Goal: Task Accomplishment & Management: Manage account settings

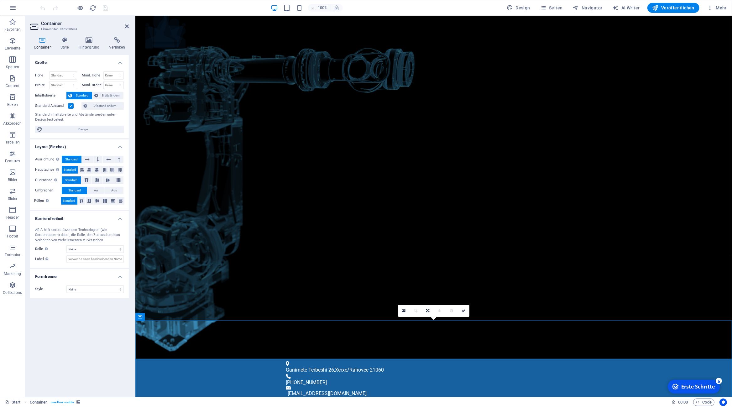
click at [39, 40] on icon at bounding box center [42, 40] width 24 height 6
click at [13, 81] on icon "button" at bounding box center [13, 79] width 8 height 8
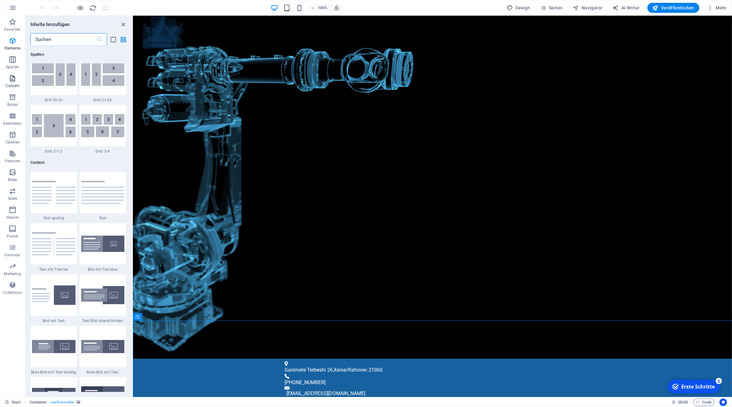
scroll to position [1097, 0]
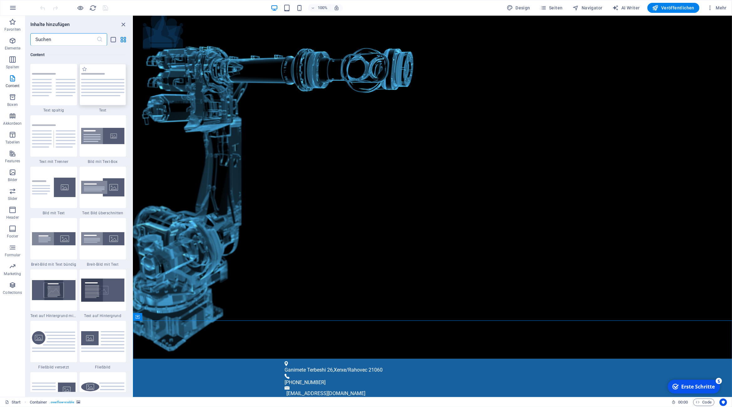
click at [100, 93] on img at bounding box center [103, 84] width 44 height 23
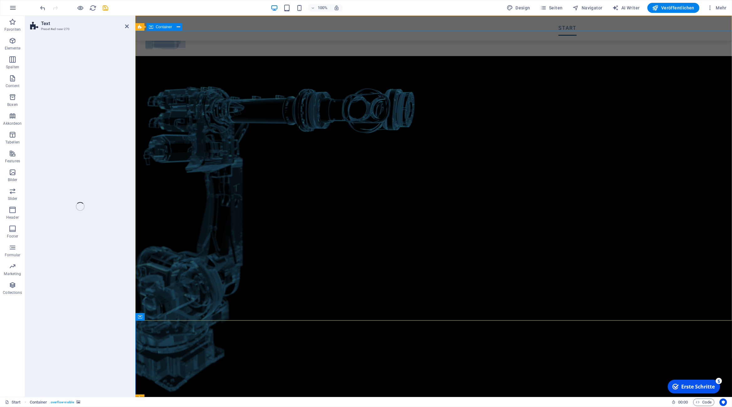
scroll to position [251, 0]
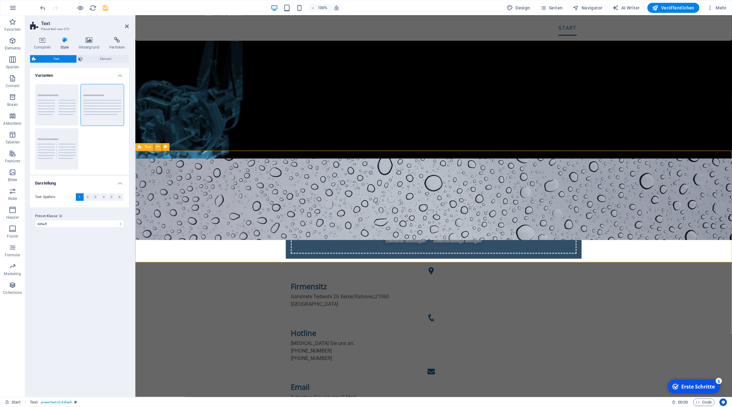
drag, startPoint x: 167, startPoint y: 158, endPoint x: 334, endPoint y: 168, distance: 166.5
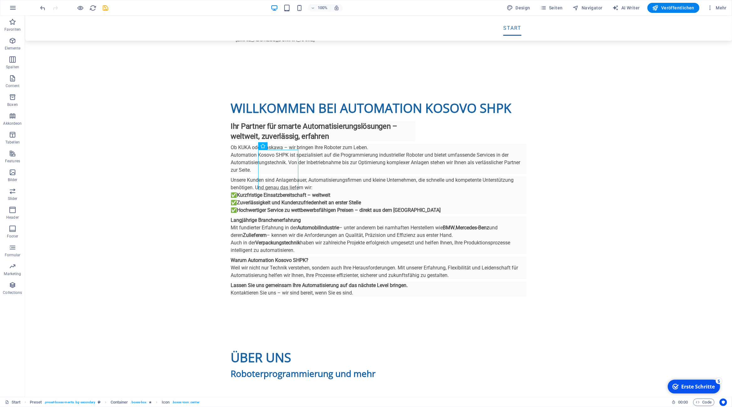
scroll to position [619, 0]
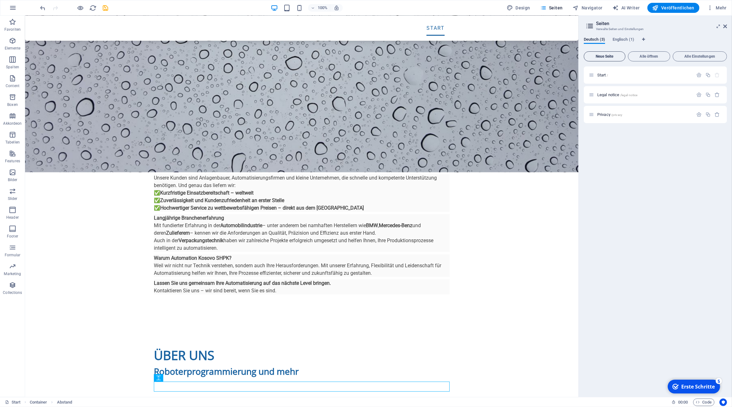
click at [612, 56] on span "Neue Seite" at bounding box center [605, 57] width 36 height 4
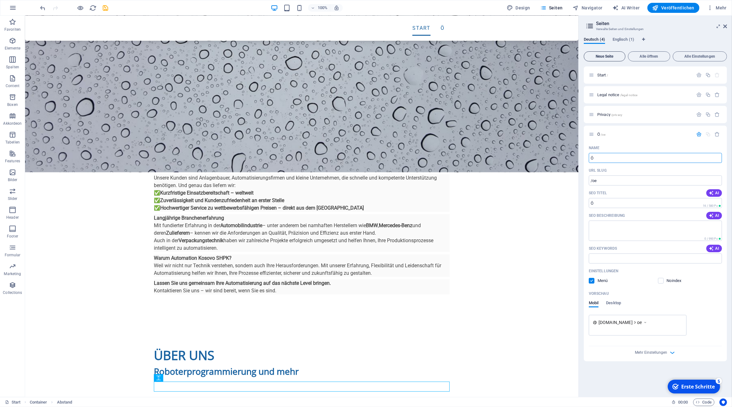
type input "Ö"
type input "/oe"
type input "/"
type input "Ä"
type input "/ae"
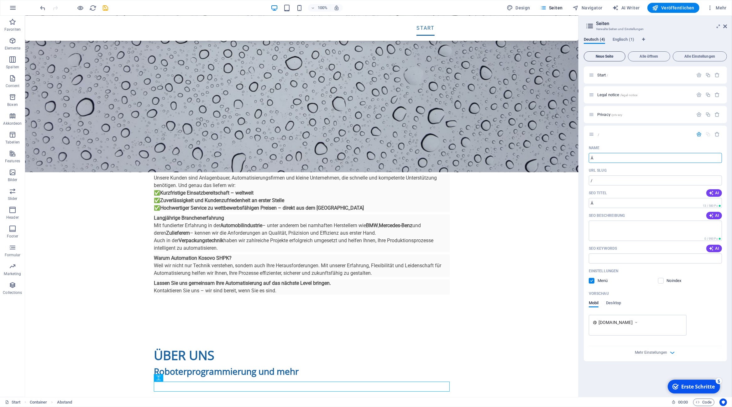
type input "Ä"
type input "Ü"
type input "/"
type input "Üb"
type input "/ue"
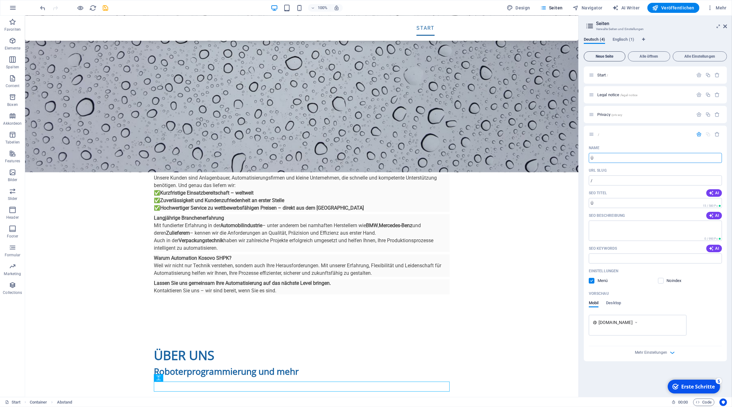
type input "Ü"
type input "Über"
type input "/ueber"
type input "Über"
type input "Über U"
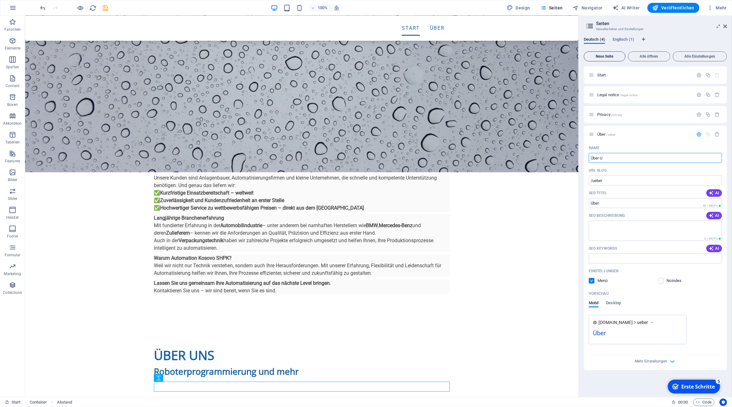
type input "/ueber-u"
type input "Über U"
type input "Über"
type input "/ueber"
type input "Über"
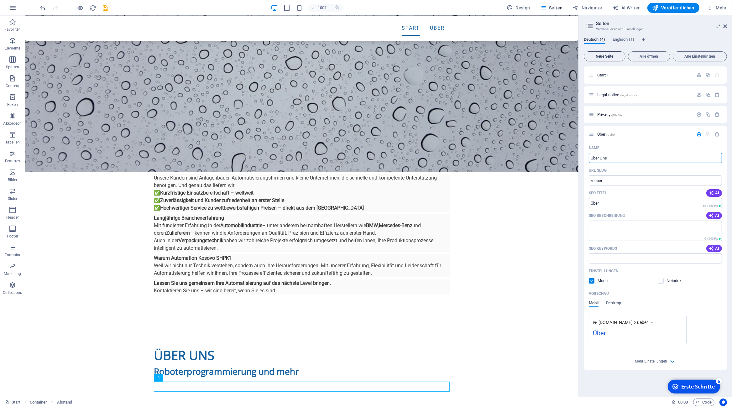
type input "Über Uns"
type input "/ueber-uns"
type input "Über Uns"
click at [699, 132] on icon "button" at bounding box center [699, 134] width 5 height 5
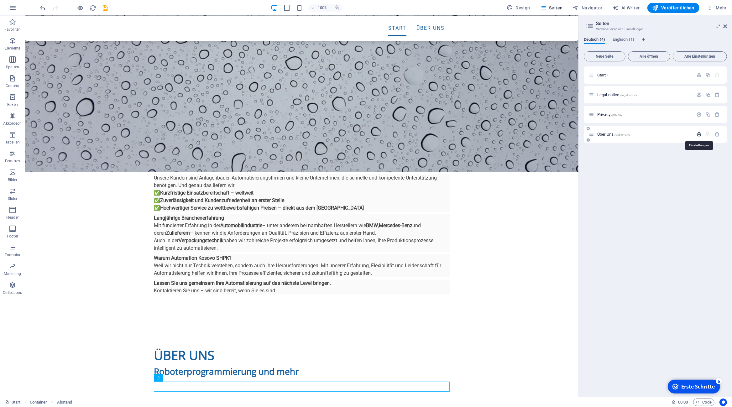
click at [699, 132] on icon "button" at bounding box center [699, 134] width 5 height 5
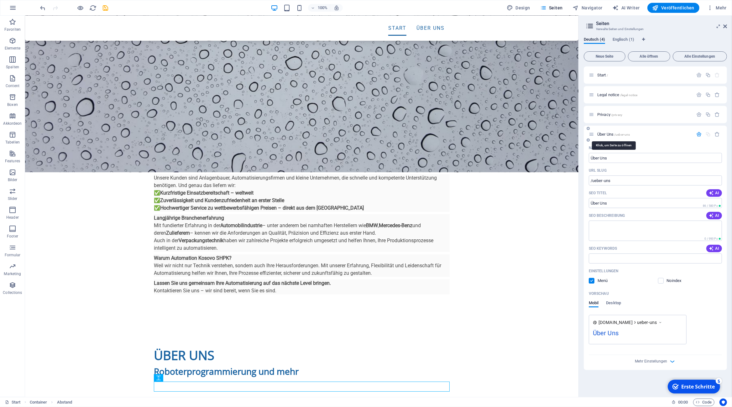
click at [605, 134] on span "Über Uns /ueber-uns" at bounding box center [614, 134] width 33 height 5
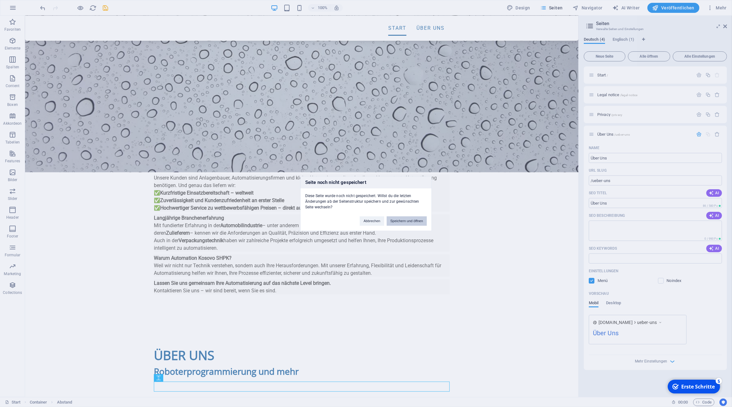
click at [409, 221] on button "Speichern und öffnen" at bounding box center [407, 220] width 40 height 9
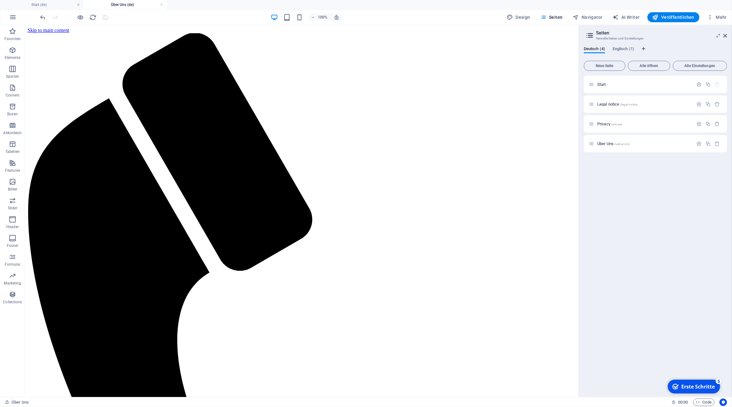
scroll to position [0, 0]
click at [12, 86] on icon "button" at bounding box center [13, 88] width 8 height 8
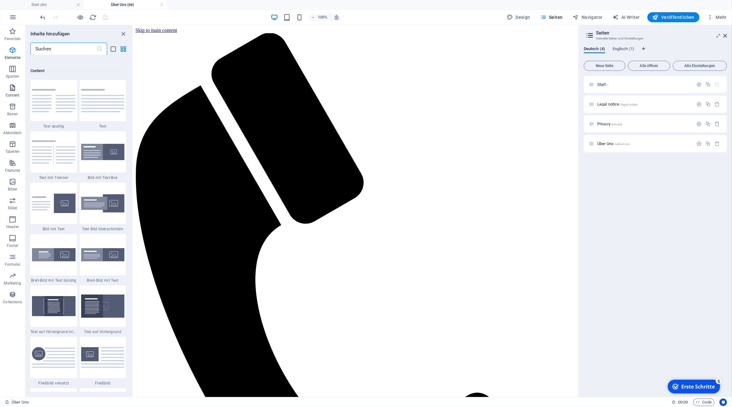
scroll to position [1097, 0]
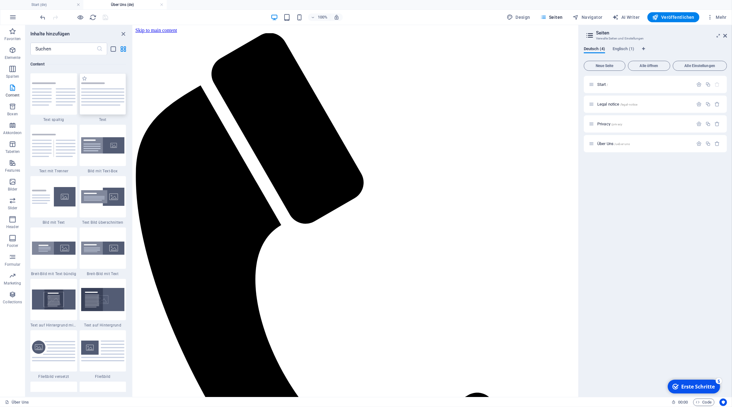
click at [106, 98] on img at bounding box center [103, 93] width 44 height 23
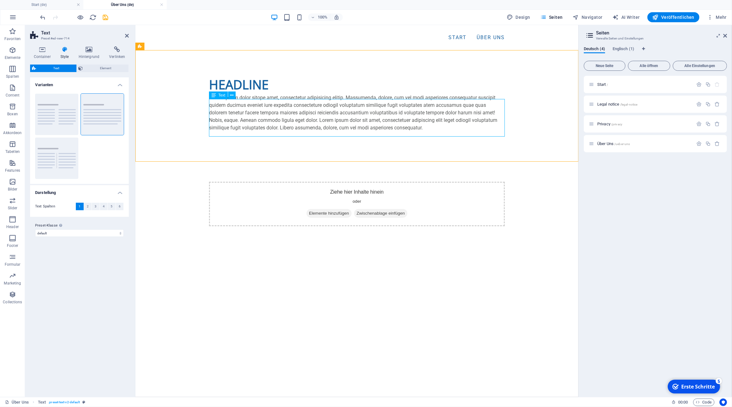
click at [272, 109] on div "Lorem ipsum dolor sitope amet, consectetur adipisicing elitip. Massumenda, dolo…" at bounding box center [357, 113] width 296 height 38
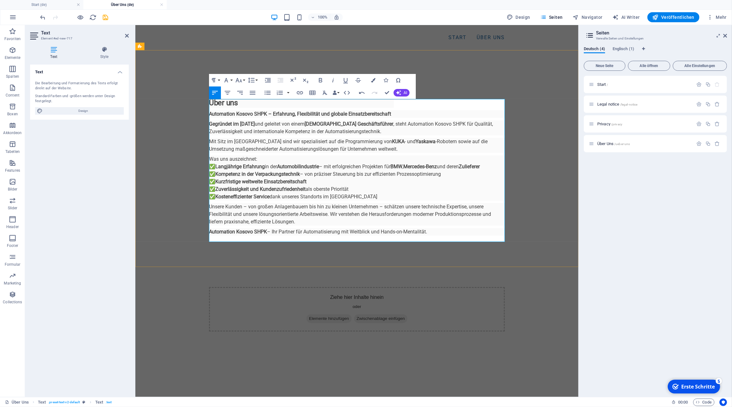
click at [246, 107] on h2 "Über uns" at bounding box center [301, 103] width 185 height 10
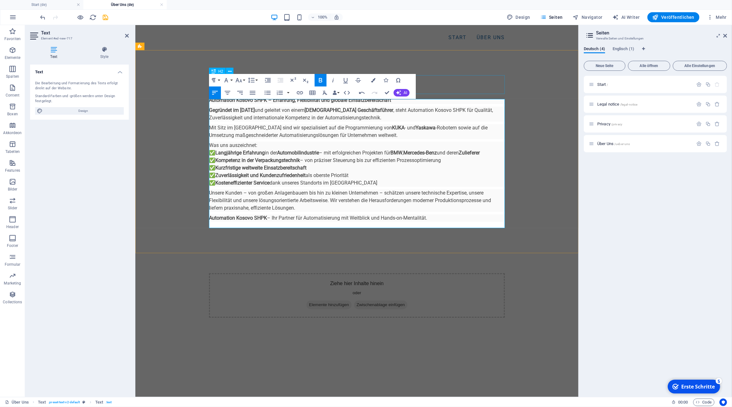
click at [478, 77] on div "Headline" at bounding box center [357, 84] width 296 height 19
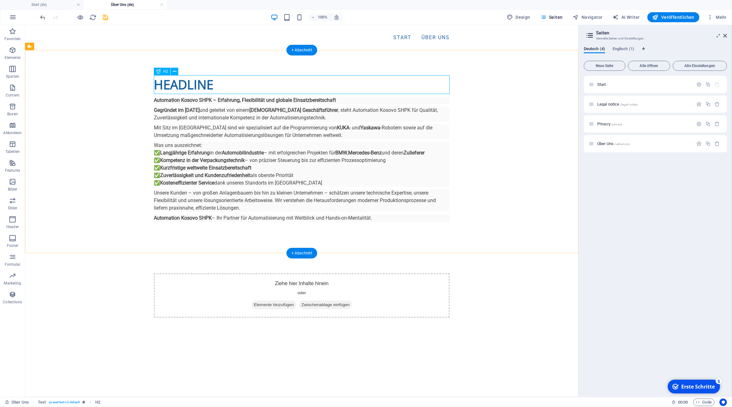
click at [399, 82] on div "Headline" at bounding box center [302, 84] width 296 height 19
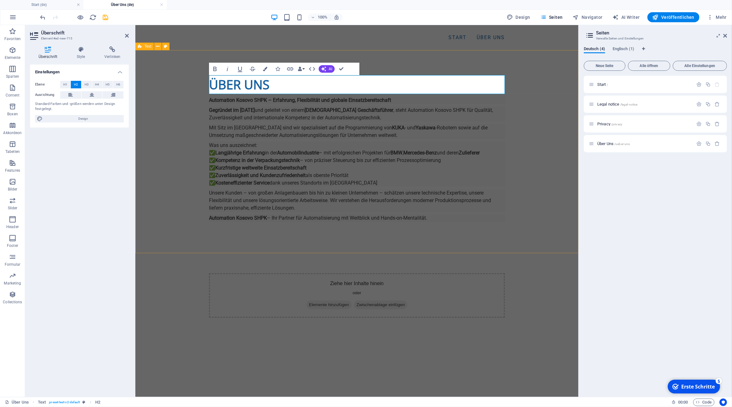
click at [527, 130] on div "Über uns Automation Kosovo SHPK – Erfahrung, Flexibilität und globale Einsatzbe…" at bounding box center [356, 149] width 443 height 198
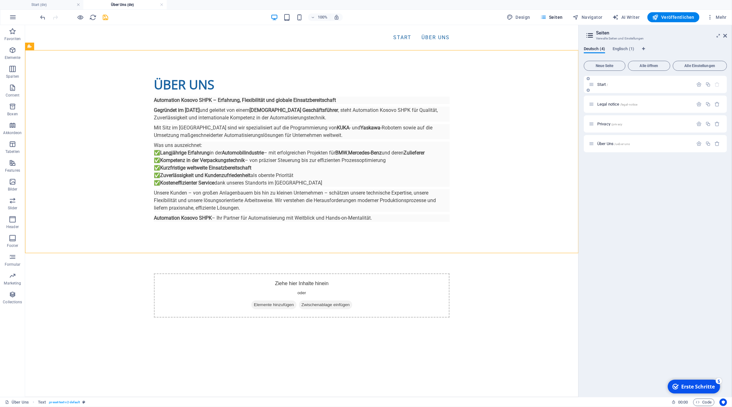
click at [606, 83] on span "Start /" at bounding box center [603, 84] width 11 height 5
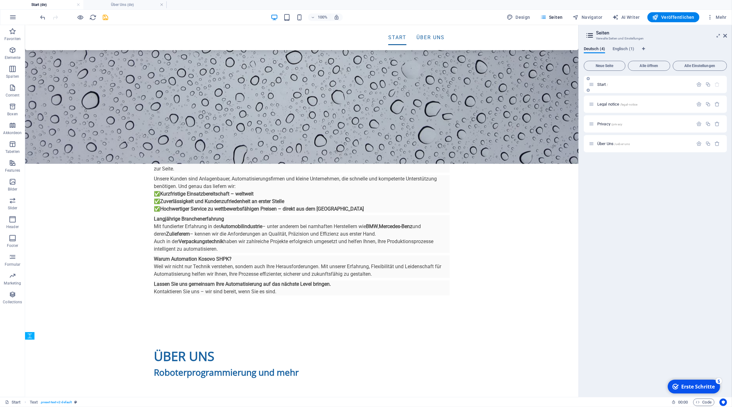
scroll to position [632, 0]
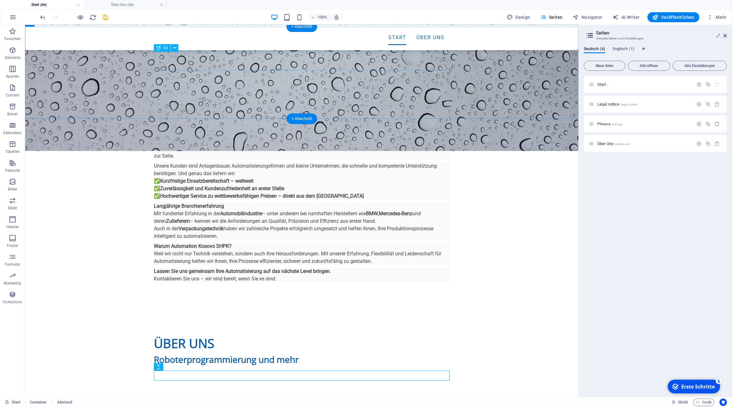
click at [232, 334] on div "Über uns" at bounding box center [302, 343] width 296 height 19
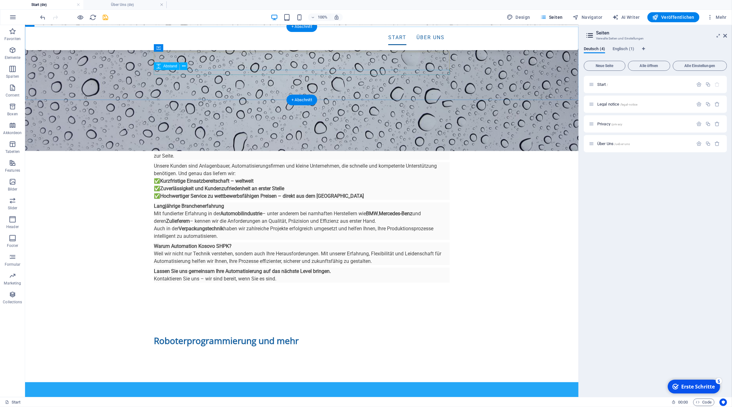
click at [232, 352] on div at bounding box center [302, 354] width 296 height 5
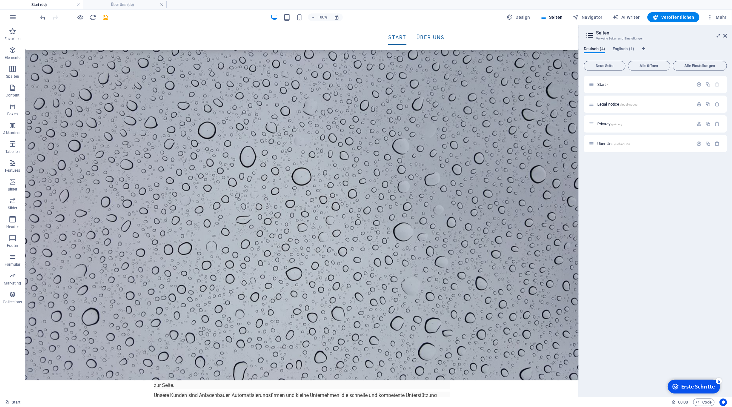
scroll to position [396, 0]
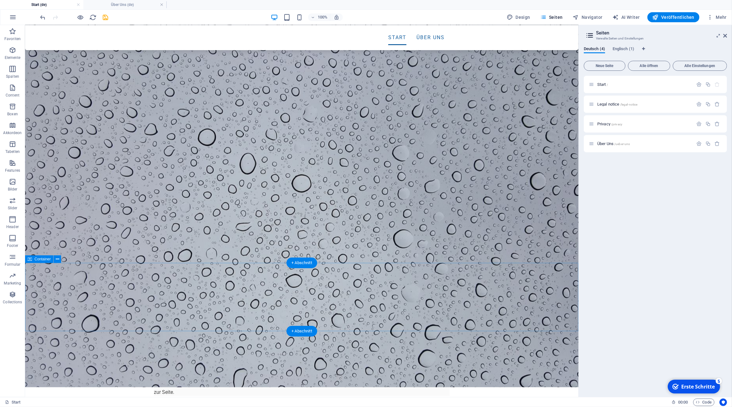
click at [56, 260] on icon at bounding box center [57, 259] width 3 height 7
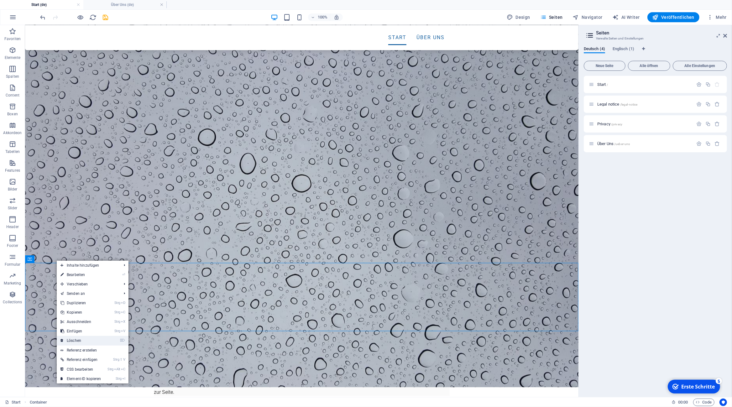
click at [96, 341] on link "⌦ Löschen" at bounding box center [81, 340] width 48 height 9
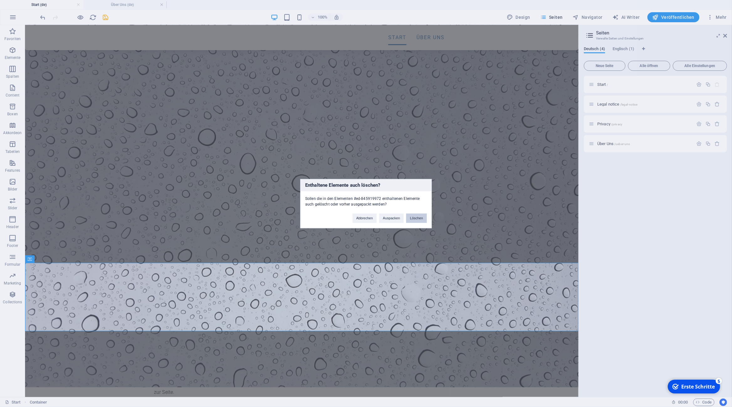
click at [416, 219] on button "Löschen" at bounding box center [416, 218] width 21 height 9
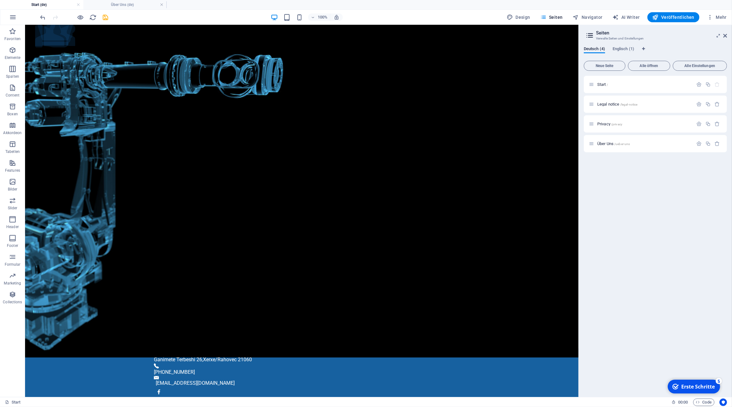
scroll to position [0, 0]
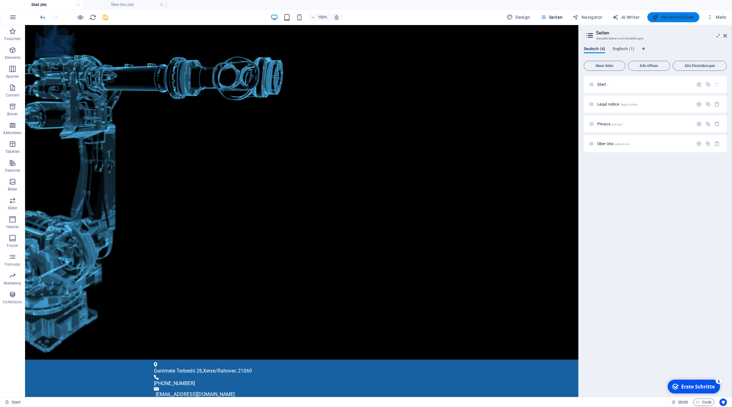
click at [678, 16] on span "Veröffentlichen" at bounding box center [674, 17] width 42 height 6
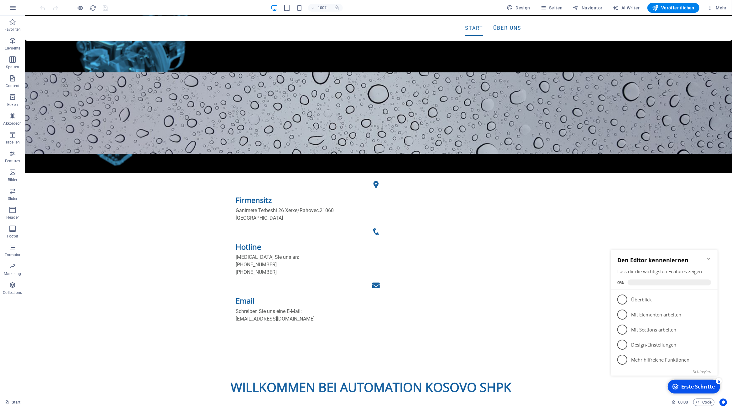
scroll to position [342, 0]
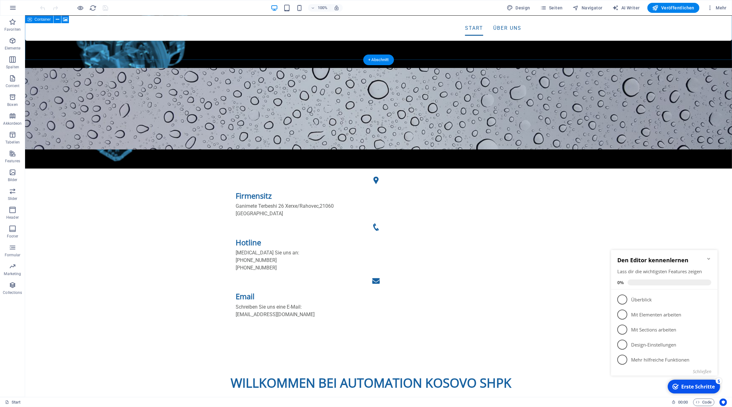
click at [312, 68] on figure at bounding box center [378, 109] width 707 height 82
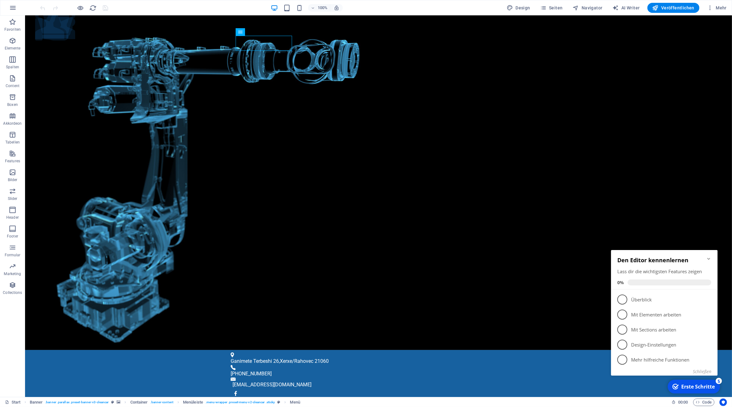
scroll to position [0, 0]
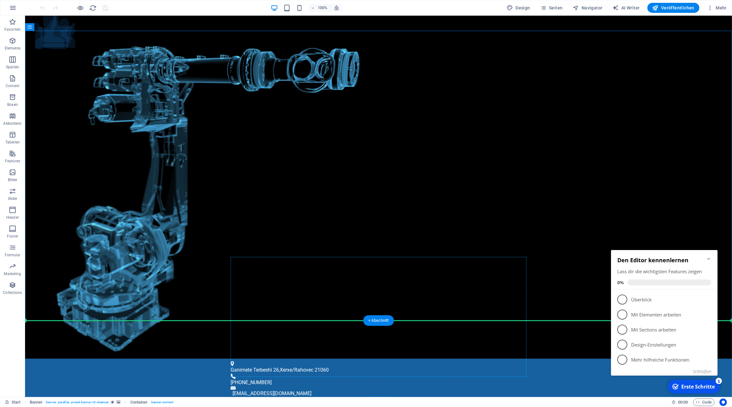
drag, startPoint x: 213, startPoint y: 239, endPoint x: 311, endPoint y: 258, distance: 99.7
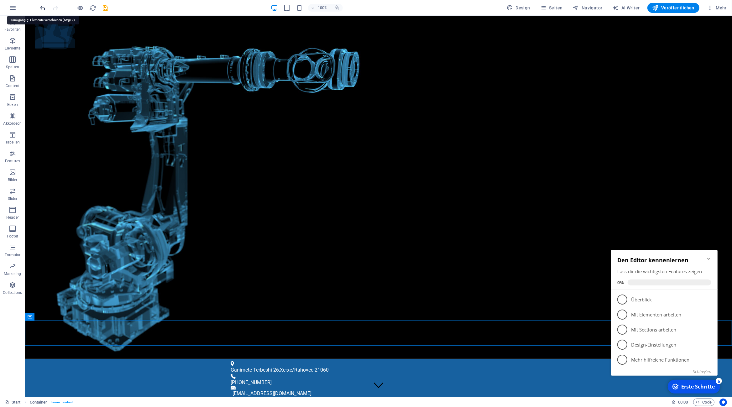
click at [44, 6] on icon "undo" at bounding box center [43, 7] width 7 height 7
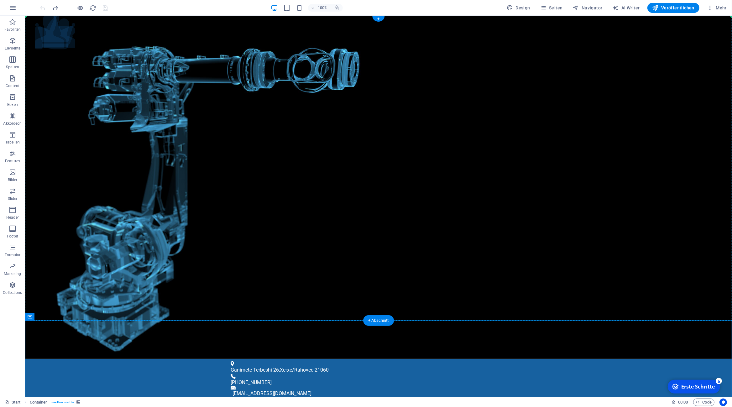
drag, startPoint x: 56, startPoint y: 335, endPoint x: 41, endPoint y: 140, distance: 195.6
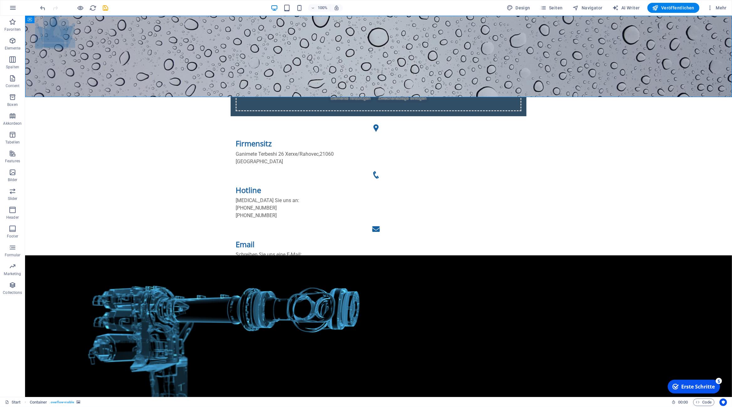
click at [39, 8] on div "100% Design Seiten Navigator AI Writer Veröffentlichen Mehr" at bounding box center [30, 15] width 40 height 34
click at [42, 8] on icon "undo" at bounding box center [43, 7] width 7 height 7
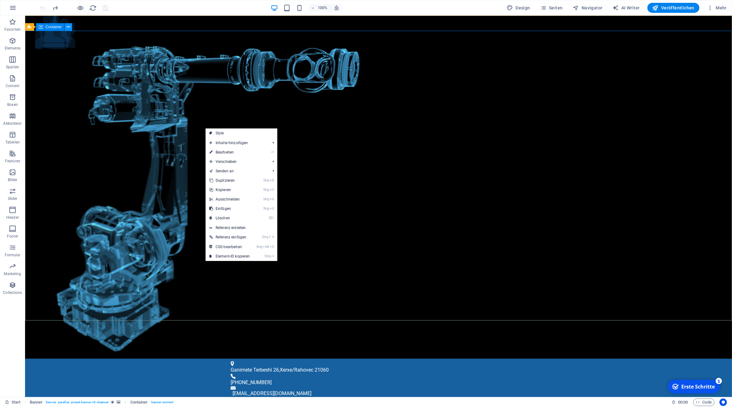
click at [70, 26] on button at bounding box center [69, 27] width 8 height 8
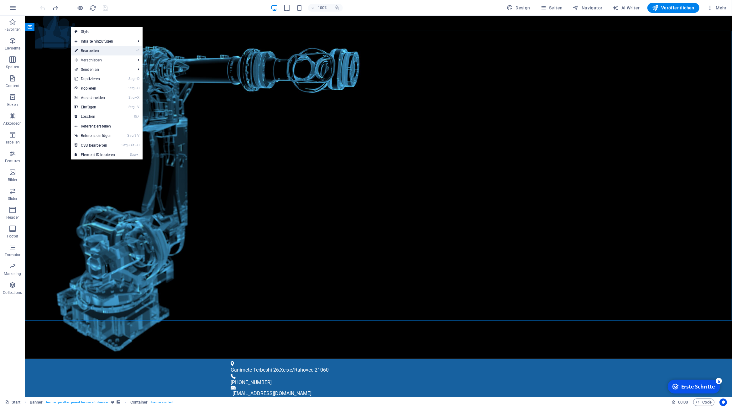
click at [111, 50] on link "⏎ Bearbeiten" at bounding box center [95, 50] width 48 height 9
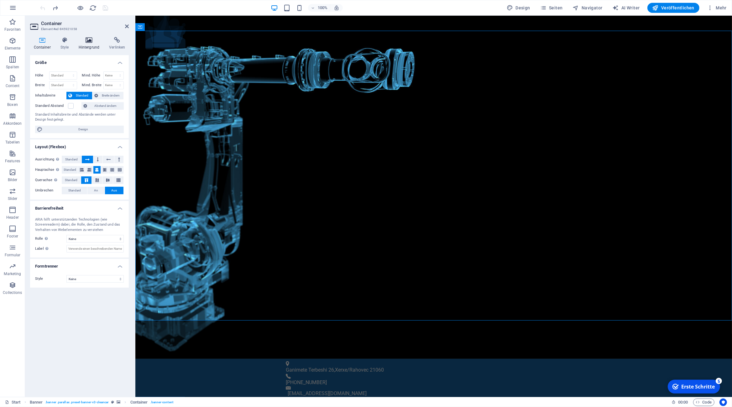
click at [88, 39] on icon at bounding box center [89, 40] width 28 height 6
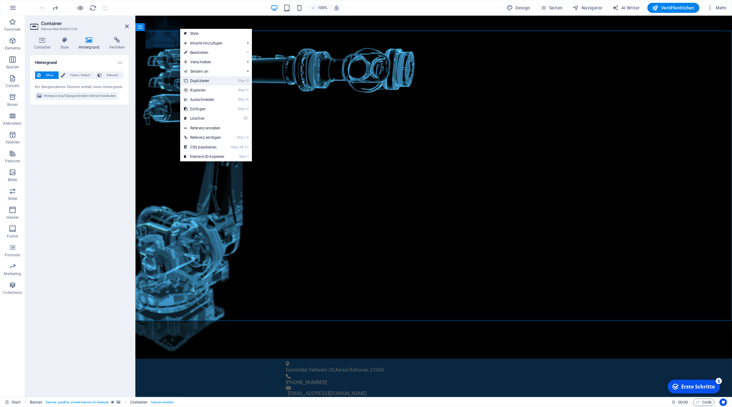
click at [208, 82] on link "Strg D Duplizieren" at bounding box center [204, 80] width 48 height 9
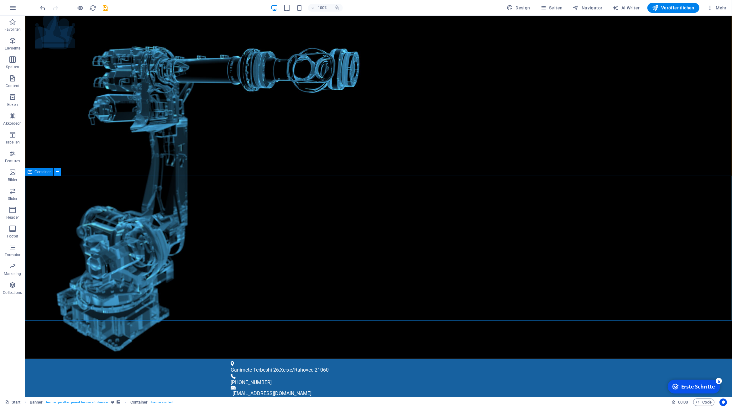
click at [56, 173] on icon at bounding box center [57, 172] width 3 height 7
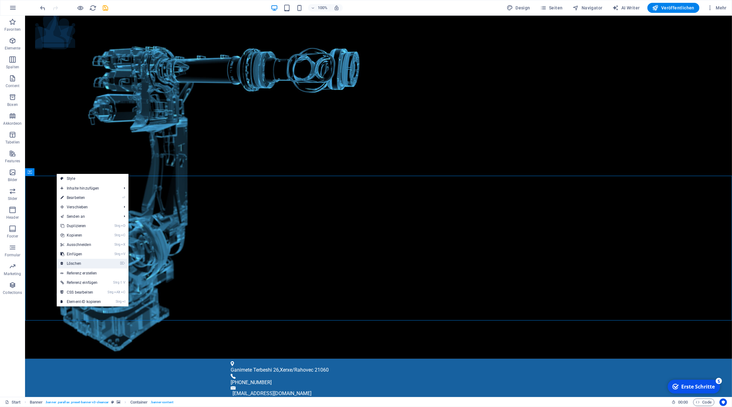
click at [94, 263] on link "⌦ Löschen" at bounding box center [81, 263] width 48 height 9
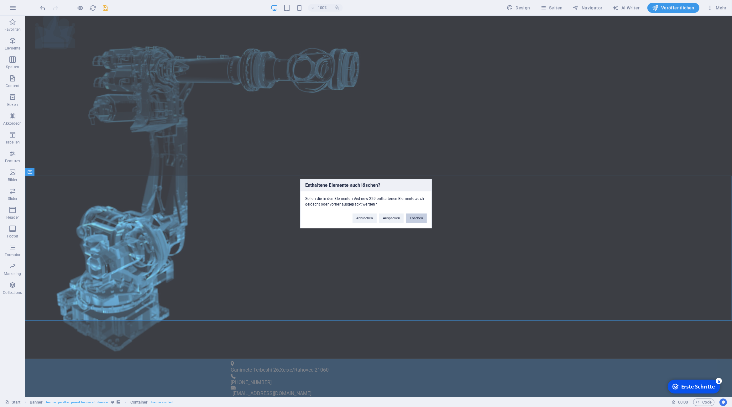
click at [418, 216] on button "Löschen" at bounding box center [416, 218] width 21 height 9
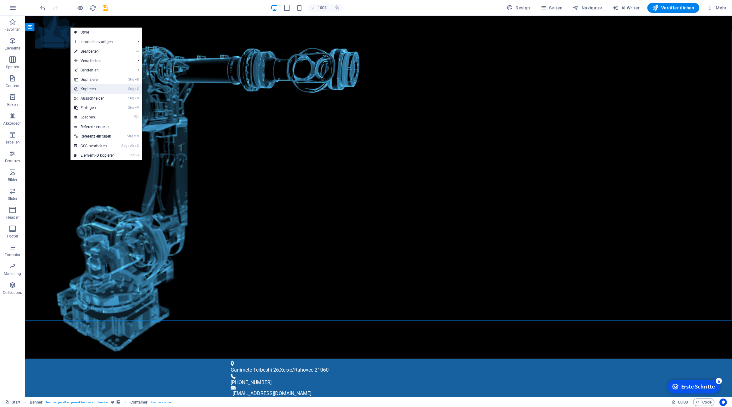
click at [106, 89] on link "Strg C Kopieren" at bounding box center [95, 88] width 48 height 9
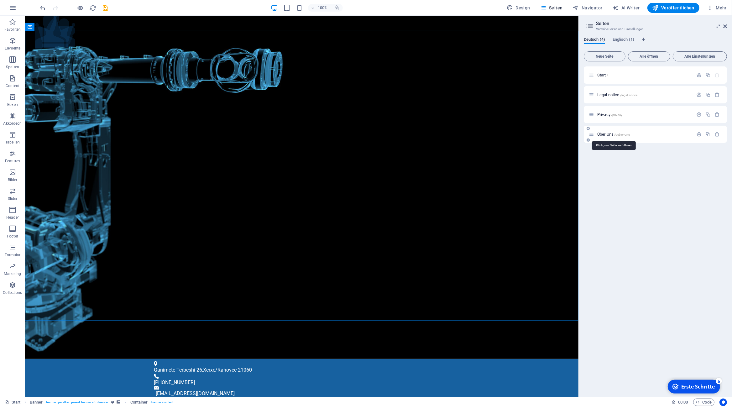
click at [604, 134] on span "Über Uns /ueber-uns" at bounding box center [614, 134] width 33 height 5
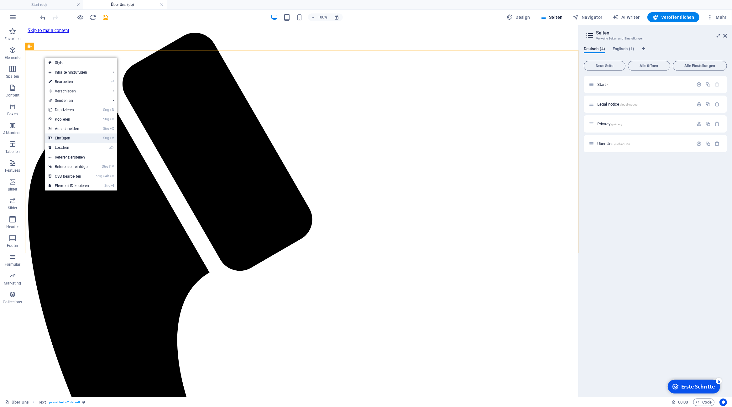
click at [79, 139] on link "Strg V Einfügen" at bounding box center [69, 138] width 49 height 9
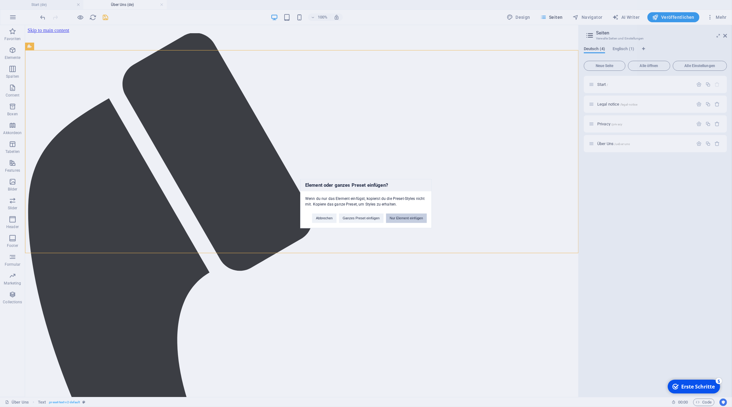
click at [415, 217] on button "Nur Element einfügen" at bounding box center [406, 218] width 41 height 9
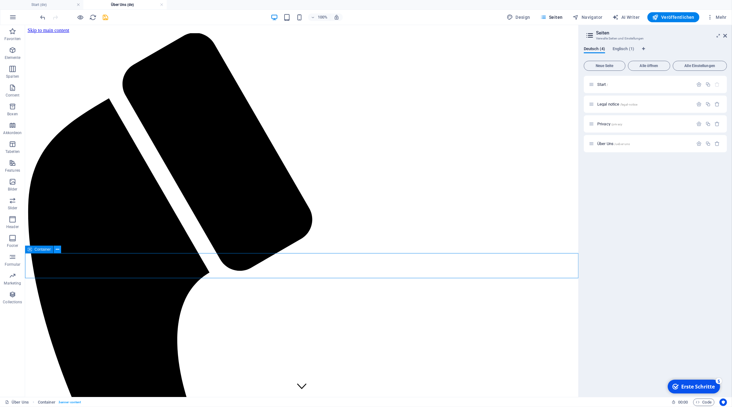
click at [57, 248] on icon at bounding box center [57, 249] width 3 height 7
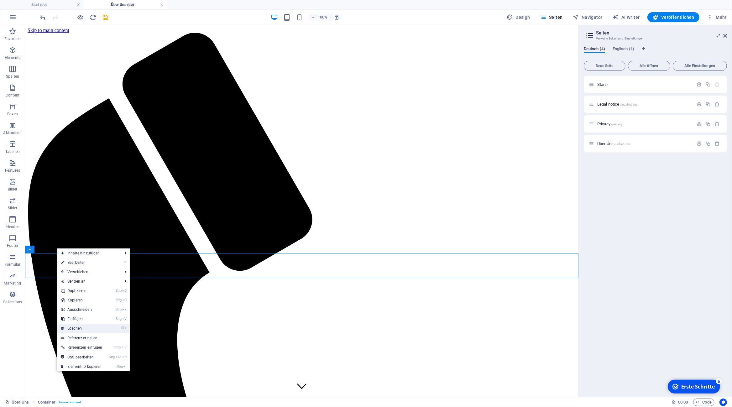
click at [96, 328] on link "⌦ Löschen" at bounding box center [81, 328] width 49 height 9
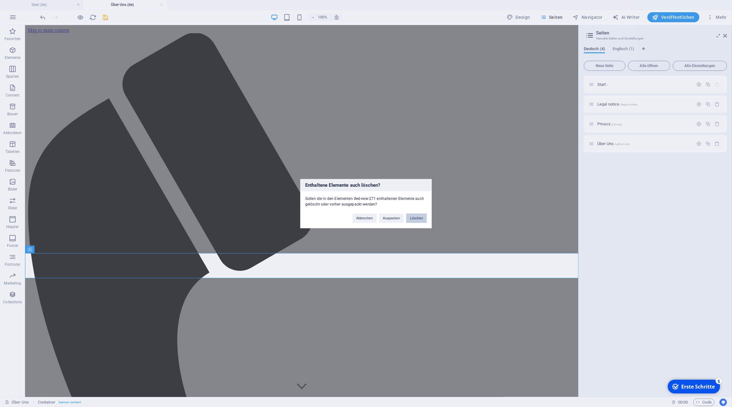
click at [420, 220] on button "Löschen" at bounding box center [416, 218] width 21 height 9
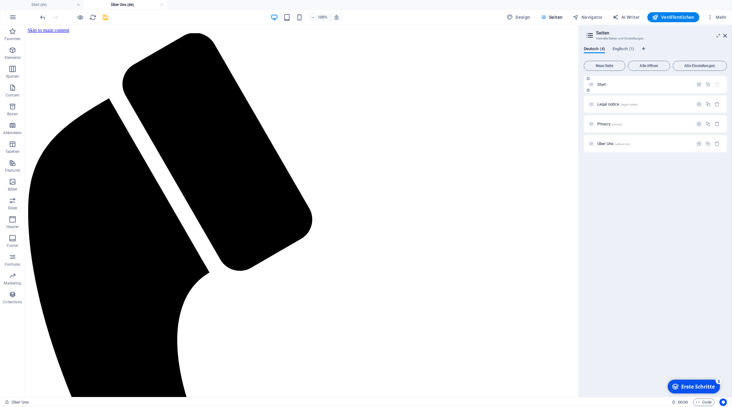
click at [600, 87] on div "Start /" at bounding box center [641, 84] width 104 height 7
click at [602, 84] on span "Start /" at bounding box center [603, 84] width 11 height 5
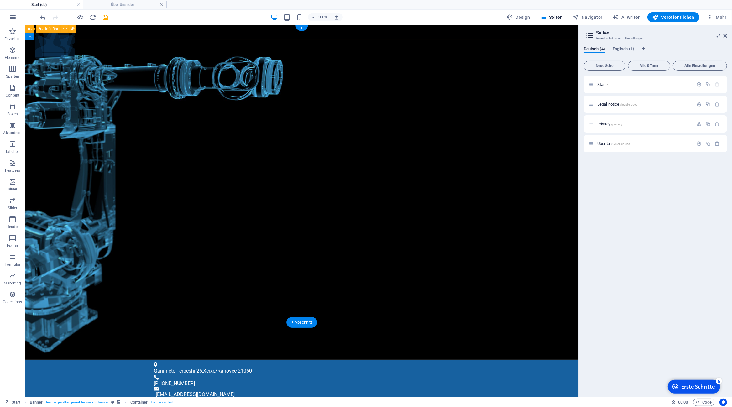
click at [131, 360] on div "Ganimete Terbeshi 26 , Xerxe/Rahovec 21060 +383 49 550 308 info@automation-koso…" at bounding box center [302, 385] width 554 height 51
click at [65, 28] on icon at bounding box center [64, 29] width 3 height 7
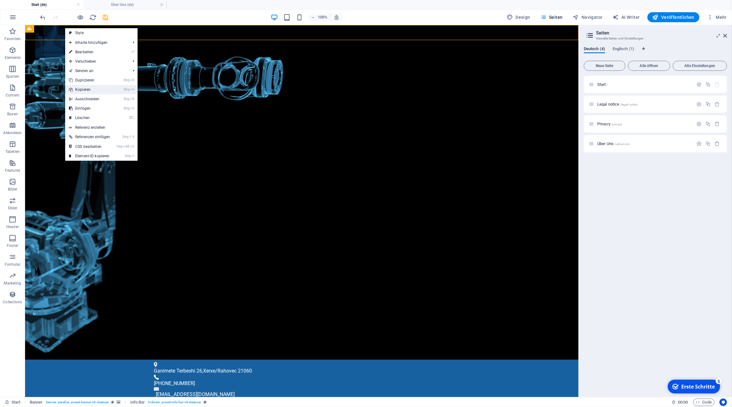
click at [105, 89] on link "Strg C Kopieren" at bounding box center [89, 89] width 49 height 9
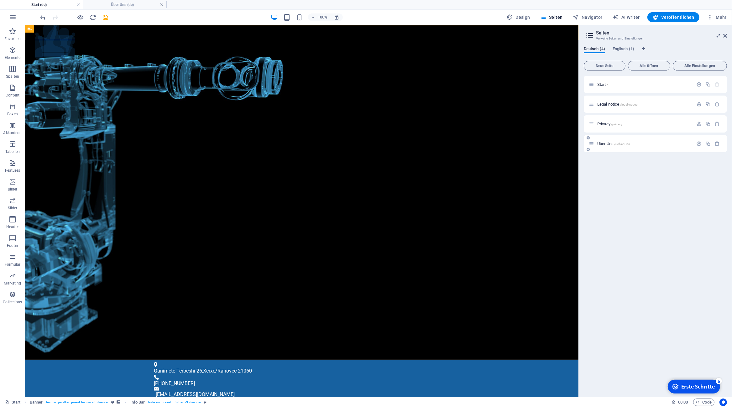
click at [605, 143] on span "Über Uns /ueber-uns" at bounding box center [614, 143] width 33 height 5
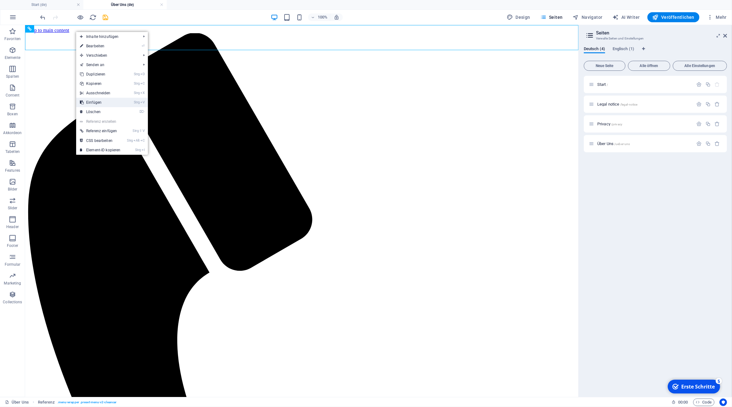
click at [112, 102] on link "Strg V Einfügen" at bounding box center [100, 102] width 48 height 9
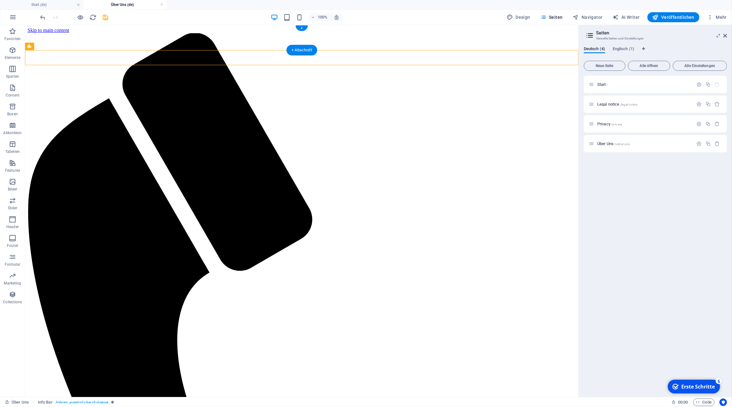
drag, startPoint x: 86, startPoint y: 56, endPoint x: 89, endPoint y: 27, distance: 29.0
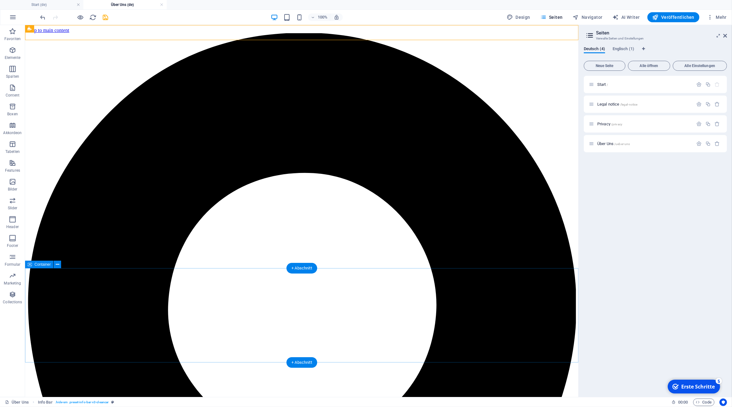
click at [57, 265] on icon at bounding box center [57, 265] width 3 height 7
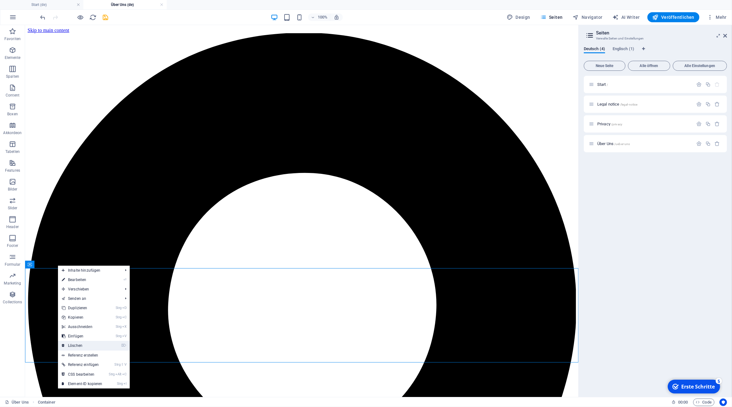
click at [87, 346] on link "⌦ Löschen" at bounding box center [82, 345] width 48 height 9
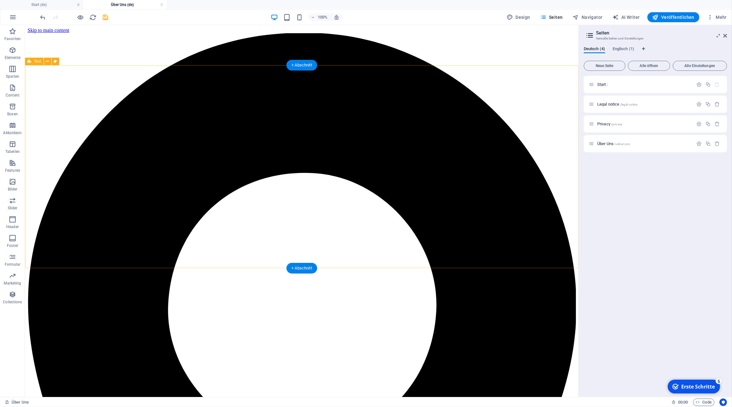
click at [47, 62] on icon at bounding box center [47, 61] width 3 height 7
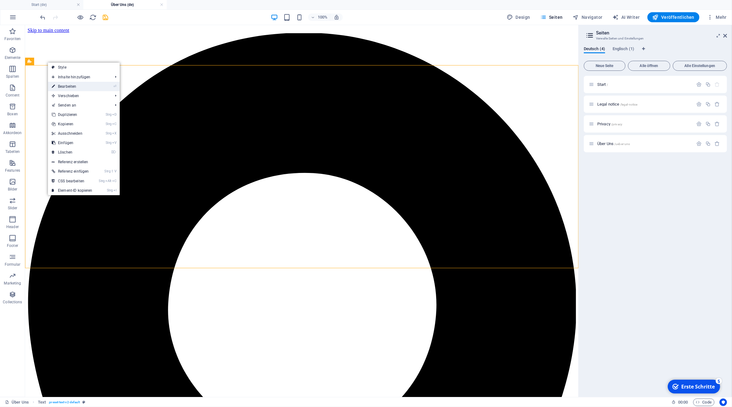
click at [86, 82] on link "⏎ Bearbeiten" at bounding box center [72, 86] width 48 height 9
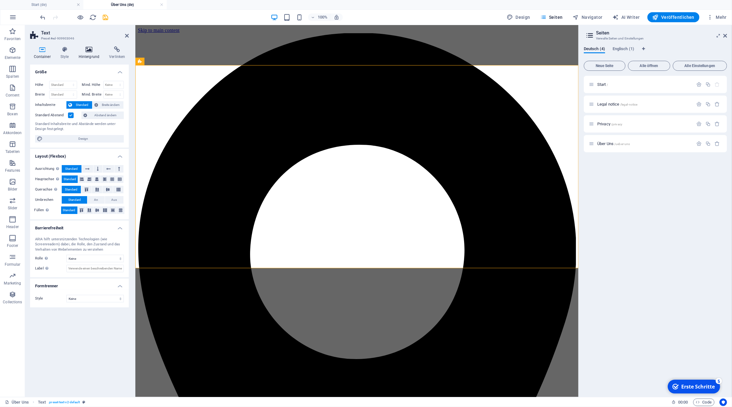
click at [92, 50] on icon at bounding box center [89, 49] width 28 height 6
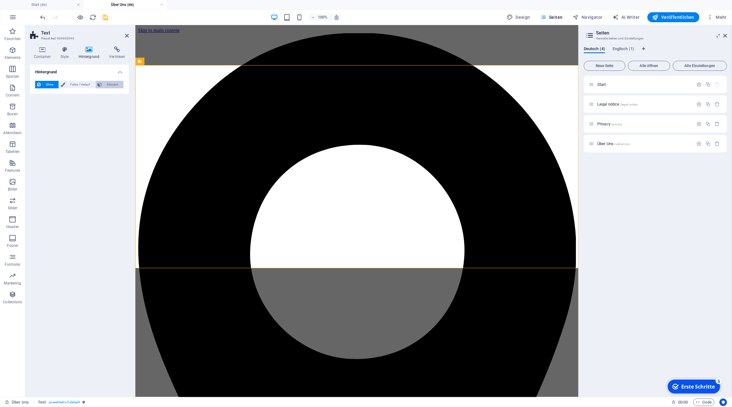
click at [114, 85] on span "Element" at bounding box center [113, 85] width 18 height 8
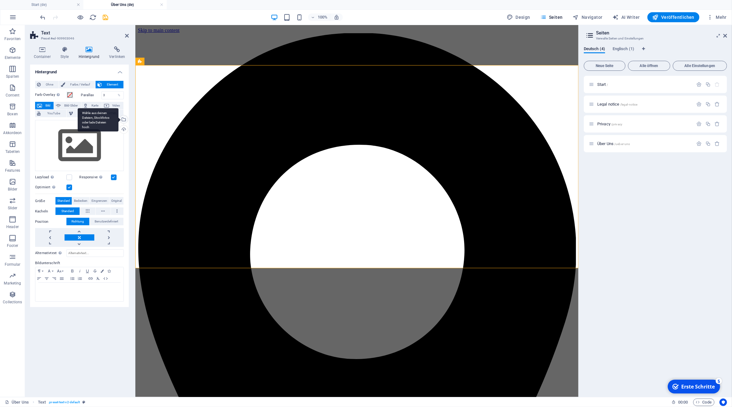
click at [125, 119] on div "Wähle aus deinen Dateien, Stockfotos oder lade Dateien hoch" at bounding box center [123, 119] width 9 height 9
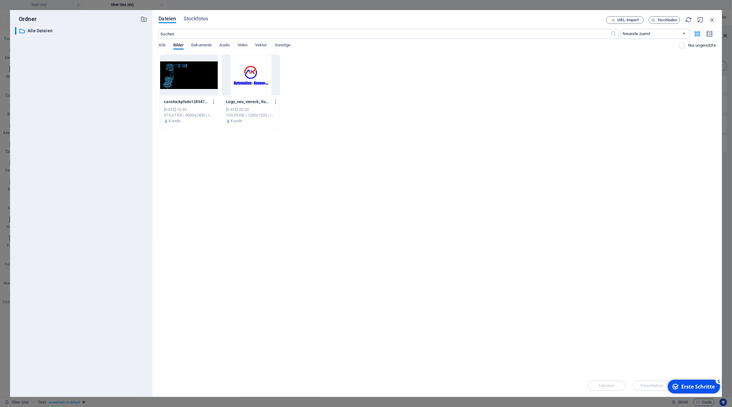
click at [197, 79] on div at bounding box center [189, 75] width 58 height 41
click at [701, 385] on div "Erste Schritte" at bounding box center [698, 386] width 34 height 7
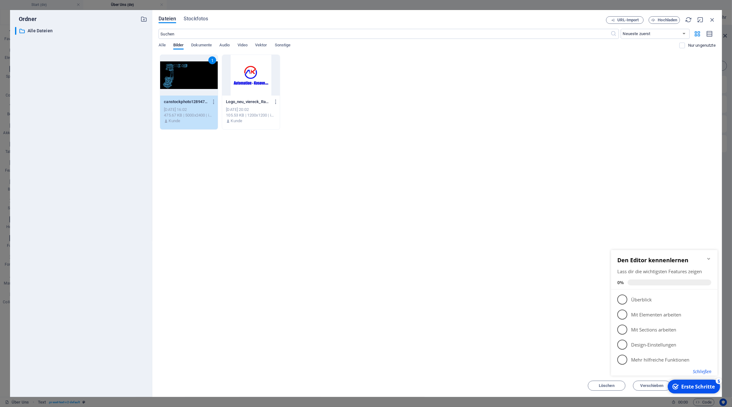
click at [704, 370] on button "Schließen" at bounding box center [702, 371] width 19 height 6
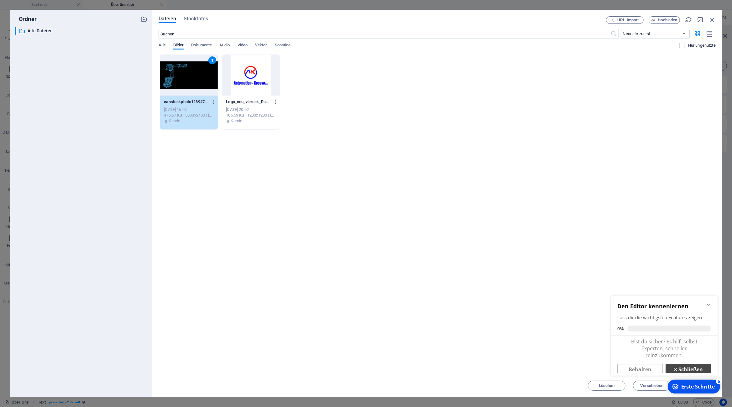
click at [702, 370] on link "× Schließen" at bounding box center [689, 369] width 46 height 11
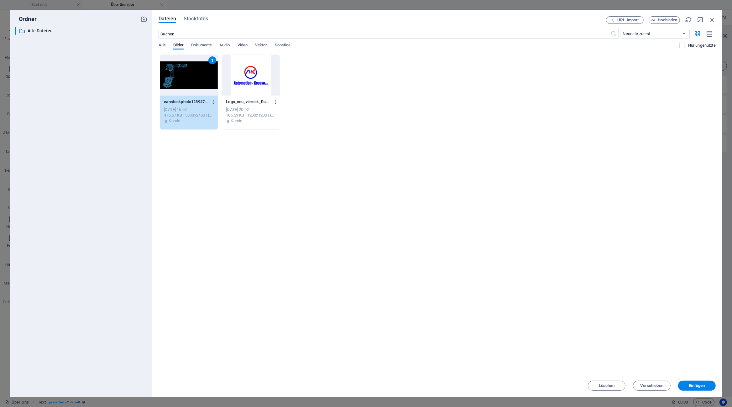
click at [698, 391] on div "Dateien Stockfotos URL-Import Hochladen ​ Neueste zuerst Älteste zuerst Name (A…" at bounding box center [437, 203] width 570 height 387
click at [694, 387] on span "Einfügen" at bounding box center [698, 386] width 16 height 4
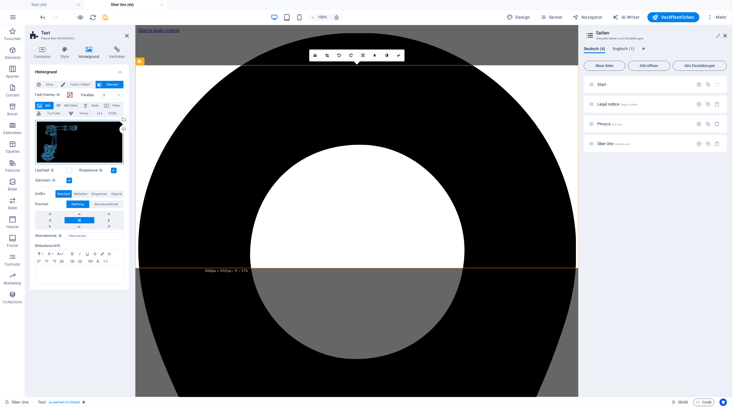
click at [97, 145] on div "Ziehe Dateien zum Hochladen hierher oder klicke hier, um aus Dateien oder koste…" at bounding box center [79, 142] width 89 height 44
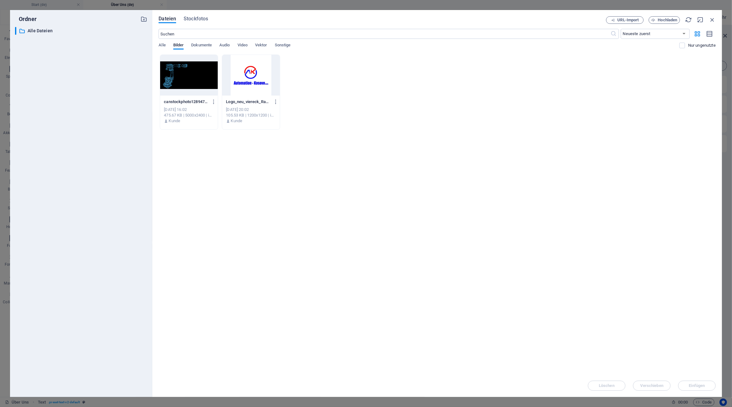
click at [185, 78] on div at bounding box center [189, 75] width 58 height 41
click at [185, 78] on div "1" at bounding box center [189, 75] width 58 height 41
click at [185, 78] on div at bounding box center [189, 75] width 58 height 41
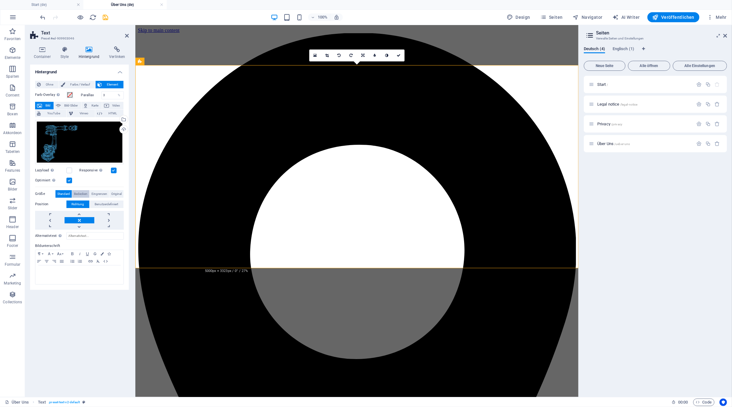
click at [86, 194] on span "Bedecken" at bounding box center [80, 194] width 13 height 8
click at [98, 194] on span "Eingrenzen" at bounding box center [100, 194] width 16 height 8
click at [119, 193] on span "Original" at bounding box center [116, 194] width 10 height 8
click at [73, 195] on button "Bedecken" at bounding box center [80, 194] width 17 height 8
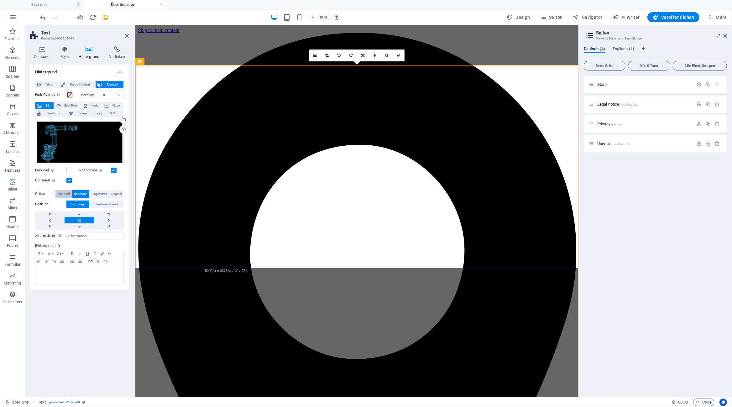
click at [64, 194] on span "Standard" at bounding box center [63, 194] width 13 height 8
drag, startPoint x: 64, startPoint y: 194, endPoint x: 73, endPoint y: 133, distance: 61.9
click at [73, 133] on div "Ziehe Dateien zum Hochladen hierher oder klicke hier, um aus Dateien oder koste…" at bounding box center [79, 174] width 89 height 112
click at [68, 95] on span at bounding box center [69, 95] width 5 height 5
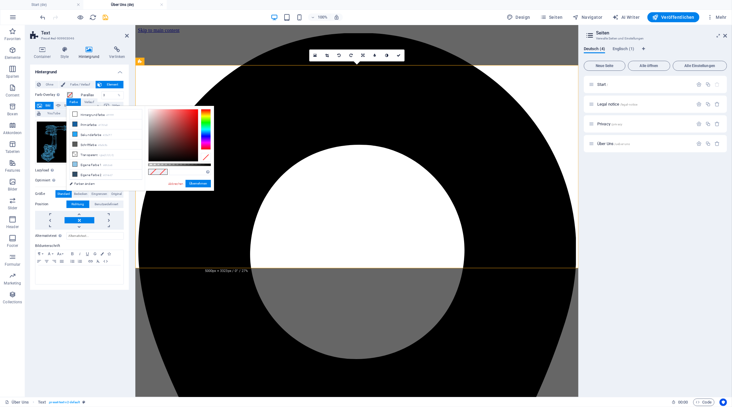
click at [53, 93] on label "Farb-Overlay Legt ein Farb-Overlay über das Hintergrundelement, um es einzufärb…" at bounding box center [50, 95] width 31 height 8
click at [66, 93] on button "Farb-Overlay Legt ein Farb-Overlay über das Hintergrundelement, um es einzufärb…" at bounding box center [69, 95] width 7 height 7
click at [96, 152] on li "Transparent rgba(0,0,0,.0)" at bounding box center [106, 155] width 72 height 10
drag, startPoint x: 158, startPoint y: 164, endPoint x: 142, endPoint y: 164, distance: 16.0
click at [142, 164] on div "less Hintergrundfarbe #ffffff Primärfarbe #1761a0 Sekundärfarbe #25a7f7 Schrift…" at bounding box center [140, 148] width 148 height 85
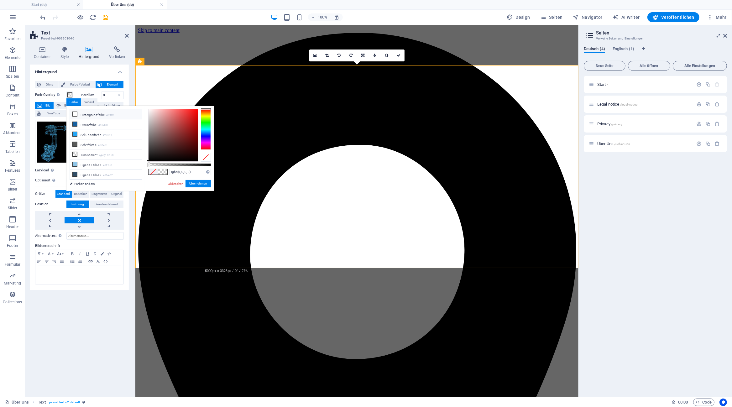
click at [103, 114] on li "Hintergrundfarbe #ffffff" at bounding box center [106, 114] width 72 height 10
click at [96, 124] on li "Primärfarbe #1761a0" at bounding box center [106, 124] width 72 height 10
click at [96, 134] on li "Sekundärfarbe #25a7f7" at bounding box center [106, 135] width 72 height 10
click at [96, 147] on li "Schriftfarbe #5a5c5b" at bounding box center [106, 145] width 72 height 10
click at [96, 156] on li "Transparent rgba(0,0,0,.0)" at bounding box center [106, 155] width 72 height 10
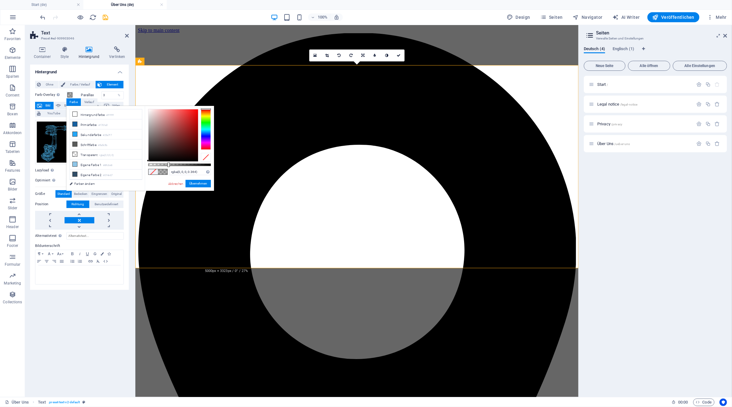
type input "rgba(0, 0, 0, 0.374)"
drag, startPoint x: 155, startPoint y: 164, endPoint x: 172, endPoint y: 163, distance: 17.0
click at [172, 163] on div "rgba(0, 0, 0, 0.374) Unterstützte Formate: #0852ed rgb(8, 82, 237) rgba(8, 82, …" at bounding box center [179, 194] width 69 height 176
click at [190, 182] on button "Übernehmen" at bounding box center [198, 184] width 25 height 8
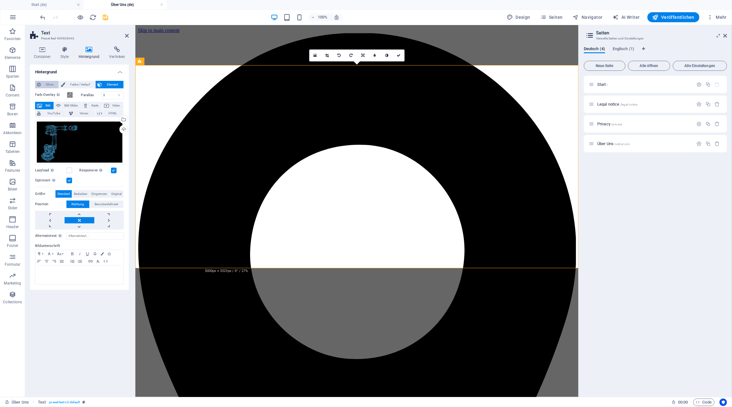
click at [52, 82] on span "Ohne" at bounding box center [50, 85] width 14 height 8
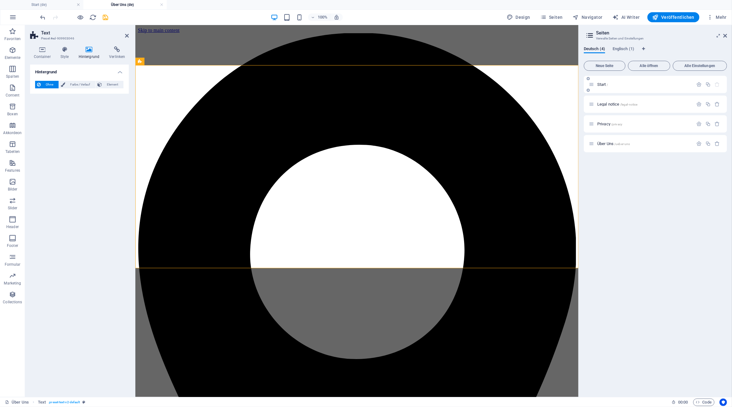
click at [602, 85] on span "Start /" at bounding box center [603, 84] width 11 height 5
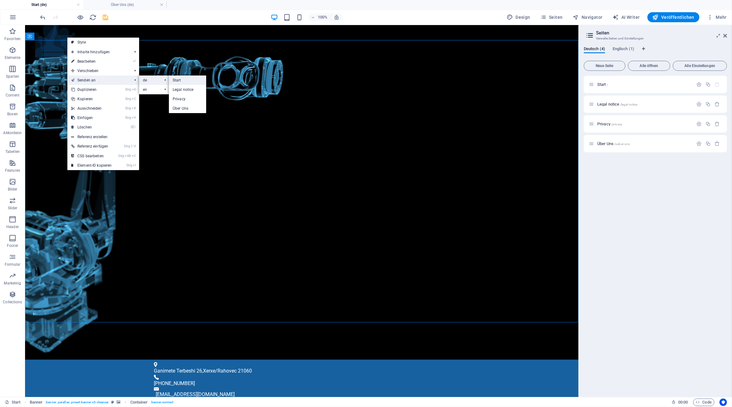
click at [180, 79] on link "Start" at bounding box center [187, 80] width 37 height 9
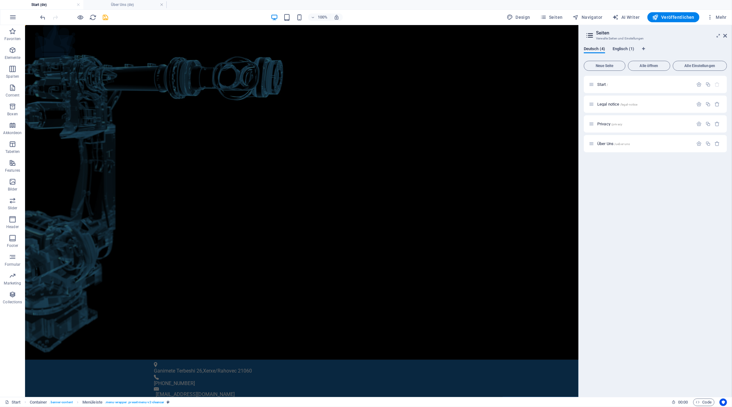
click at [621, 49] on span "Englisch (1)" at bounding box center [624, 49] width 22 height 9
click at [603, 84] on span "Start /" at bounding box center [603, 84] width 11 height 5
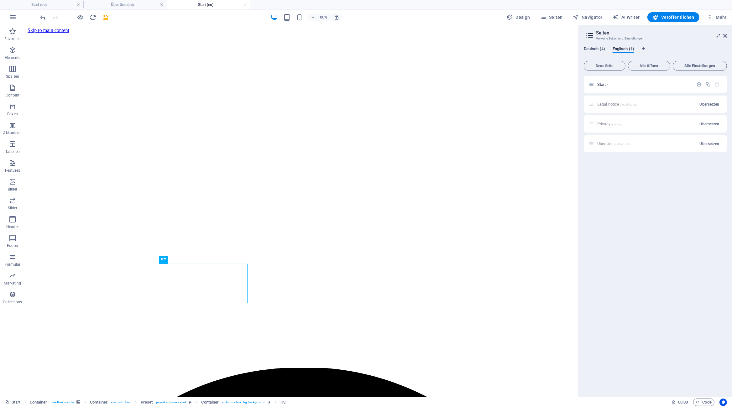
click at [594, 49] on span "Deutsch (4)" at bounding box center [594, 49] width 21 height 9
click at [600, 86] on span "Start /" at bounding box center [603, 84] width 11 height 5
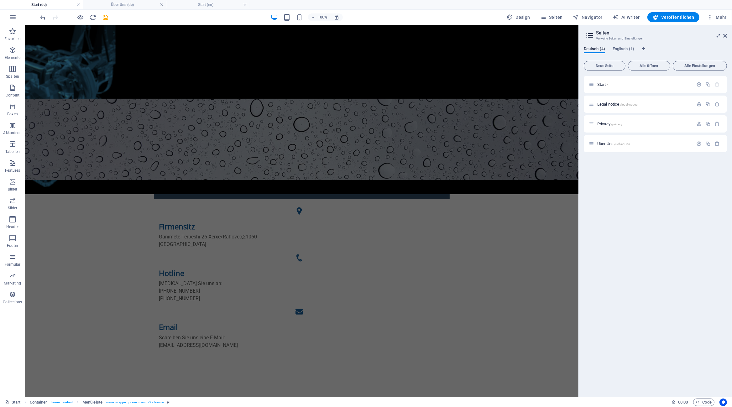
scroll to position [316, 0]
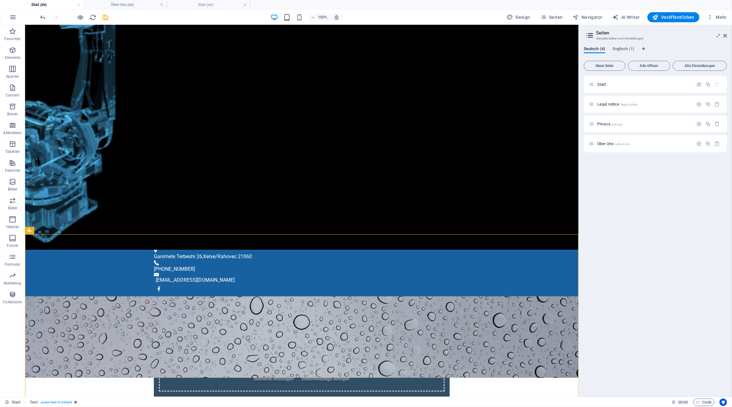
scroll to position [0, 0]
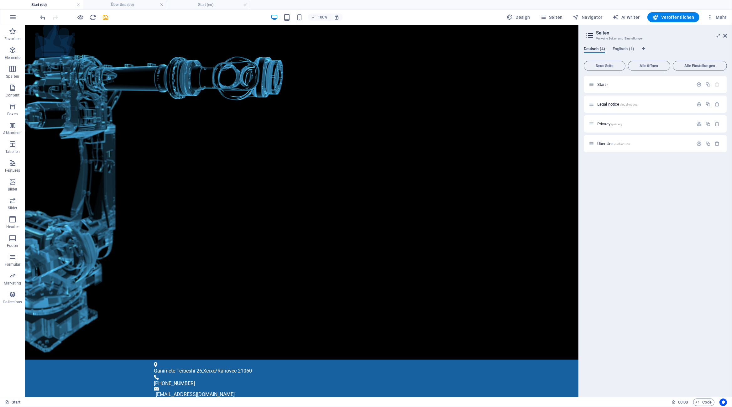
click at [592, 35] on icon at bounding box center [589, 35] width 9 height 9
click at [602, 34] on h2 "Seiten" at bounding box center [661, 33] width 131 height 6
click at [498, 360] on div "Ganimete Terbeshi 26 , Xerxe/Rahovec 21060 +383 49 550 308 info@automation-koso…" at bounding box center [302, 385] width 554 height 51
click at [51, 30] on span "Info Bar" at bounding box center [51, 29] width 13 height 4
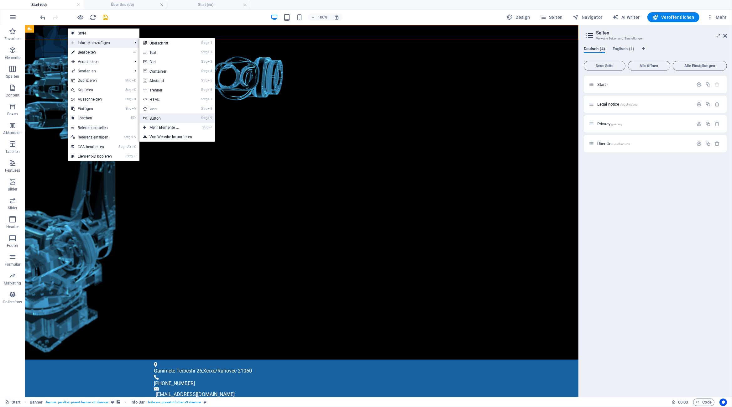
click at [181, 121] on link "Strg 9 Button" at bounding box center [166, 118] width 52 height 9
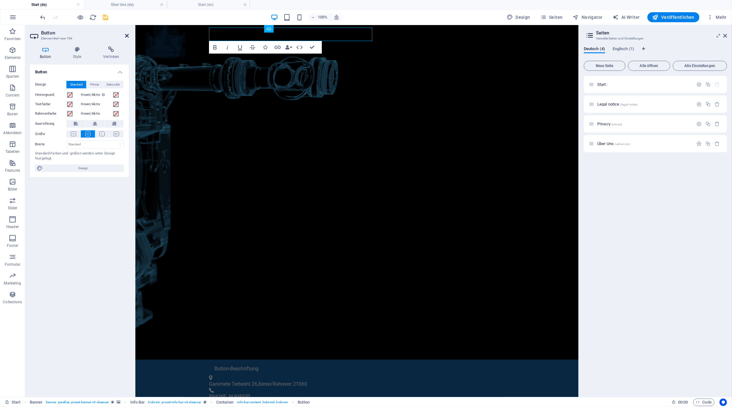
click at [126, 36] on icon at bounding box center [127, 35] width 4 height 5
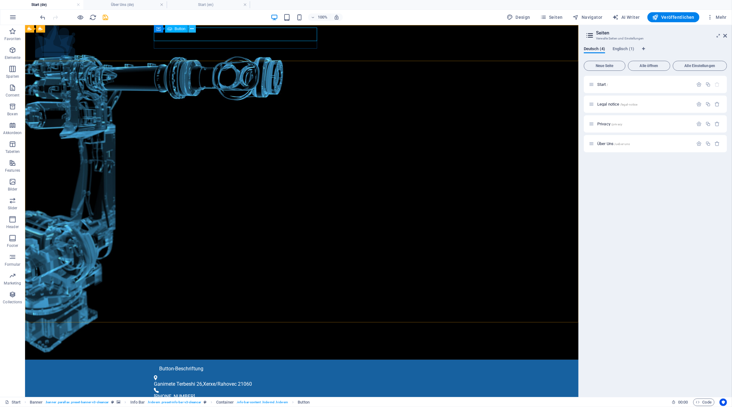
click at [195, 30] on button at bounding box center [192, 29] width 8 height 8
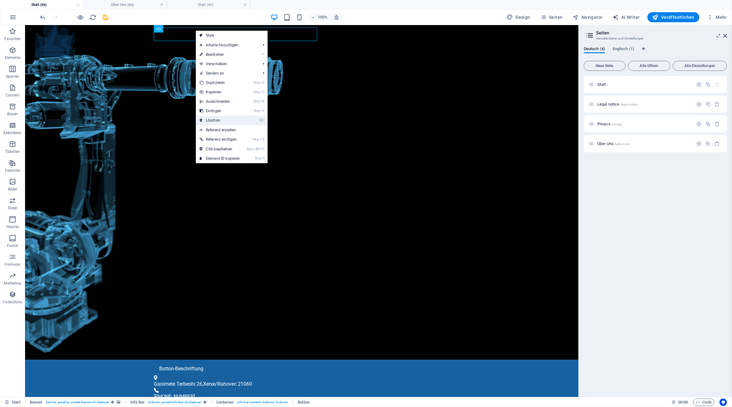
click at [223, 124] on link "⌦ Löschen" at bounding box center [220, 120] width 48 height 9
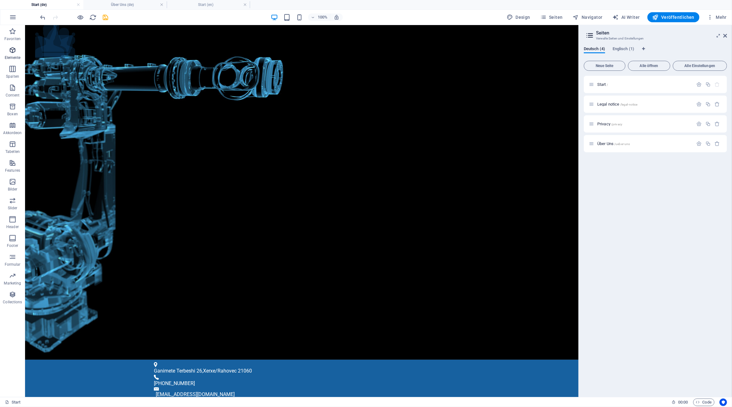
click at [11, 51] on icon "button" at bounding box center [13, 50] width 8 height 8
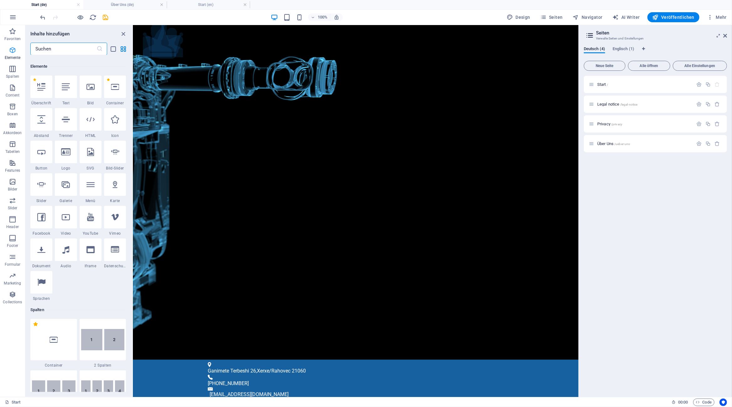
scroll to position [67, 0]
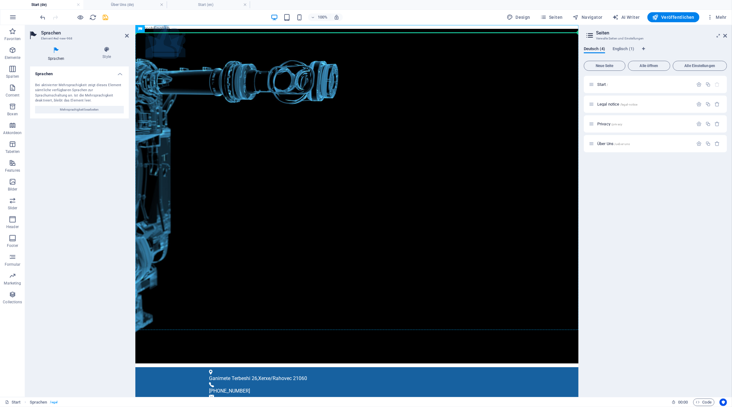
drag, startPoint x: 298, startPoint y: 53, endPoint x: 158, endPoint y: 40, distance: 140.8
drag, startPoint x: 282, startPoint y: 52, endPoint x: 162, endPoint y: 51, distance: 120.1
click at [166, 28] on button at bounding box center [164, 29] width 8 height 8
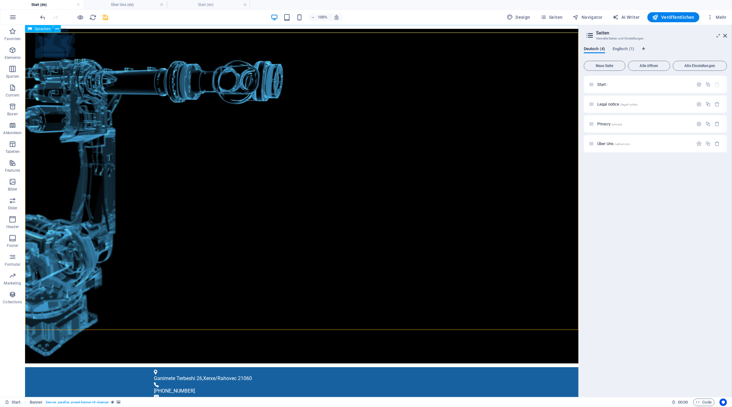
click at [39, 29] on span "Sprachen" at bounding box center [42, 29] width 16 height 4
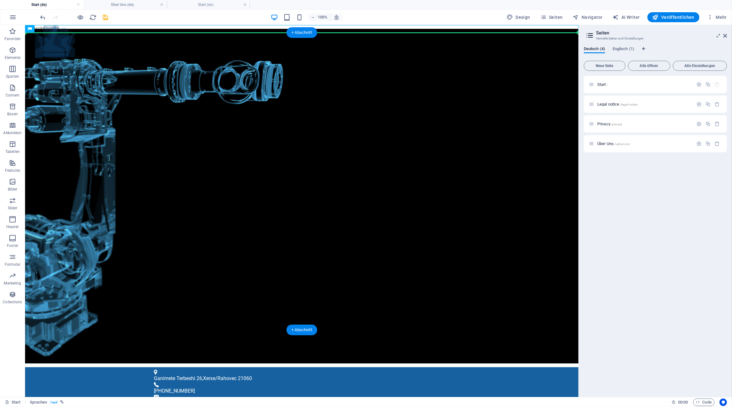
drag, startPoint x: 63, startPoint y: 53, endPoint x: 61, endPoint y: 59, distance: 6.2
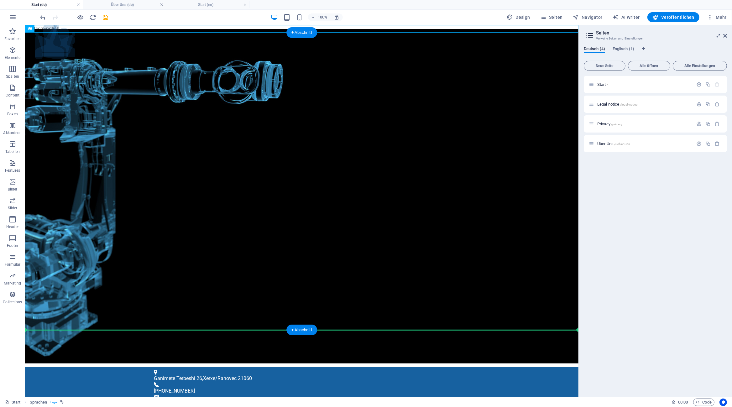
drag, startPoint x: 75, startPoint y: 29, endPoint x: 167, endPoint y: 198, distance: 192.4
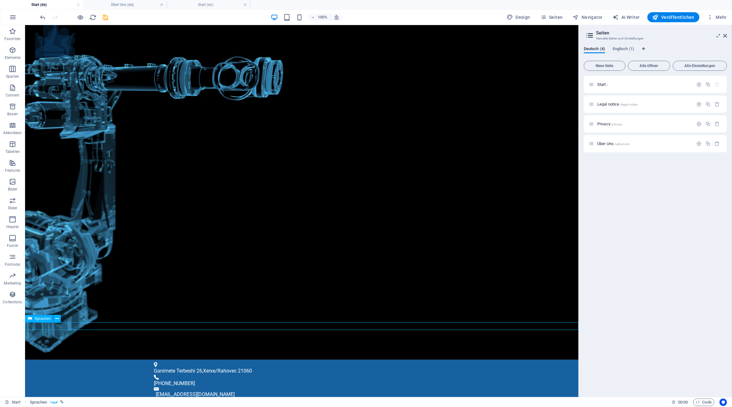
click at [48, 318] on span "Sprachen" at bounding box center [42, 319] width 16 height 4
click at [56, 321] on icon at bounding box center [57, 319] width 3 height 7
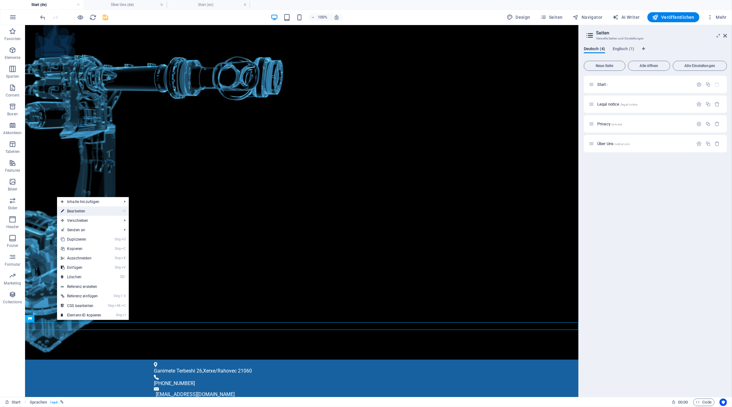
click at [98, 209] on link "⏎ Bearbeiten" at bounding box center [81, 211] width 48 height 9
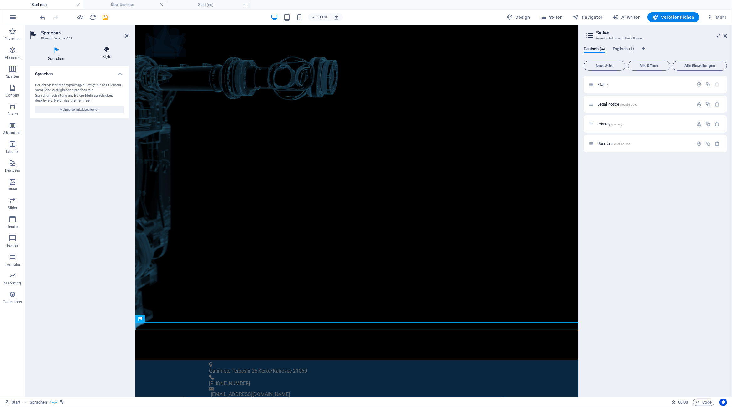
click at [106, 58] on h4 "Style" at bounding box center [107, 52] width 44 height 13
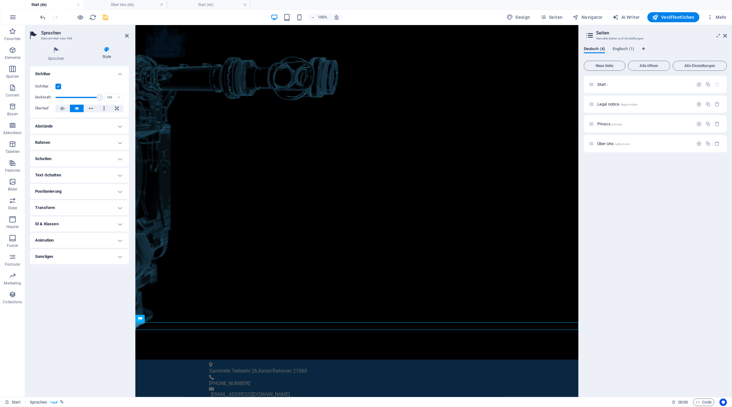
click at [119, 175] on h4 "Text-Schatten" at bounding box center [79, 175] width 99 height 15
click at [110, 191] on span "Außen" at bounding box center [108, 188] width 9 height 8
type input "2"
type input "4"
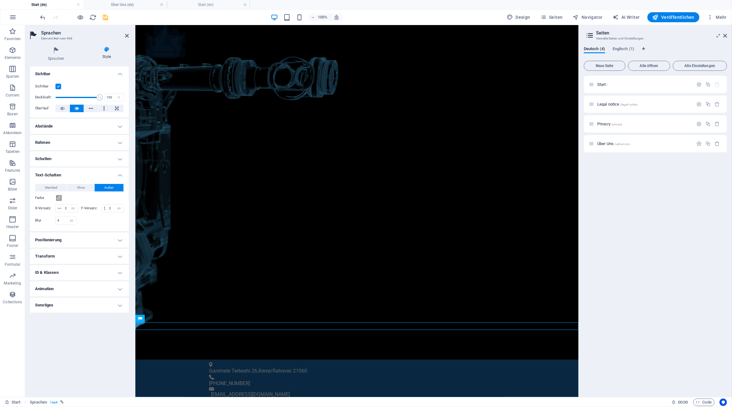
click at [105, 127] on h4 "Abstände" at bounding box center [79, 126] width 99 height 15
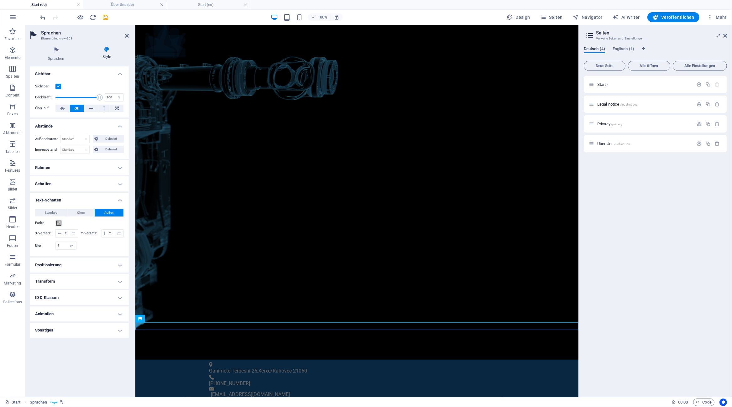
click at [119, 169] on h4 "Rahmen" at bounding box center [79, 167] width 99 height 15
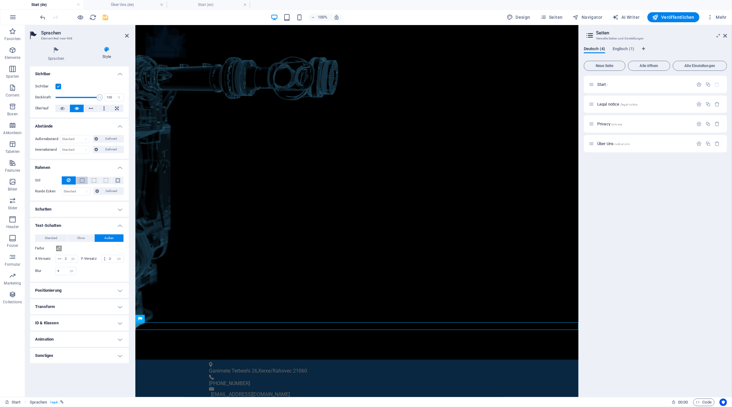
click at [85, 178] on button at bounding box center [82, 181] width 12 height 8
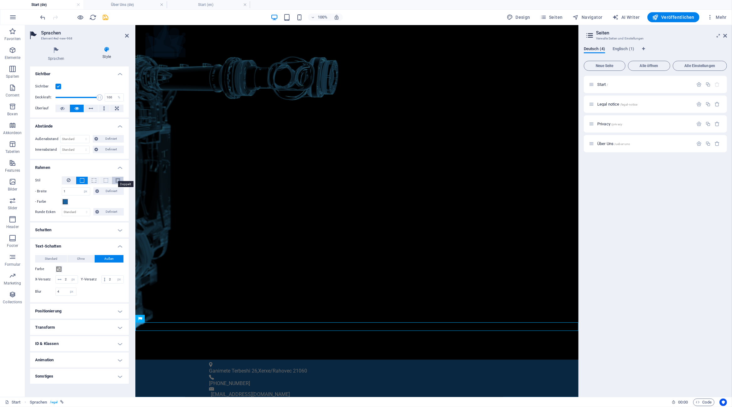
click at [119, 181] on span at bounding box center [118, 180] width 4 height 4
click at [121, 311] on h4 "Positionierung" at bounding box center [79, 311] width 99 height 15
click at [56, 323] on span "Statisch" at bounding box center [60, 324] width 11 height 8
click at [75, 324] on span "Relativ" at bounding box center [75, 324] width 9 height 8
click at [91, 325] on span "Absolut" at bounding box center [89, 324] width 11 height 8
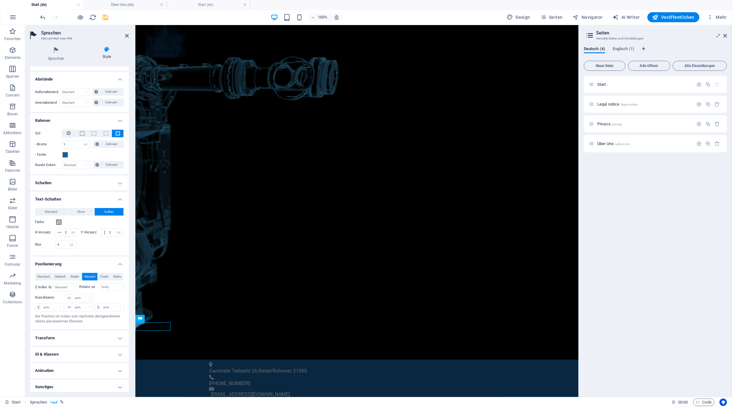
scroll to position [49, 0]
click at [116, 335] on h4 "Transform" at bounding box center [79, 336] width 99 height 15
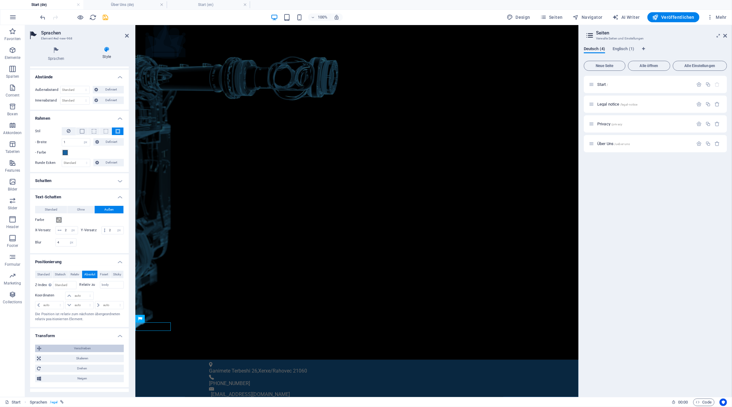
click at [96, 346] on span "Verschieben" at bounding box center [82, 349] width 79 height 8
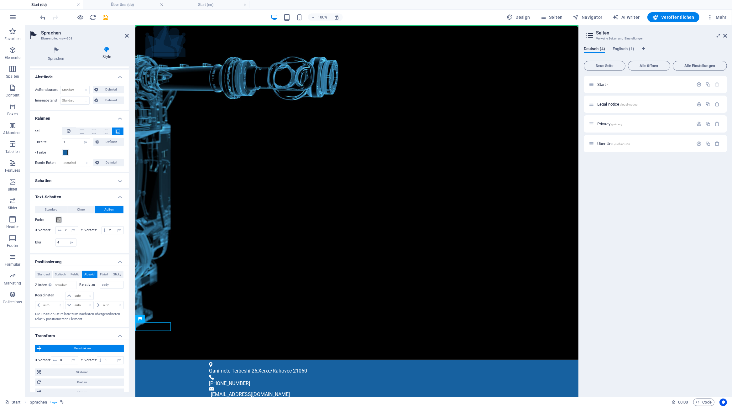
drag, startPoint x: 282, startPoint y: 346, endPoint x: 168, endPoint y: 56, distance: 311.5
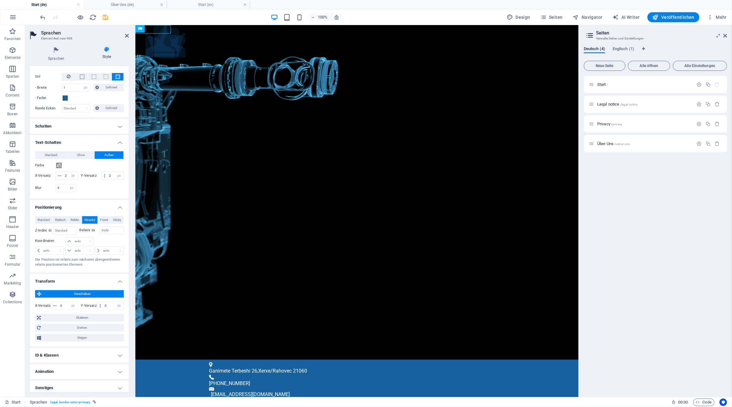
scroll to position [108, 0]
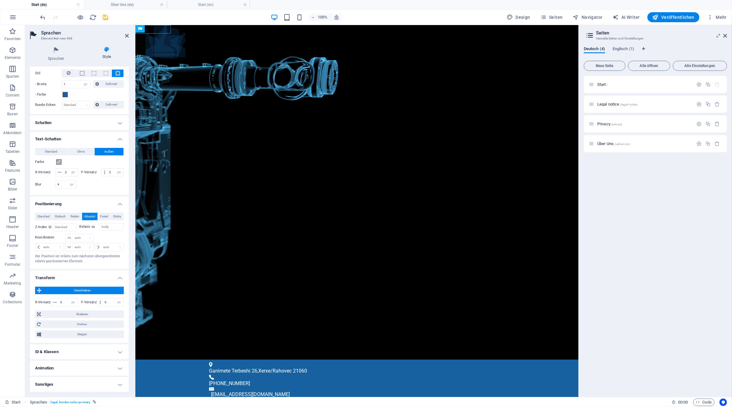
click at [117, 368] on h4 "Animation" at bounding box center [79, 368] width 99 height 15
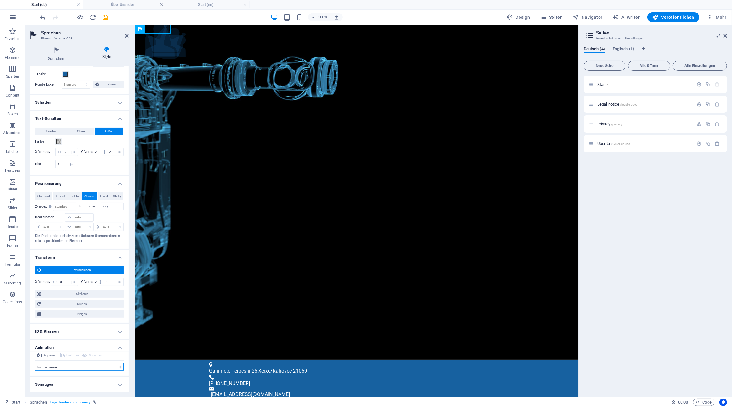
click at [35, 363] on select "Nicht animieren Ein- & Ausblenden Auf- & Zuklappen Rein- & Rauszoomen Von links…" at bounding box center [79, 367] width 89 height 8
click at [119, 368] on select "Nicht animieren Ein- & Ausblenden Auf- & Zuklappen Rein- & Rauszoomen Von links…" at bounding box center [79, 367] width 89 height 8
click at [119, 384] on h4 "Sonstiges" at bounding box center [79, 384] width 99 height 15
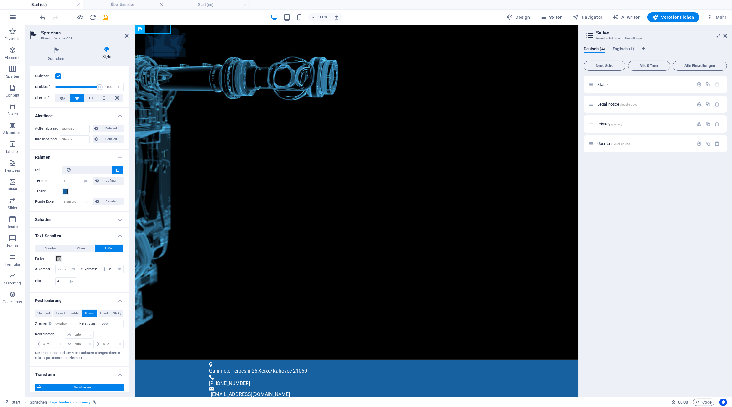
scroll to position [0, 0]
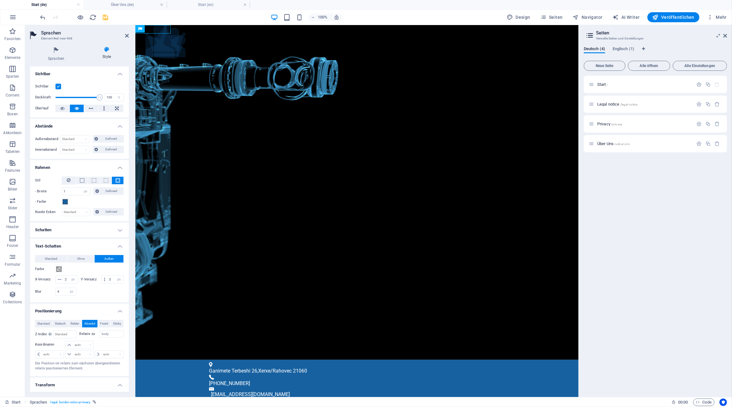
click at [121, 229] on h4 "Schatten" at bounding box center [79, 230] width 99 height 15
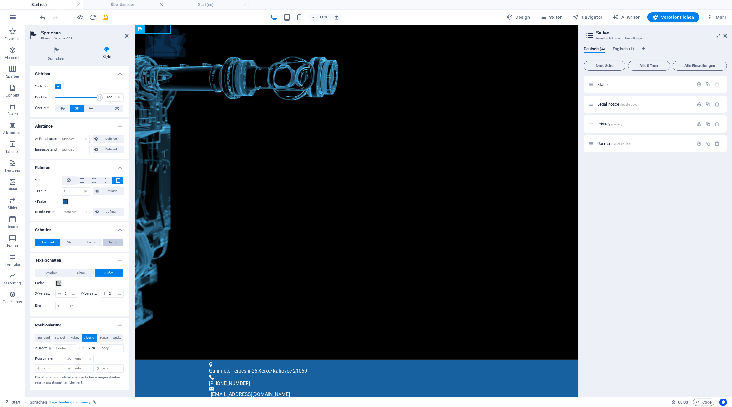
click at [113, 242] on span "Innen" at bounding box center [113, 243] width 8 height 8
type input "2"
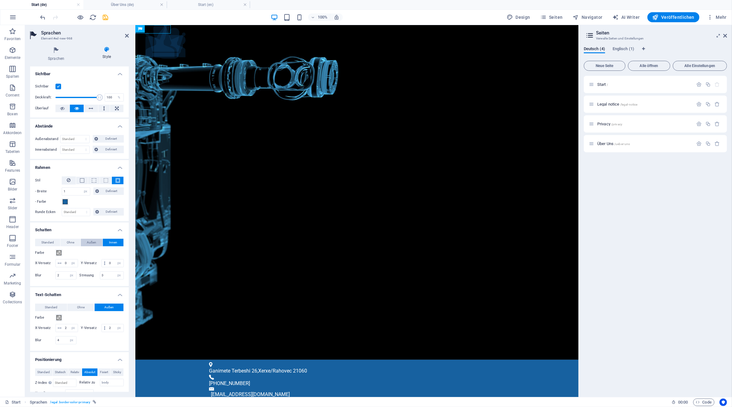
click at [93, 244] on span "Außen" at bounding box center [91, 243] width 9 height 8
click at [58, 52] on icon at bounding box center [56, 50] width 52 height 8
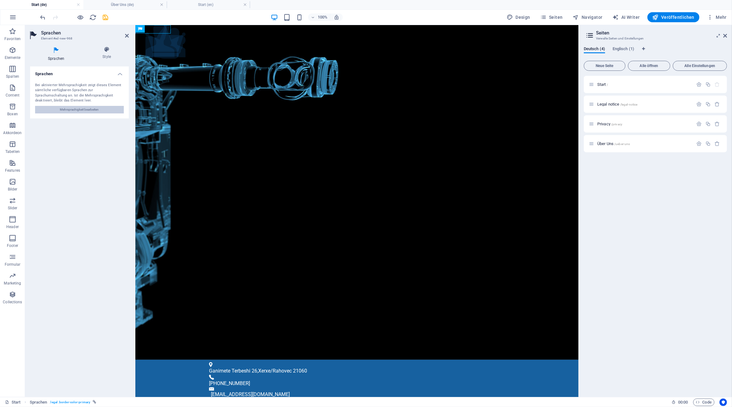
click at [103, 110] on button "Mehrsprachigkeit bearbeiten" at bounding box center [79, 110] width 89 height 8
select select "31"
select select "33"
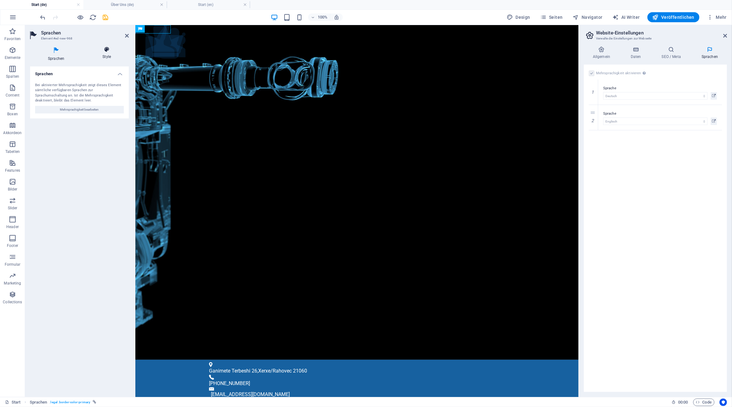
click at [107, 57] on h4 "Style" at bounding box center [107, 52] width 44 height 13
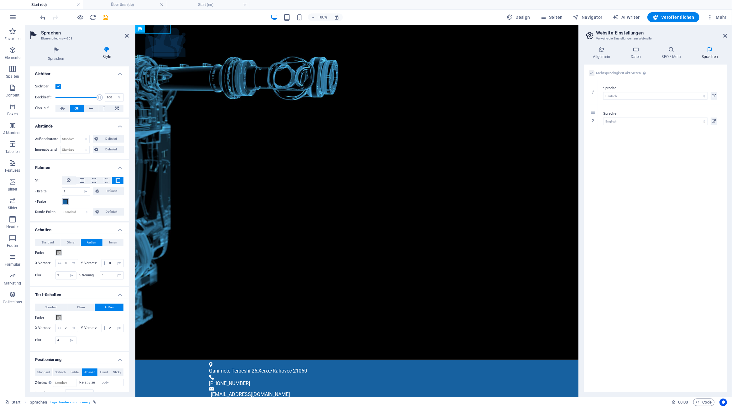
click at [64, 203] on span at bounding box center [65, 201] width 5 height 5
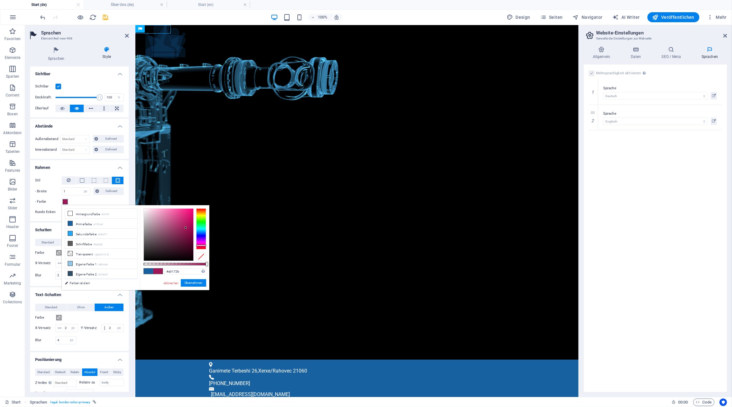
type input "#a01717"
drag, startPoint x: 202, startPoint y: 246, endPoint x: 202, endPoint y: 253, distance: 7.2
click at [202, 253] on div at bounding box center [175, 235] width 63 height 53
click at [196, 284] on button "Übernehmen" at bounding box center [193, 283] width 25 height 8
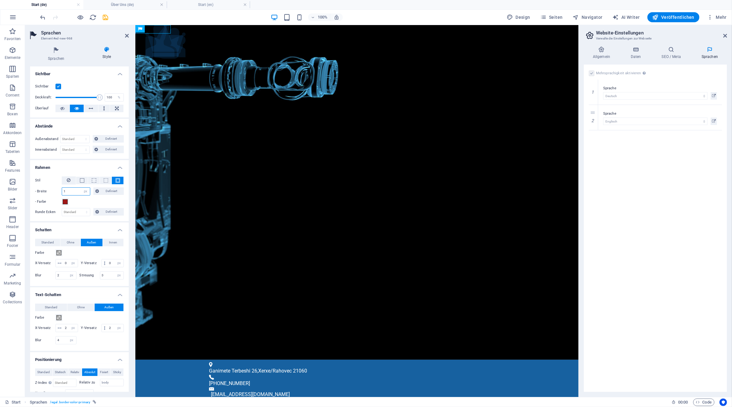
click at [76, 191] on input "1" at bounding box center [76, 192] width 28 height 8
type input "6"
click at [56, 321] on button "Farbe" at bounding box center [59, 318] width 7 height 7
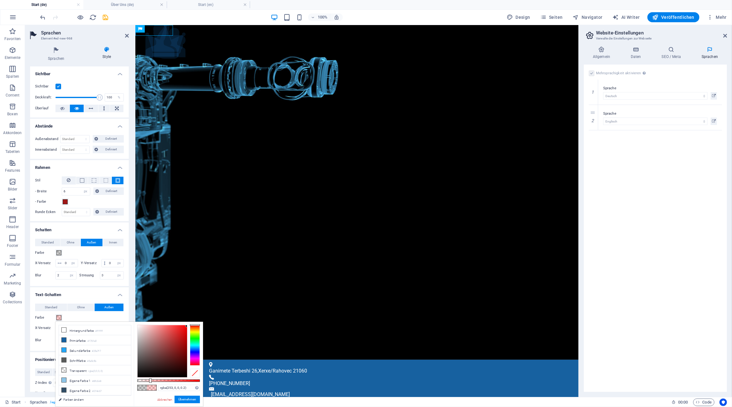
type input "rgba(255, 0, 0, 0.2)"
drag, startPoint x: 179, startPoint y: 333, endPoint x: 193, endPoint y: 318, distance: 20.8
click at [193, 318] on body "Automation Kosovo S.H.P.K. Start (de) Über Uns (de) Start (en) Favoriten Elemen…" at bounding box center [366, 203] width 732 height 407
click at [185, 401] on button "Übernehmen" at bounding box center [187, 400] width 25 height 8
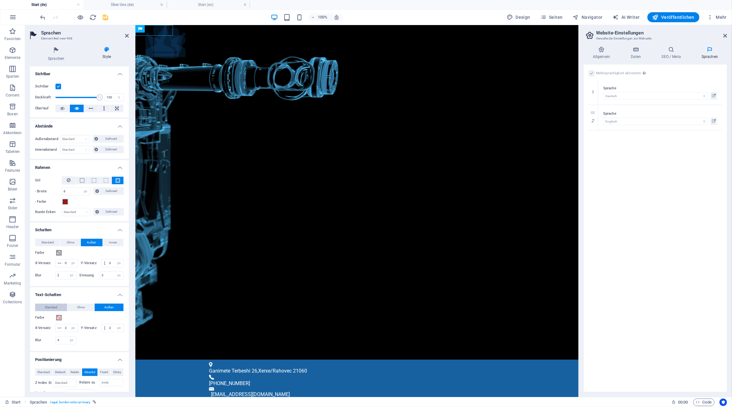
click at [58, 309] on button "Standard" at bounding box center [51, 308] width 32 height 8
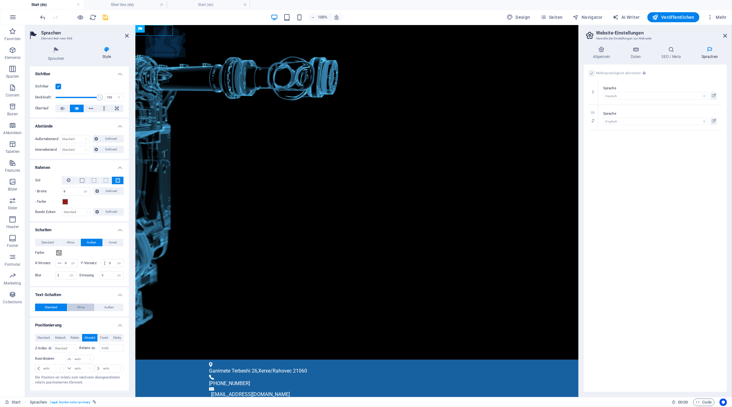
click at [77, 308] on button "Ohne" at bounding box center [80, 308] width 27 height 8
click at [69, 245] on span "Ohne" at bounding box center [71, 243] width 8 height 8
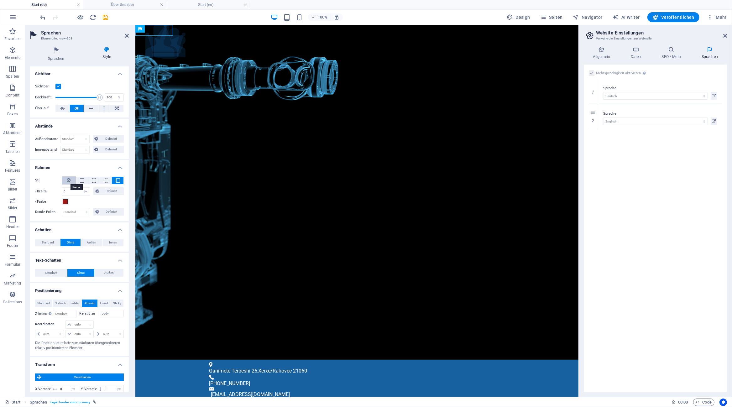
click at [68, 181] on icon at bounding box center [69, 181] width 4 height 8
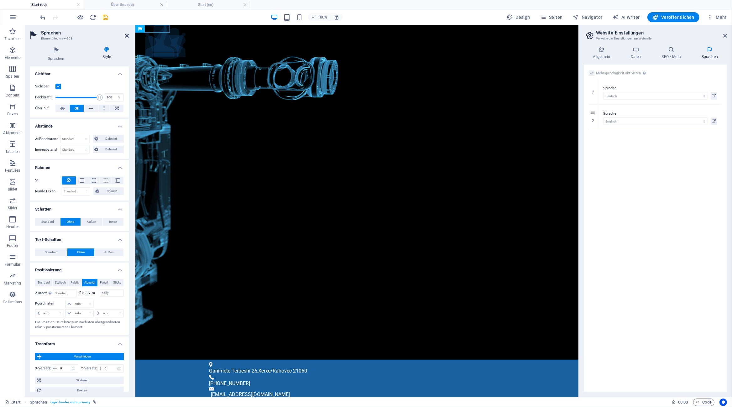
click at [126, 36] on icon at bounding box center [127, 35] width 4 height 5
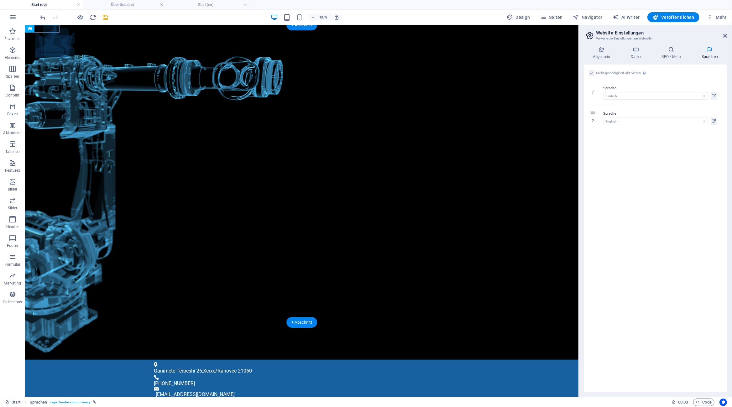
click at [211, 97] on figure at bounding box center [302, 192] width 554 height 335
click at [12, 51] on icon "button" at bounding box center [13, 50] width 8 height 8
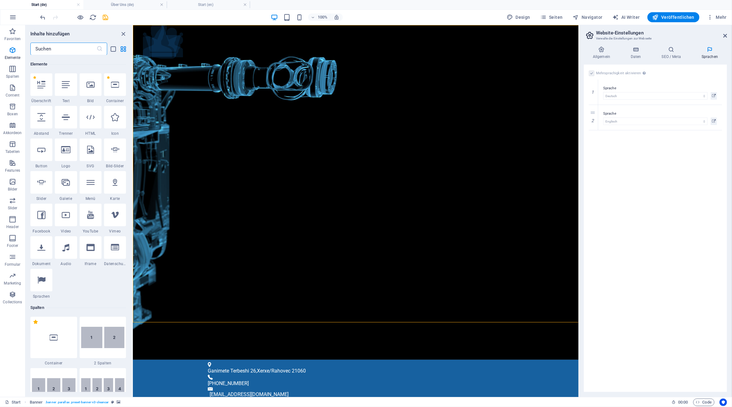
scroll to position [67, 0]
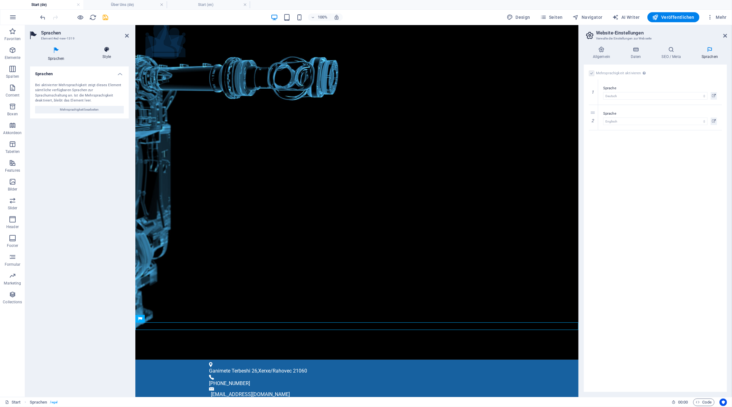
click at [105, 55] on h4 "Style" at bounding box center [107, 52] width 44 height 13
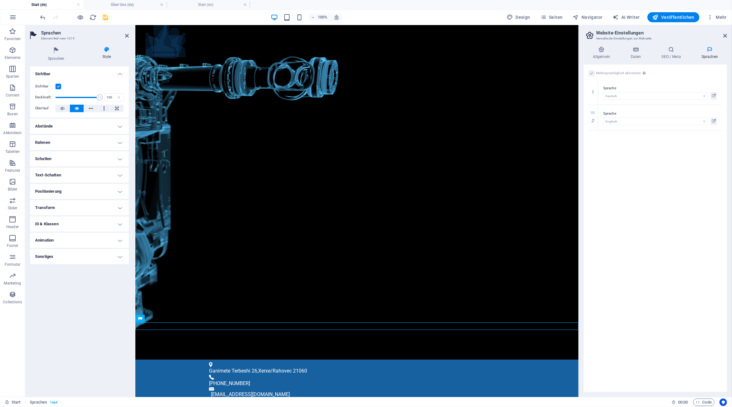
click at [592, 73] on label at bounding box center [592, 74] width 6 height 6
click at [714, 96] on icon at bounding box center [714, 96] width 4 height 8
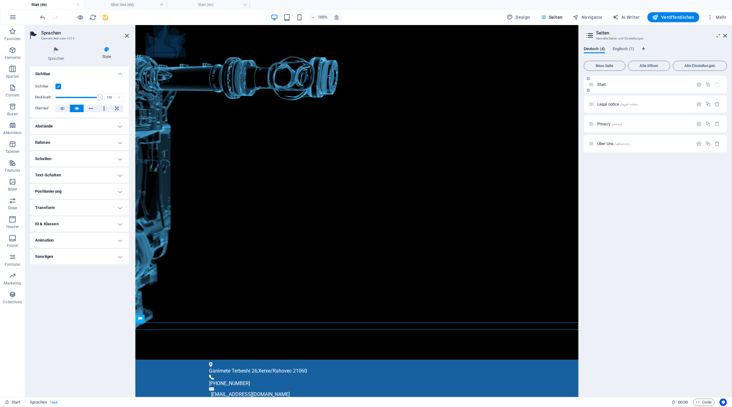
click at [599, 83] on span "Start /" at bounding box center [603, 84] width 11 height 5
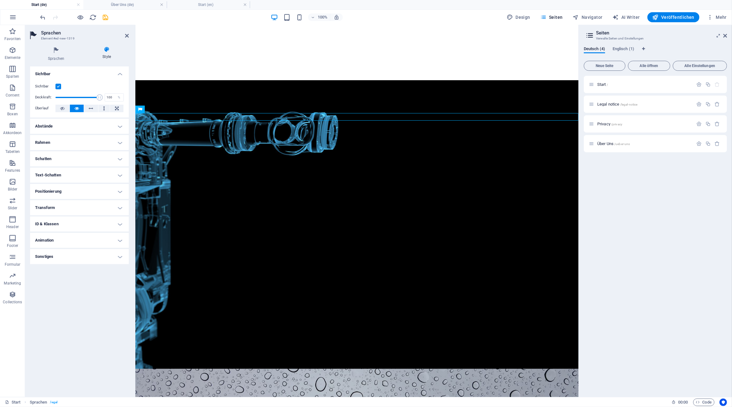
scroll to position [0, 0]
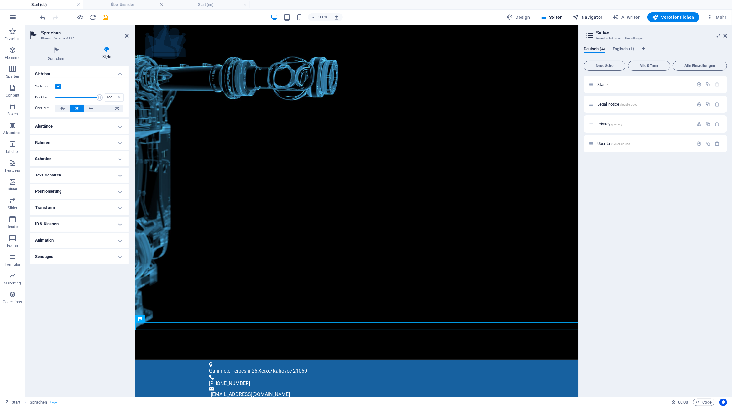
click at [602, 18] on span "Navigator" at bounding box center [588, 17] width 30 height 6
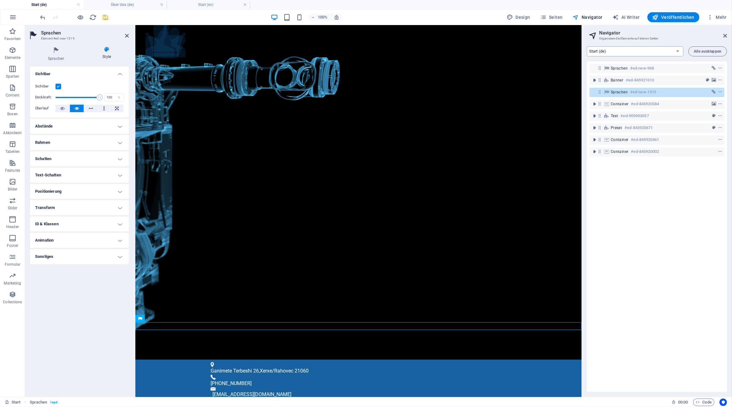
click at [587, 46] on select "Start (de) Legal notice (de) Privacy (de) Über Uns (de) Start (en)" at bounding box center [635, 51] width 97 height 10
click at [678, 50] on select "Start (de) Legal notice (de) Privacy (de) Über Uns (de) Start (en)" at bounding box center [635, 51] width 97 height 10
click at [698, 51] on span "Alle ausklappen" at bounding box center [708, 52] width 28 height 4
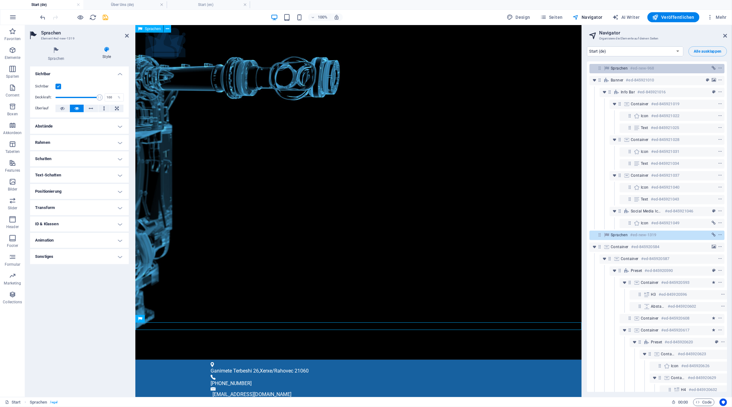
click at [695, 69] on div at bounding box center [708, 69] width 29 height 8
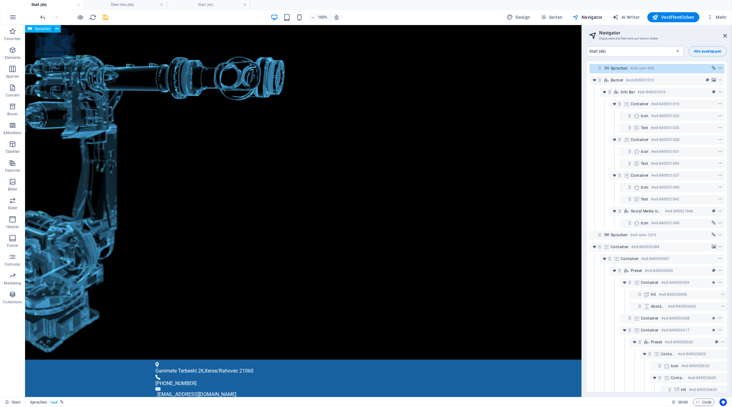
click at [721, 67] on icon "context-menu" at bounding box center [720, 68] width 4 height 4
click at [676, 148] on link "⌦ Löschen" at bounding box center [673, 147] width 48 height 9
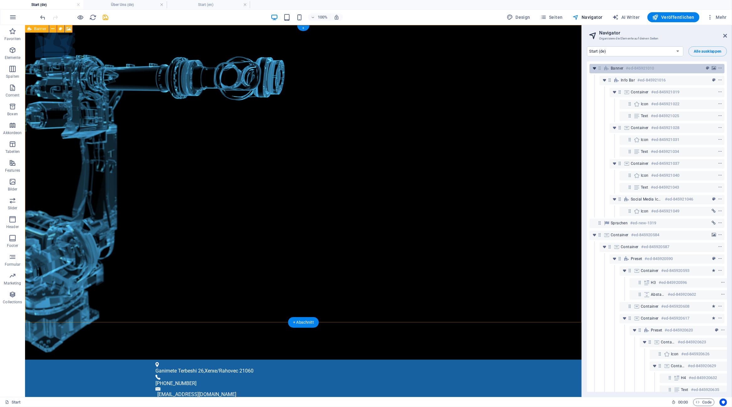
click at [594, 67] on icon "toggle-expand" at bounding box center [595, 68] width 6 height 6
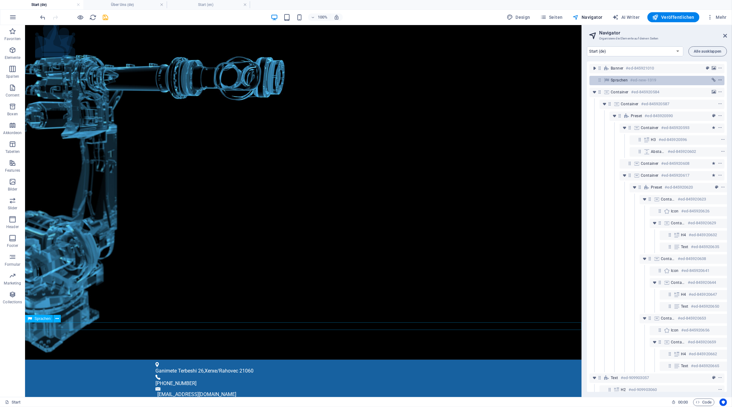
click at [720, 81] on icon "context-menu" at bounding box center [720, 80] width 4 height 4
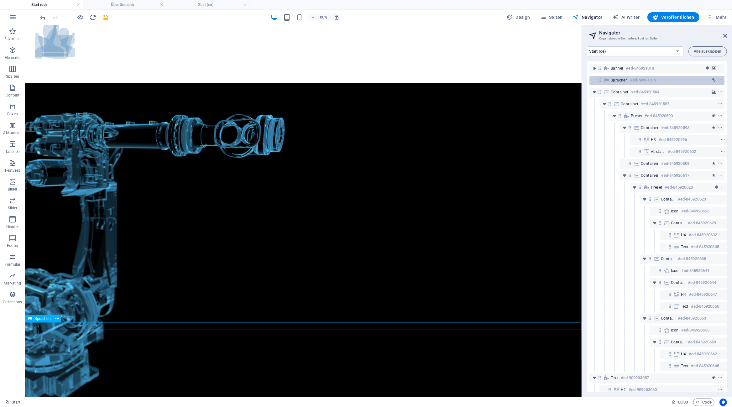
scroll to position [115, 0]
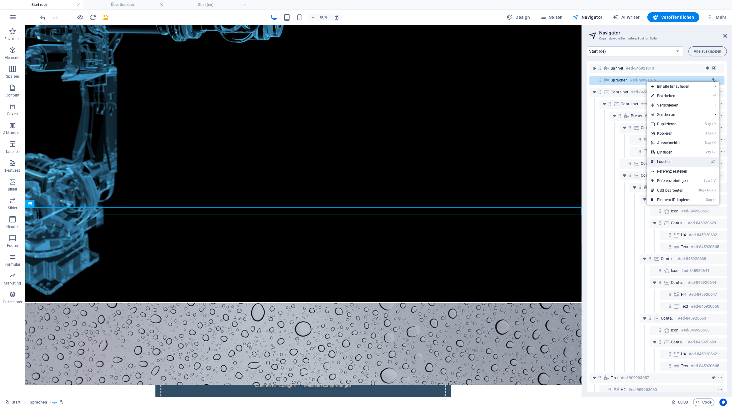
click at [672, 161] on link "⌦ Löschen" at bounding box center [672, 161] width 48 height 9
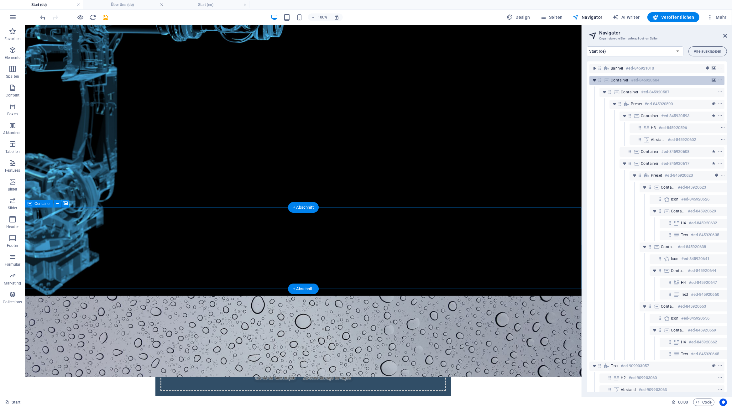
click at [596, 79] on icon "toggle-expand" at bounding box center [595, 80] width 6 height 6
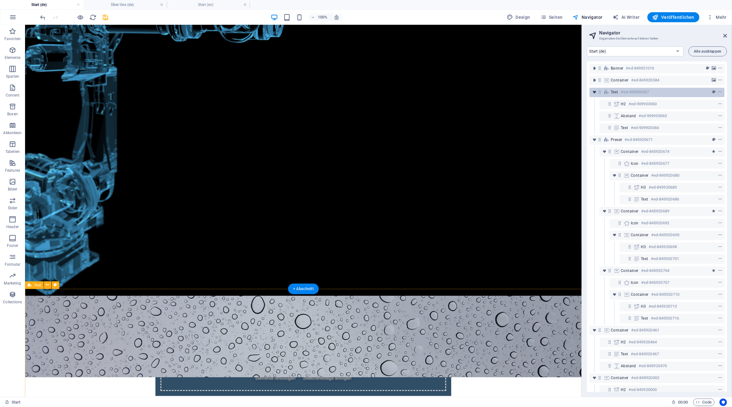
click at [595, 91] on icon "toggle-expand" at bounding box center [595, 92] width 6 height 6
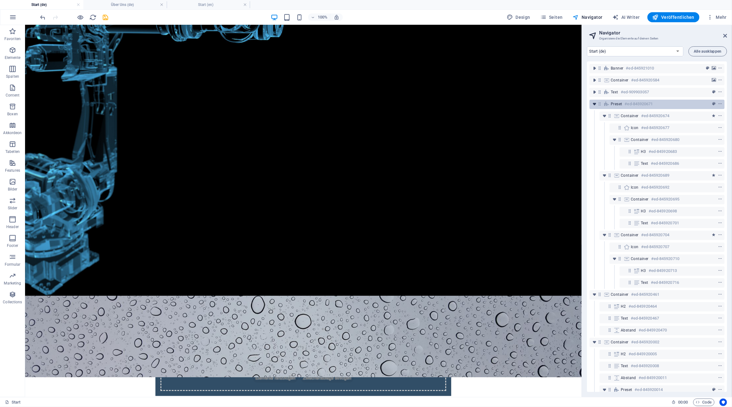
click at [594, 103] on icon "toggle-expand" at bounding box center [595, 104] width 6 height 6
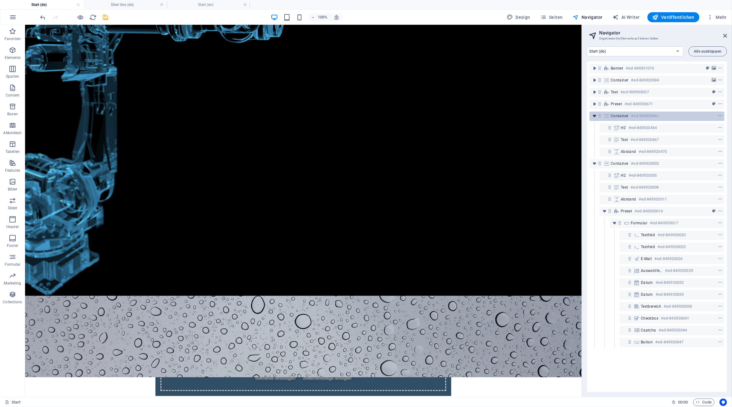
click at [595, 115] on icon "toggle-expand" at bounding box center [595, 116] width 6 height 6
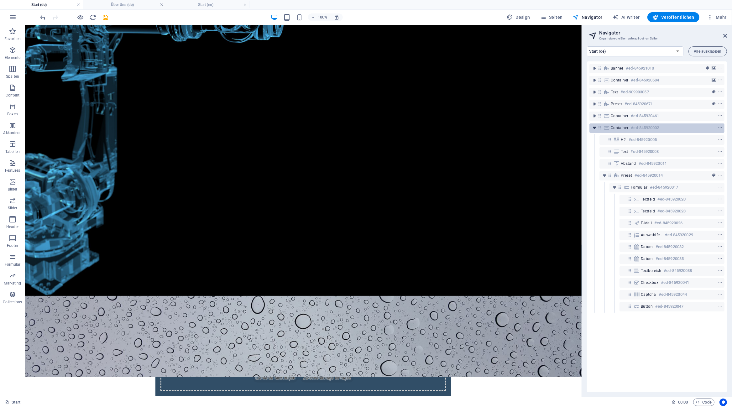
click at [595, 127] on icon "toggle-expand" at bounding box center [595, 128] width 6 height 6
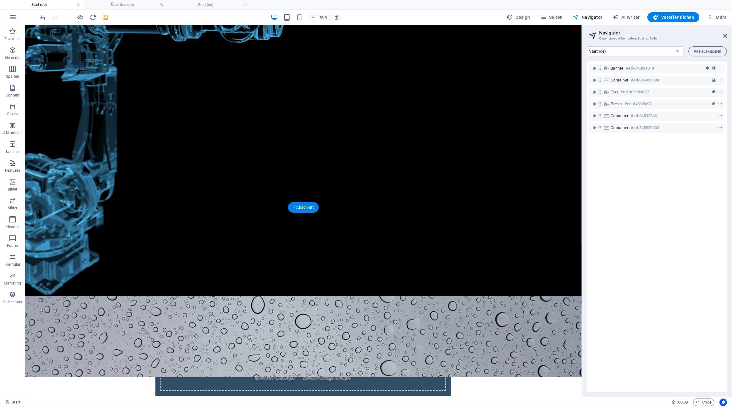
click at [522, 42] on figure at bounding box center [303, 134] width 557 height 335
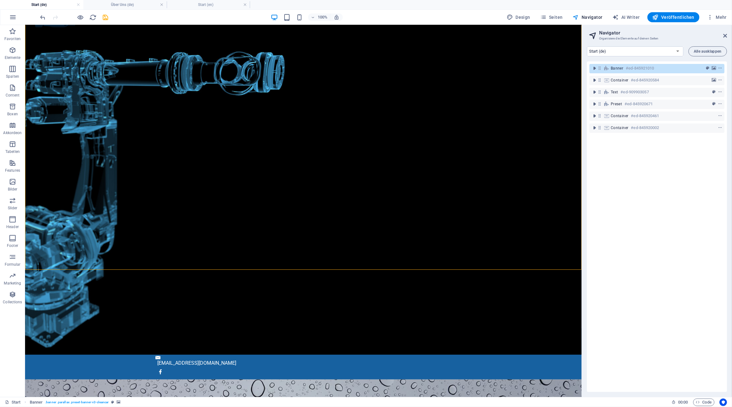
scroll to position [0, 0]
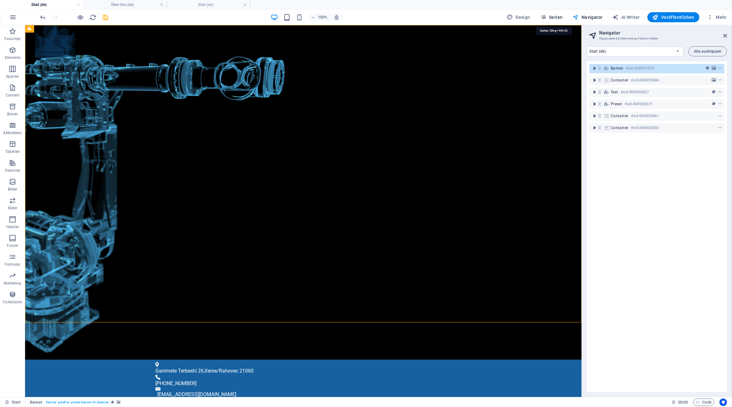
click at [557, 18] on span "Seiten" at bounding box center [552, 17] width 23 height 6
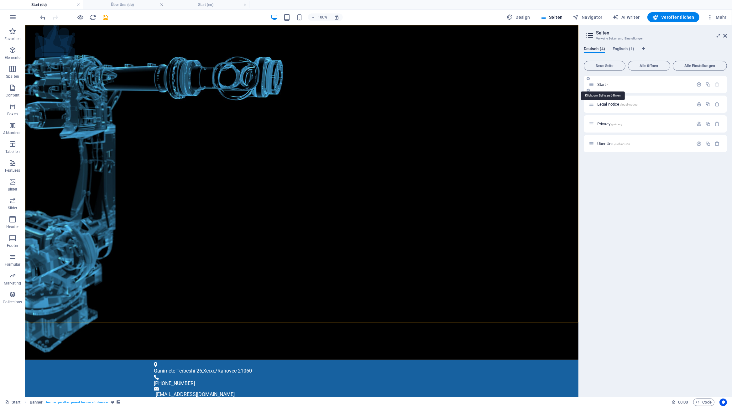
click at [602, 83] on span "Start /" at bounding box center [603, 84] width 11 height 5
click at [607, 105] on span "Legal notice /legal-notice" at bounding box center [618, 104] width 40 height 5
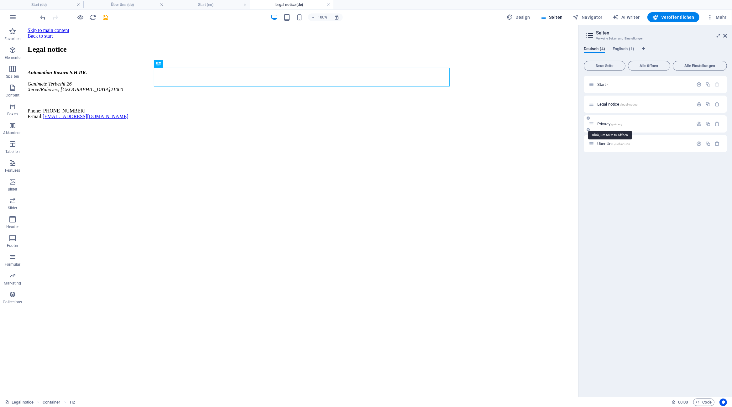
click at [608, 126] on span "Privacy /privacy" at bounding box center [610, 124] width 25 height 5
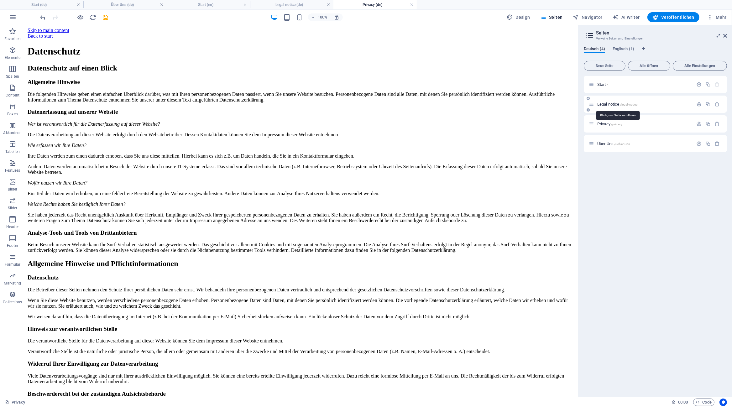
click at [609, 102] on span "Legal notice /legal-notice" at bounding box center [618, 104] width 40 height 5
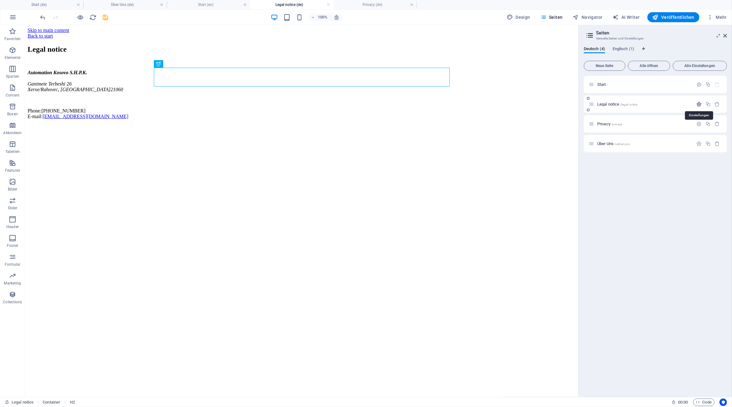
click at [697, 105] on icon "button" at bounding box center [699, 104] width 5 height 5
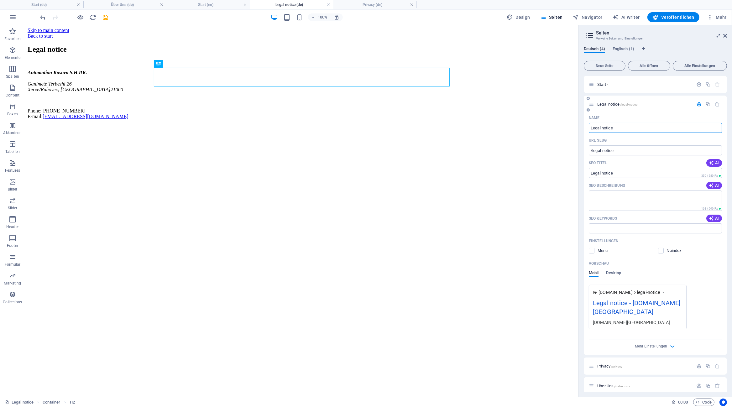
drag, startPoint x: 629, startPoint y: 127, endPoint x: 567, endPoint y: 135, distance: 62.2
click at [589, 133] on input "Legal notice" at bounding box center [655, 128] width 133 height 10
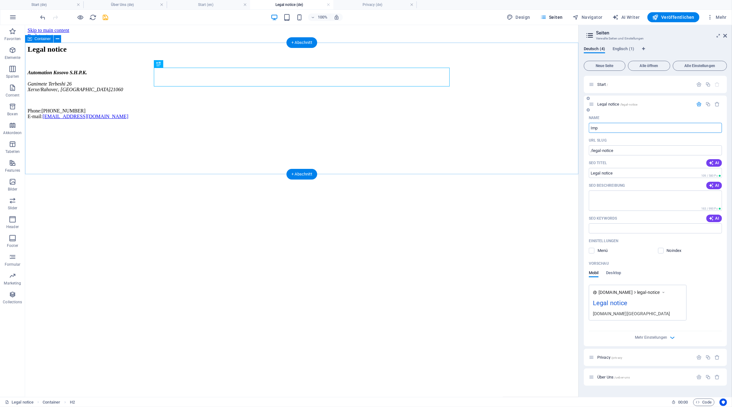
type input "Impr"
type input "/imp"
type input "Imp"
type input "Impressum"
type input "/impressu"
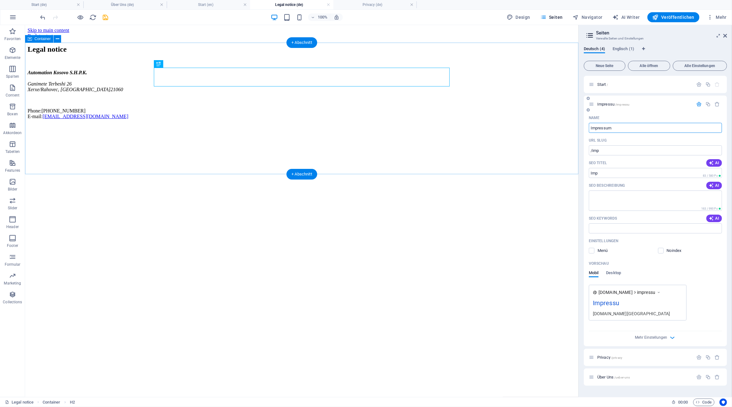
type input "Impressu"
type input "Impressum"
type input "/impressum"
type input "Impressum"
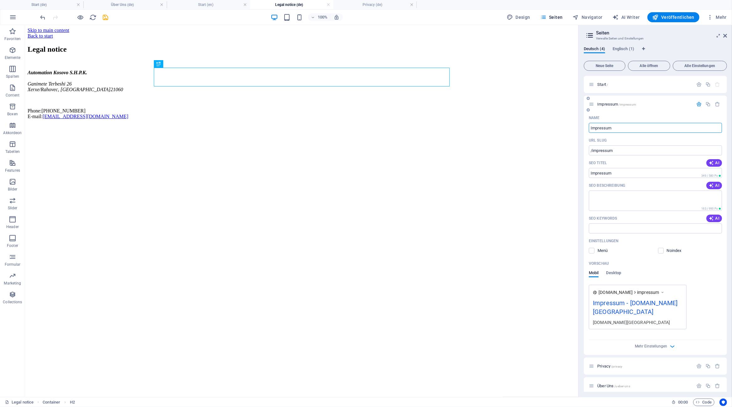
click at [701, 104] on icon "button" at bounding box center [699, 104] width 5 height 5
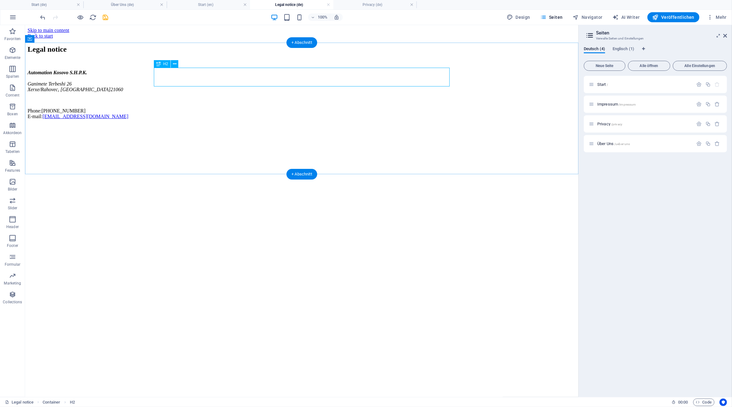
click at [367, 53] on div "Legal notice" at bounding box center [301, 49] width 549 height 8
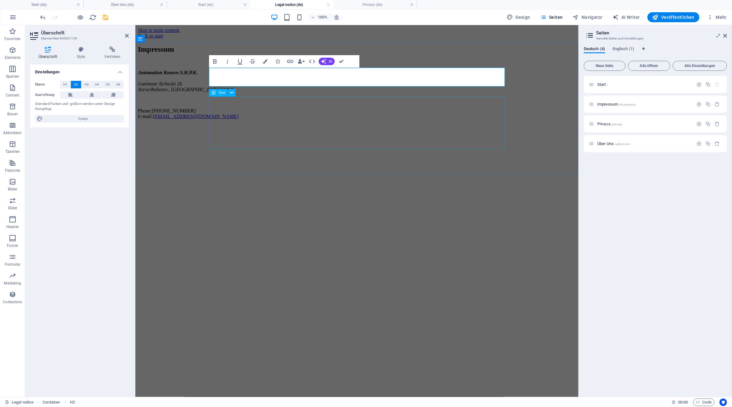
click at [322, 119] on div "Automation Kosovo S.H.P.K. Ganimete Terbeshi 26 Xerxe/Rahovec , NY 21060 Phone:…" at bounding box center [357, 95] width 438 height 50
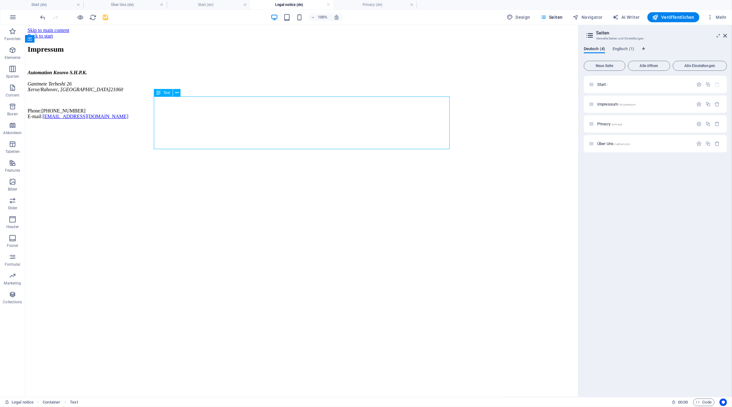
click at [197, 119] on div "Automation Kosovo S.H.P.K. Ganimete Terbeshi 26 Xerxe/Rahovec , NY 21060 Phone:…" at bounding box center [301, 95] width 549 height 50
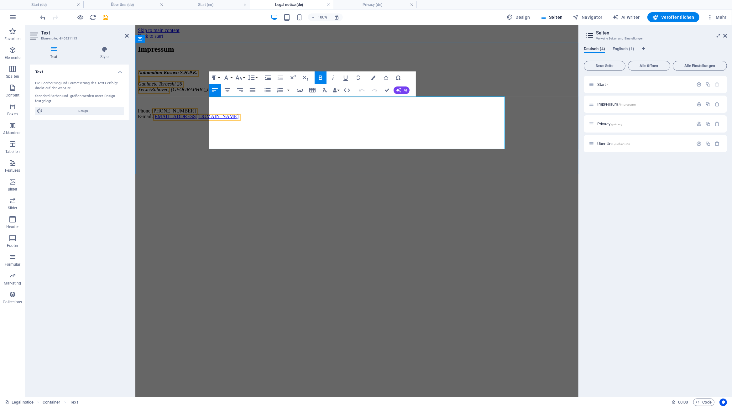
click at [250, 92] on address "Automation Kosovo S.H.P.K. Ganimete Terbeshi 26 Xerxe/Rahovec , NY 21060" at bounding box center [357, 81] width 438 height 23
click at [266, 92] on address "Automation Kosovo S.H.P.K. Ganimete Terbeshi 26 Xerxe/Rahovec , 21060" at bounding box center [357, 81] width 438 height 23
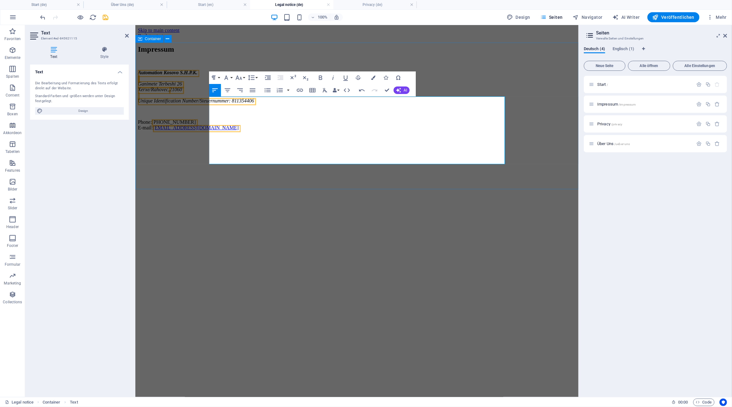
click at [545, 130] on div "Impressum Automation Kosovo S.H.P.K. Ganimete Terbeshi 26 Xerxe/Rahovec , 21060…" at bounding box center [357, 88] width 438 height 86
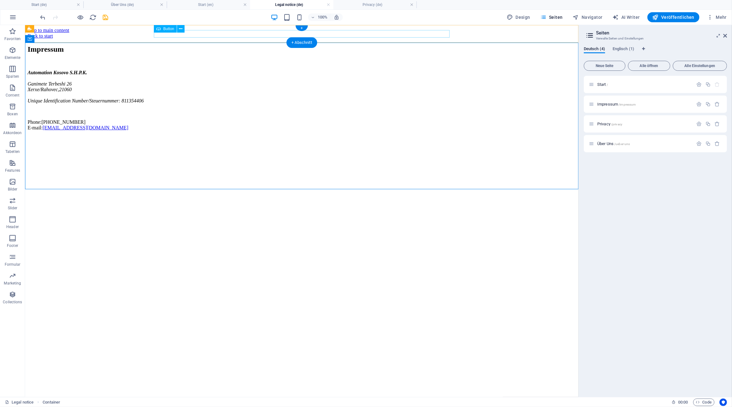
click at [230, 33] on div "Back to start" at bounding box center [301, 36] width 549 height 6
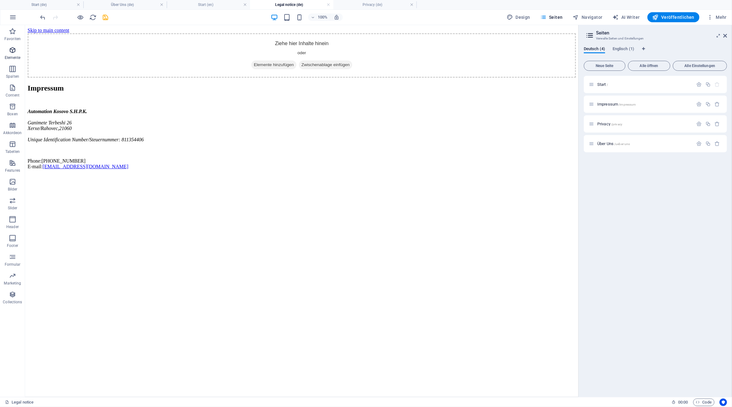
click at [13, 50] on icon "button" at bounding box center [13, 50] width 8 height 8
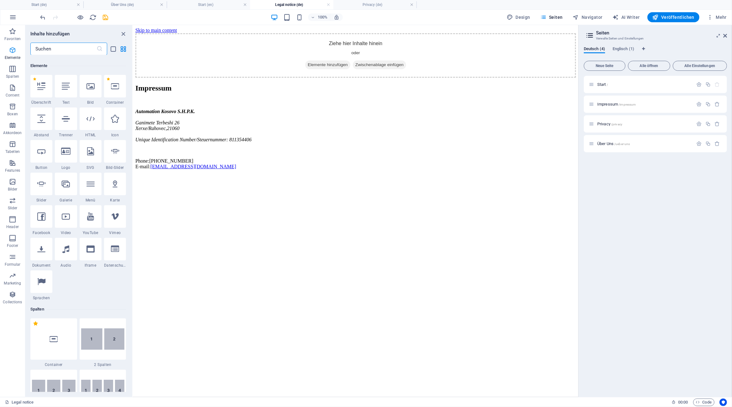
scroll to position [67, 0]
click at [94, 183] on icon at bounding box center [91, 182] width 8 height 8
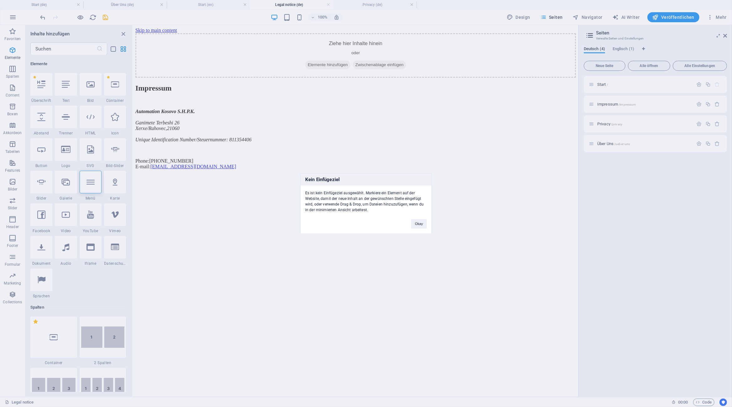
drag, startPoint x: 173, startPoint y: 128, endPoint x: 200, endPoint y: 113, distance: 31.4
click at [200, 113] on div "Kein Einfügeziel Es ist kein Einfügeziel ausgewählt. Markiere ein Element auf d…" at bounding box center [366, 203] width 732 height 407
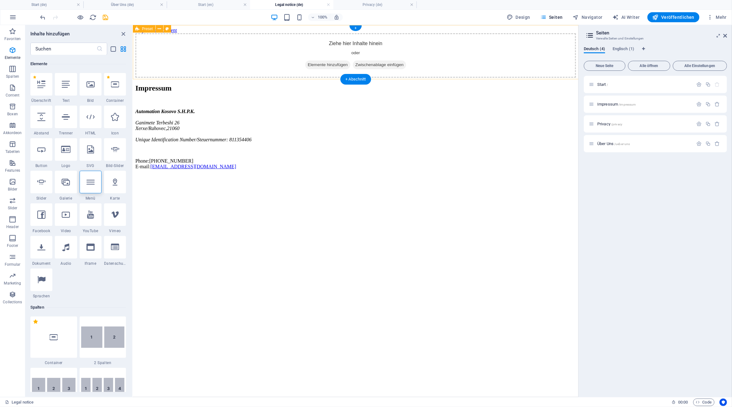
click at [246, 44] on div "Ziehe hier Inhalte hinein oder Elemente hinzufügen Zwischenablage einfügen" at bounding box center [355, 55] width 441 height 45
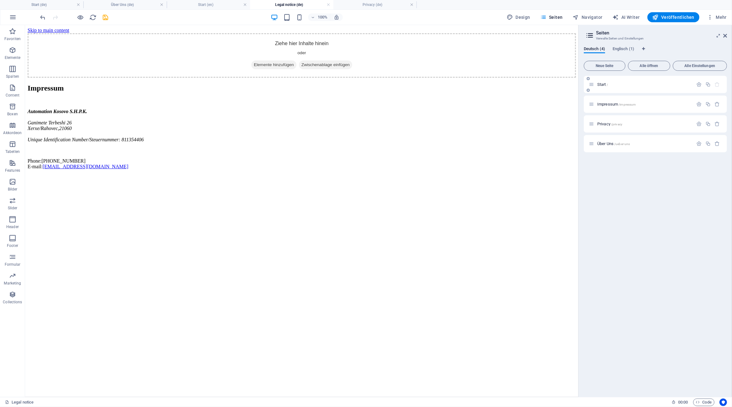
click at [602, 86] on span "Start /" at bounding box center [603, 84] width 11 height 5
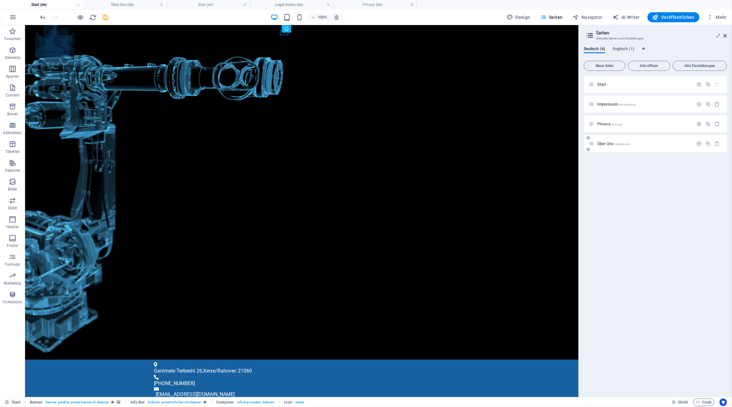
click at [607, 142] on span "Über Uns /ueber-uns" at bounding box center [614, 143] width 33 height 5
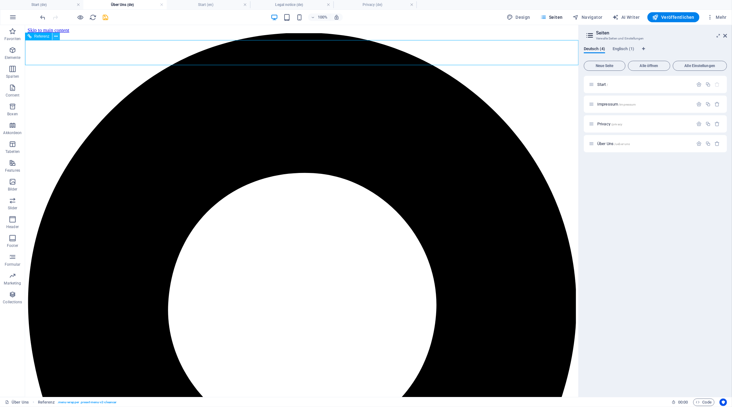
click at [56, 37] on icon at bounding box center [55, 36] width 3 height 7
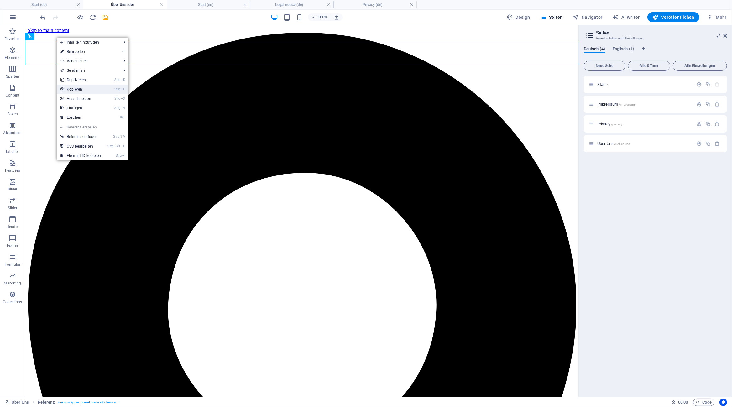
click at [104, 87] on link "Strg C Kopieren" at bounding box center [81, 89] width 48 height 9
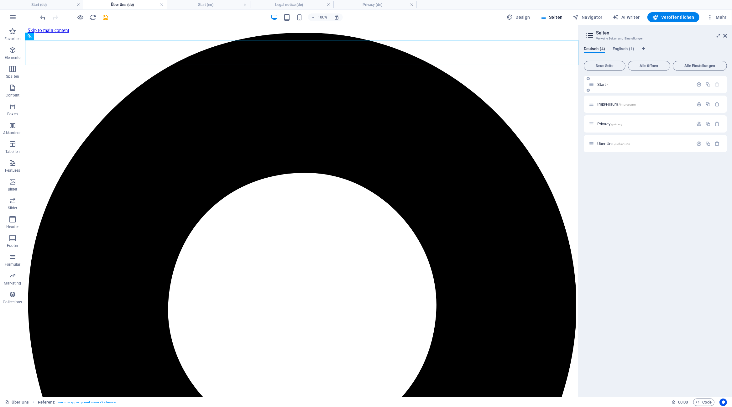
click at [602, 86] on span "Start /" at bounding box center [603, 84] width 11 height 5
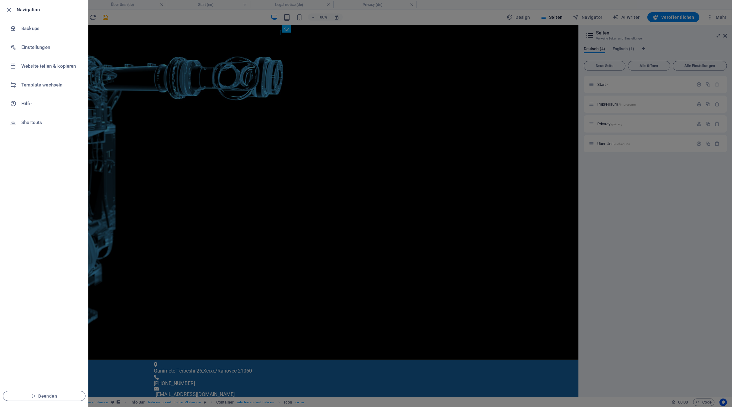
click at [114, 42] on div at bounding box center [366, 203] width 732 height 407
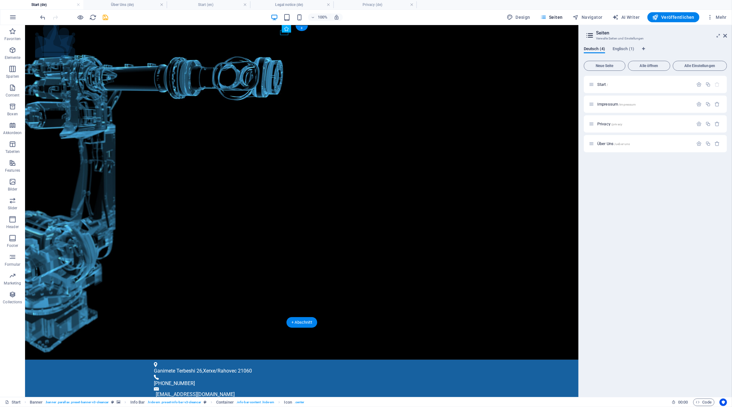
click at [114, 42] on figure at bounding box center [302, 192] width 554 height 335
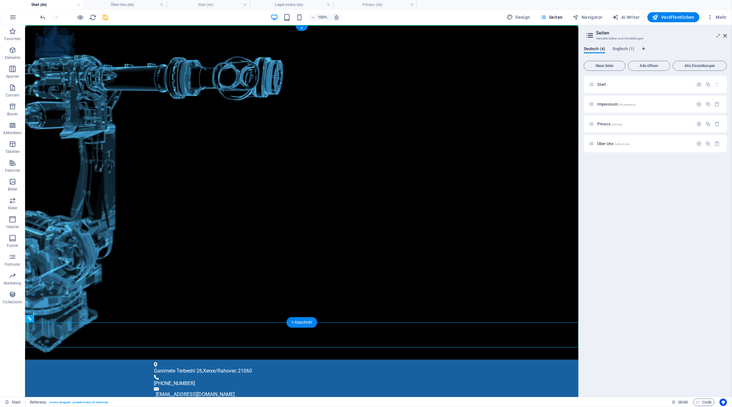
drag, startPoint x: 74, startPoint y: 334, endPoint x: 125, endPoint y: 45, distance: 293.1
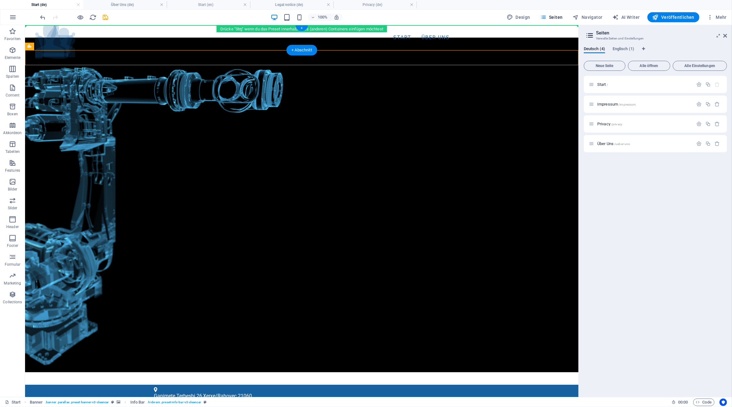
drag, startPoint x: 114, startPoint y: 55, endPoint x: 114, endPoint y: 27, distance: 27.9
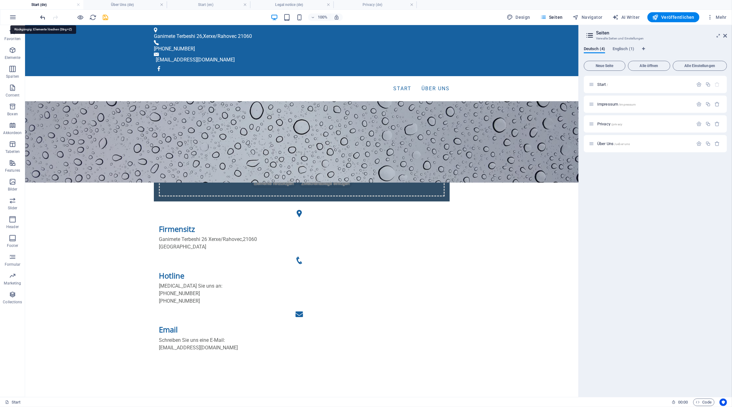
click at [44, 16] on icon "undo" at bounding box center [43, 17] width 7 height 7
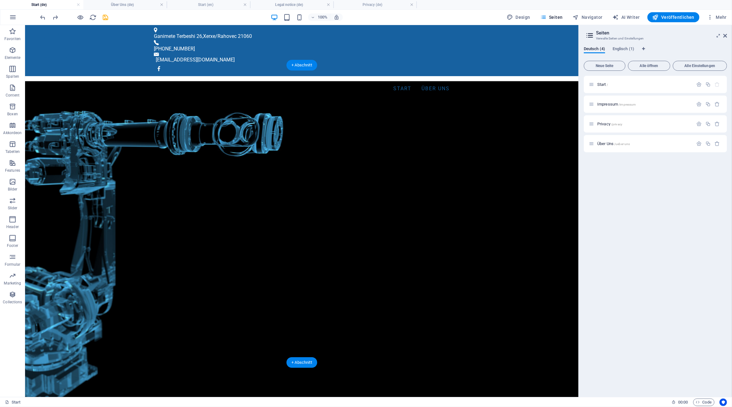
click at [100, 134] on figure at bounding box center [302, 248] width 554 height 335
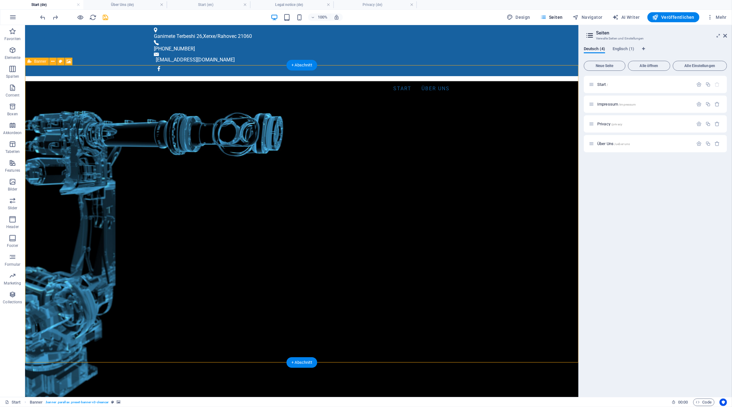
click at [190, 144] on figure at bounding box center [302, 248] width 554 height 335
click at [40, 63] on span "Banner" at bounding box center [40, 62] width 12 height 4
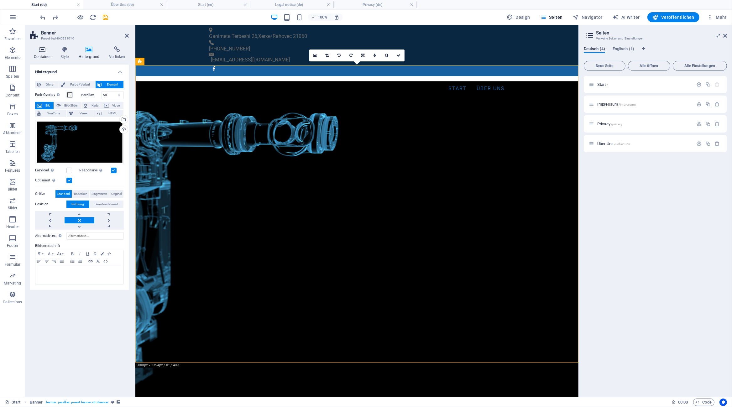
click at [41, 50] on icon at bounding box center [42, 49] width 24 height 6
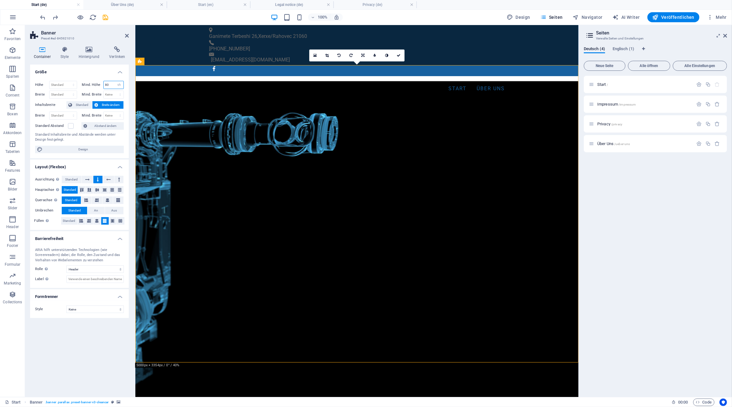
click at [112, 84] on input "80" at bounding box center [114, 85] width 20 height 8
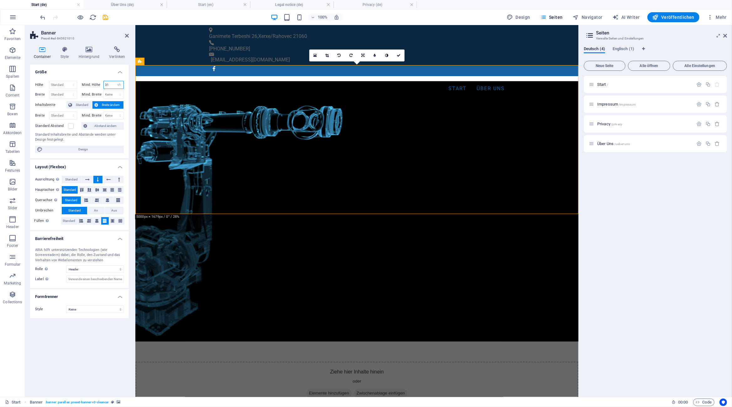
type input "30"
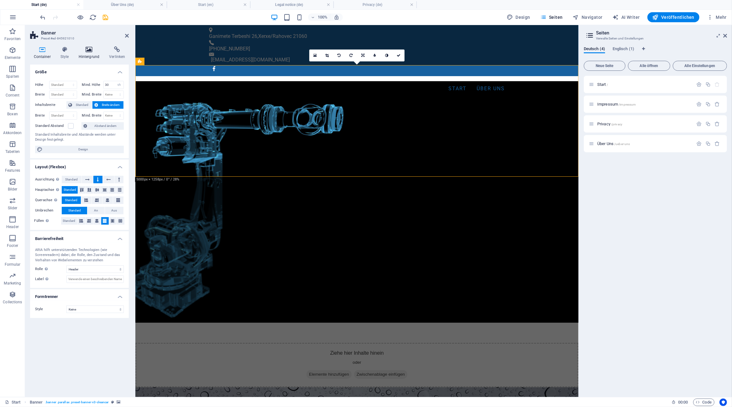
click at [93, 50] on icon at bounding box center [89, 49] width 28 height 6
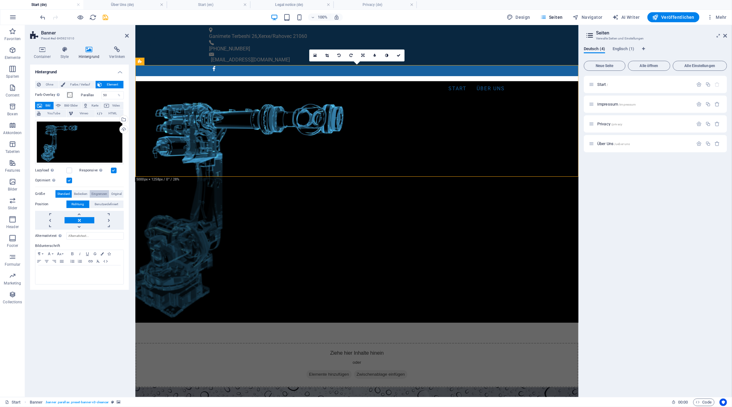
click at [102, 193] on span "Eingrenzen" at bounding box center [100, 194] width 16 height 8
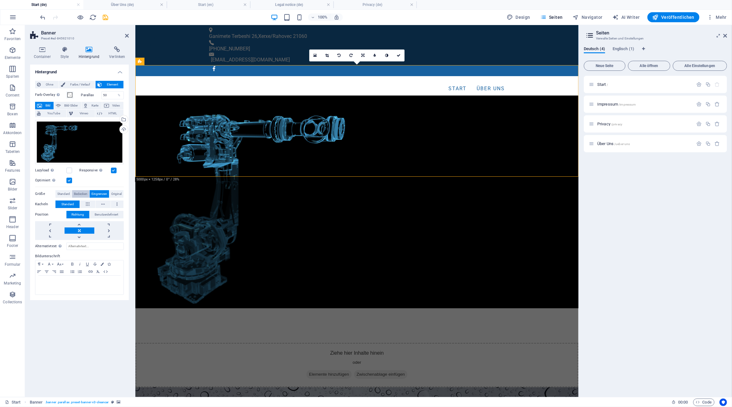
click at [80, 193] on span "Bedecken" at bounding box center [80, 194] width 13 height 8
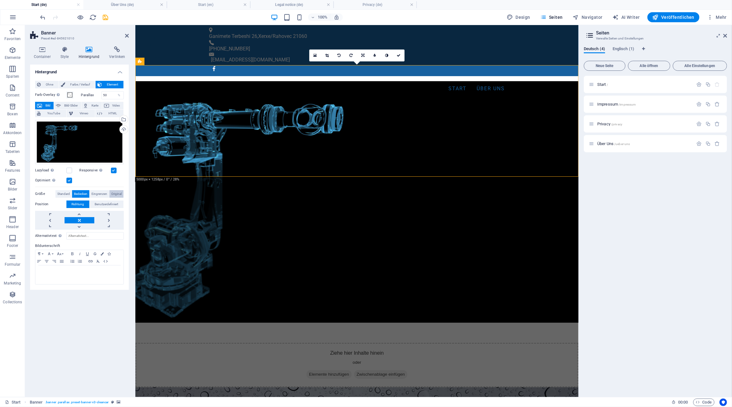
click at [119, 194] on span "Original" at bounding box center [116, 194] width 10 height 8
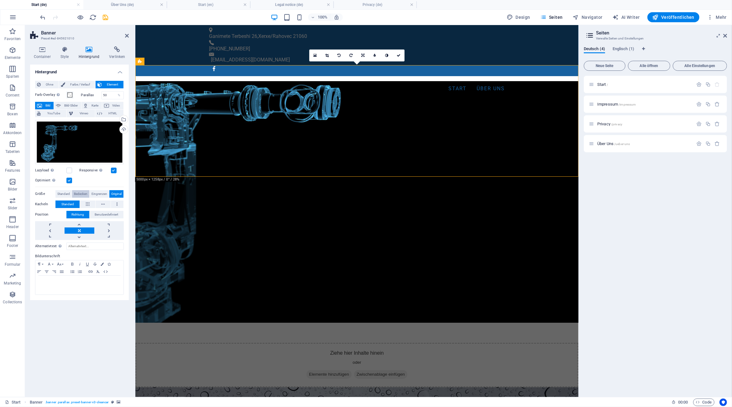
click at [82, 195] on span "Bedecken" at bounding box center [80, 194] width 13 height 8
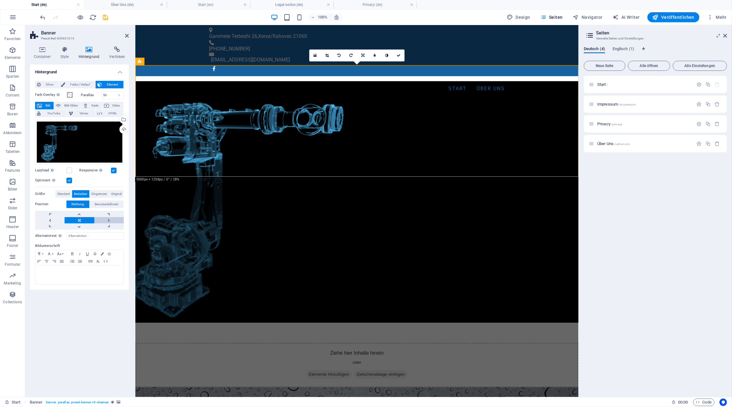
click at [108, 221] on link at bounding box center [108, 220] width 29 height 6
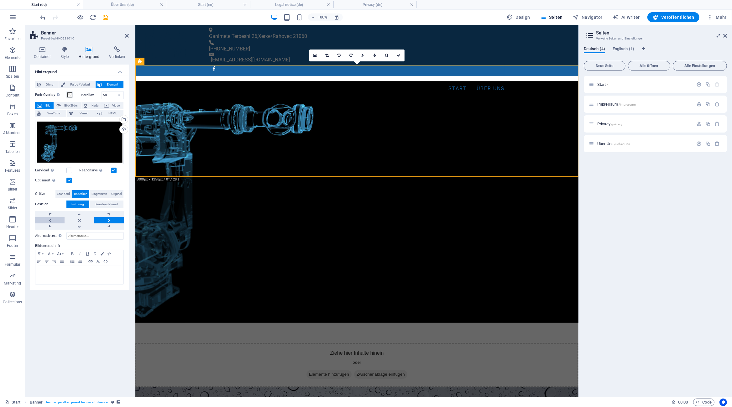
click at [48, 222] on link at bounding box center [49, 220] width 29 height 6
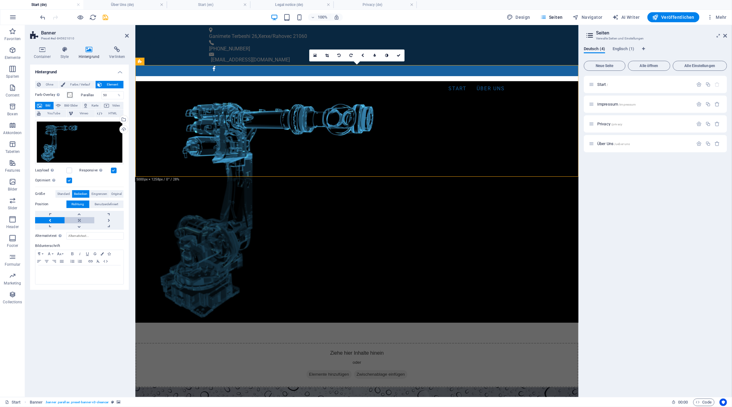
click at [78, 219] on link at bounding box center [79, 220] width 29 height 6
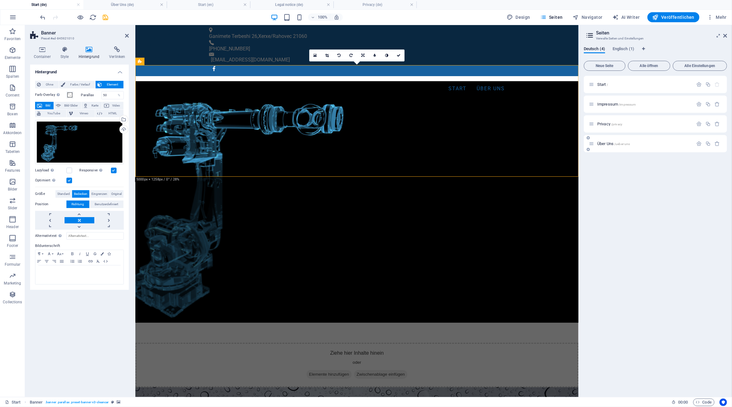
click at [606, 142] on span "Über Uns /ueber-uns" at bounding box center [614, 143] width 33 height 5
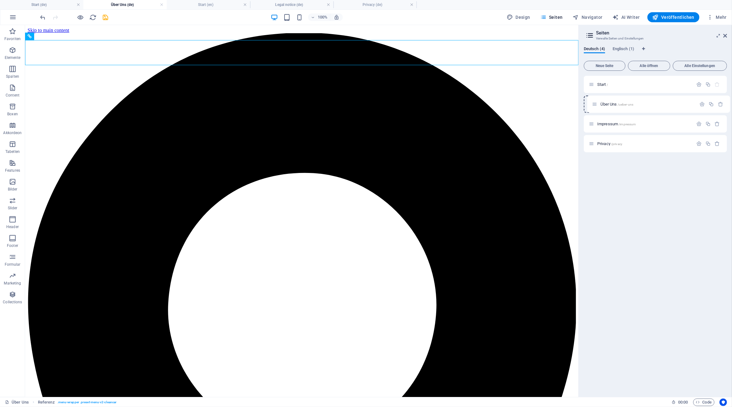
drag, startPoint x: 591, startPoint y: 144, endPoint x: 595, endPoint y: 102, distance: 41.8
click at [595, 102] on div "Start / Impressum /impressum Privacy /privacy Über Uns /ueber-uns" at bounding box center [655, 114] width 143 height 77
click at [56, 39] on icon at bounding box center [55, 36] width 3 height 7
click at [700, 105] on icon "button" at bounding box center [699, 104] width 5 height 5
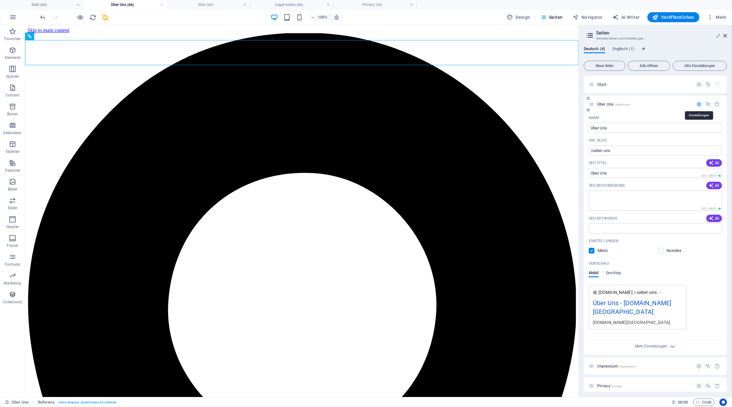
click at [700, 105] on icon "button" at bounding box center [699, 104] width 5 height 5
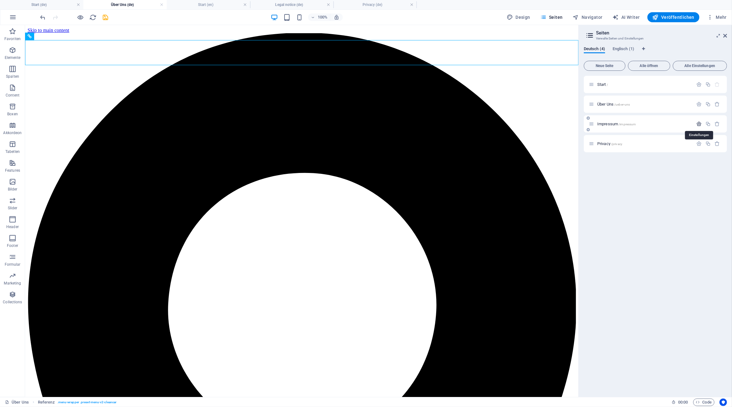
click at [701, 123] on icon "button" at bounding box center [699, 123] width 5 height 5
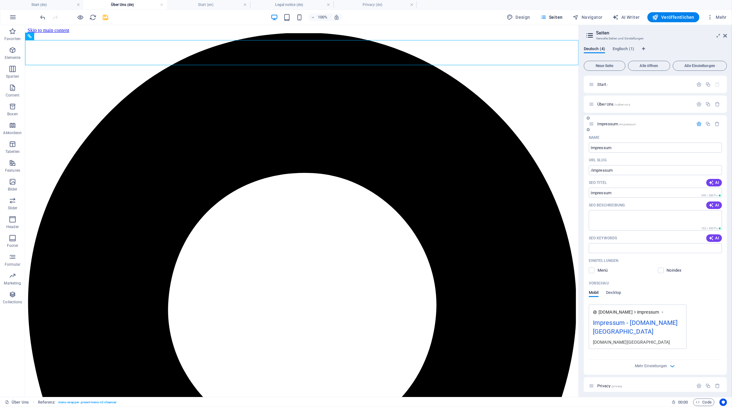
click at [595, 267] on div "Einstellungen Menü Noindex" at bounding box center [655, 266] width 133 height 20
click at [591, 271] on label at bounding box center [592, 271] width 6 height 6
click at [0, 0] on input "checkbox" at bounding box center [0, 0] width 0 height 0
click at [699, 124] on icon "button" at bounding box center [699, 123] width 5 height 5
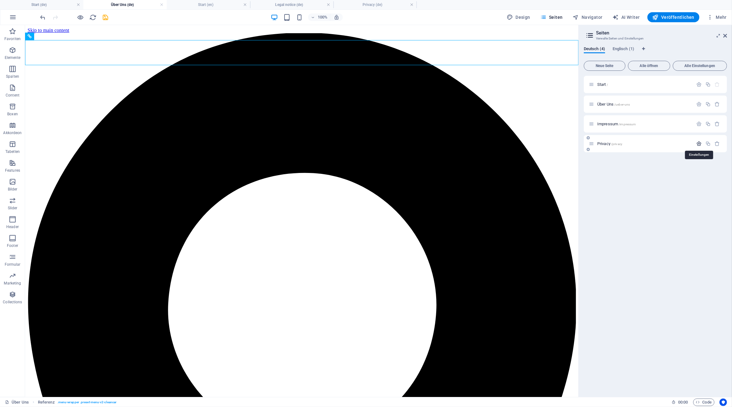
click at [700, 145] on icon "button" at bounding box center [699, 143] width 5 height 5
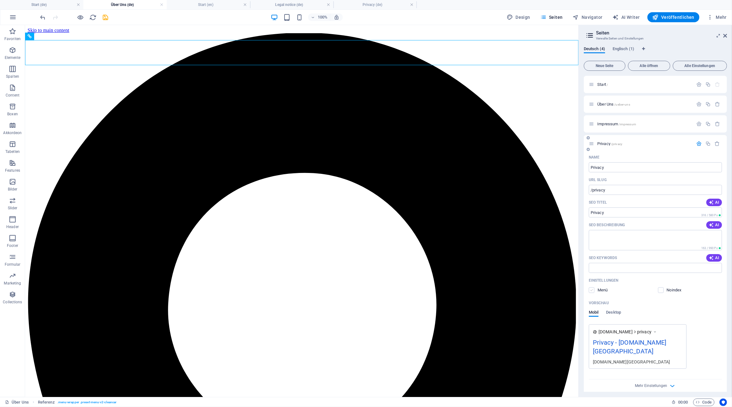
click at [591, 290] on label at bounding box center [592, 291] width 6 height 6
click at [0, 0] on input "checkbox" at bounding box center [0, 0] width 0 height 0
click at [614, 311] on span "Desktop" at bounding box center [613, 313] width 15 height 9
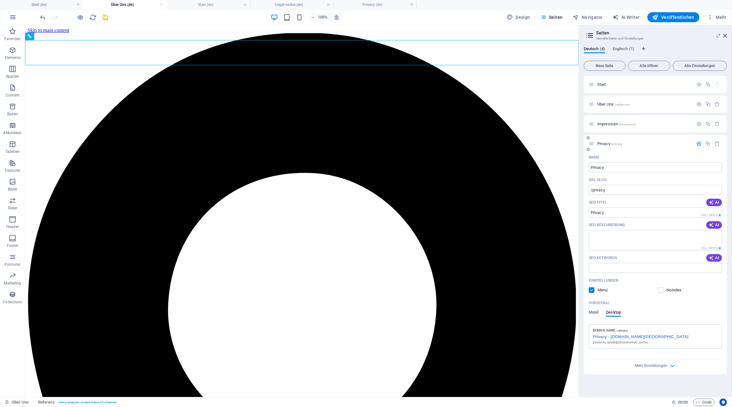
click at [699, 144] on icon "button" at bounding box center [699, 143] width 5 height 5
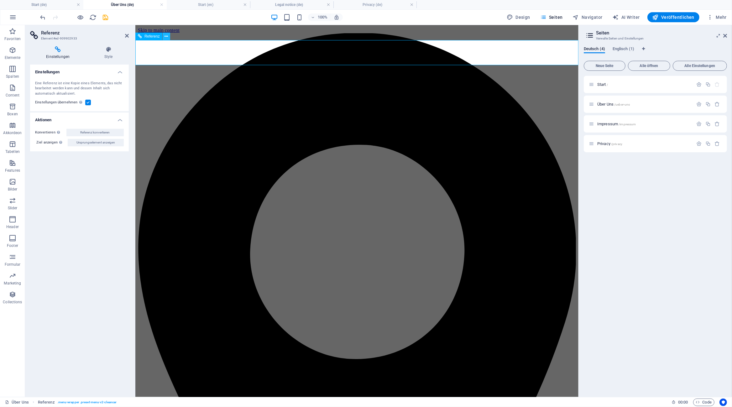
click at [165, 36] on button at bounding box center [167, 37] width 8 height 8
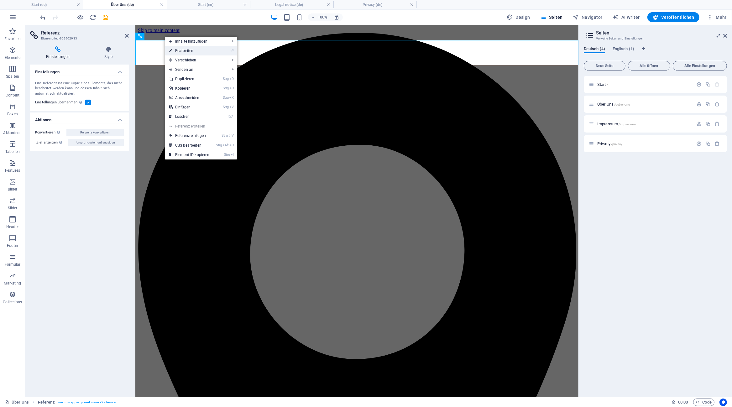
click at [188, 50] on link "⏎ Bearbeiten" at bounding box center [189, 50] width 48 height 9
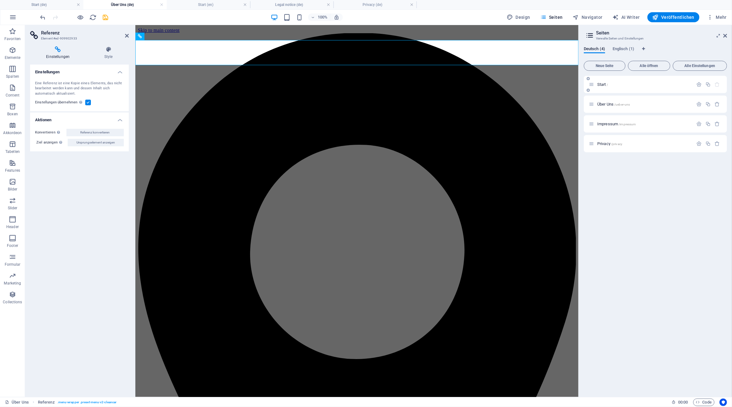
click at [601, 86] on span "Start /" at bounding box center [603, 84] width 11 height 5
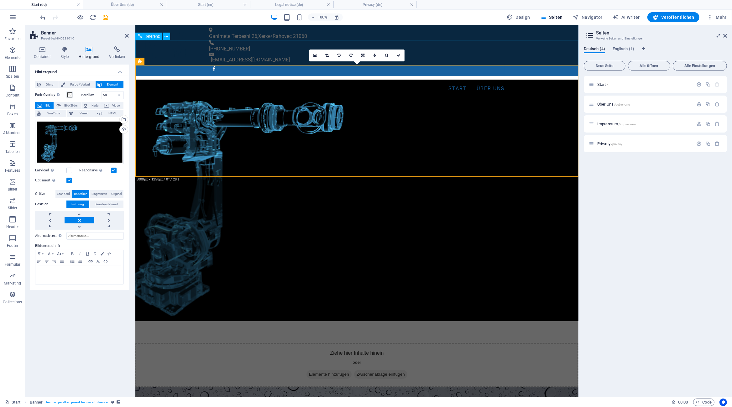
click at [281, 76] on div "Start Über Uns" at bounding box center [356, 88] width 443 height 25
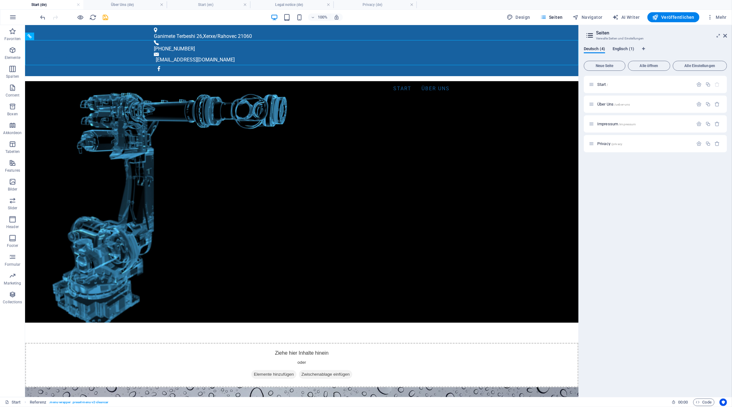
click at [620, 52] on span "Englisch (1)" at bounding box center [624, 49] width 22 height 9
click at [602, 83] on span "Start /" at bounding box center [603, 84] width 11 height 5
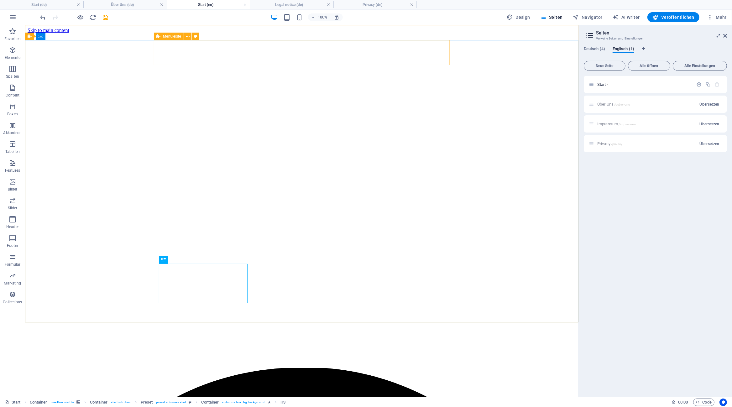
click at [162, 39] on div "Menüleiste" at bounding box center [169, 37] width 30 height 8
click at [187, 37] on icon at bounding box center [187, 36] width 3 height 7
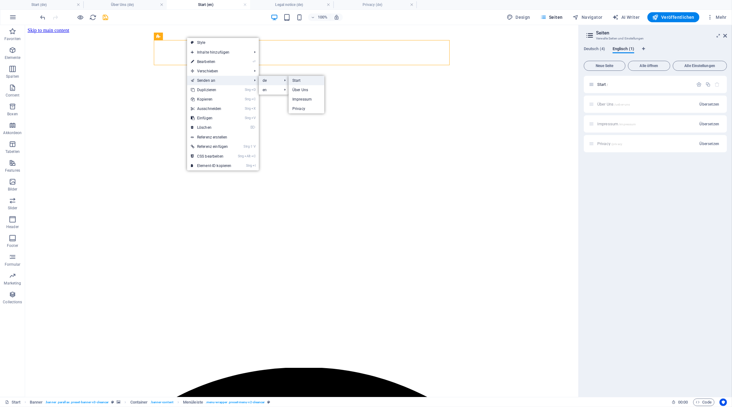
click at [302, 80] on link "Start" at bounding box center [307, 80] width 36 height 9
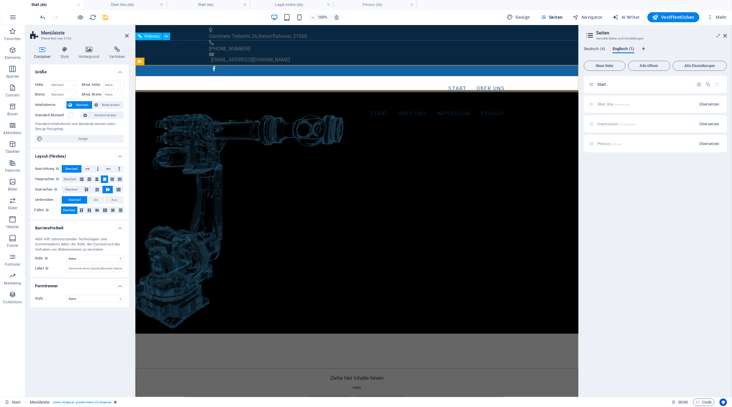
click at [198, 76] on div "Start Über Uns" at bounding box center [356, 88] width 443 height 25
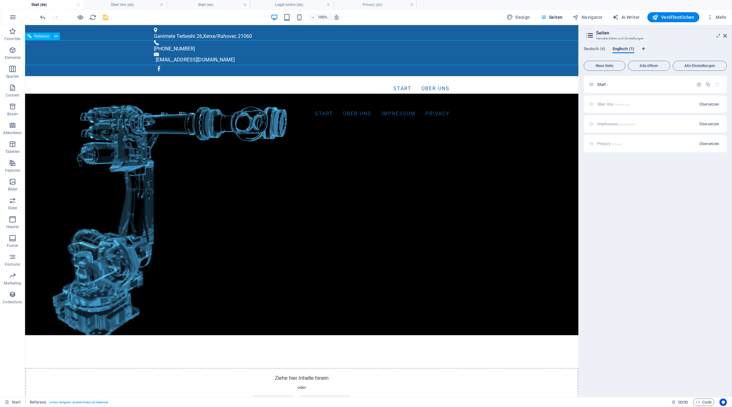
click at [198, 81] on nav "Start Über Uns" at bounding box center [302, 88] width 296 height 15
click at [56, 39] on icon at bounding box center [55, 36] width 3 height 7
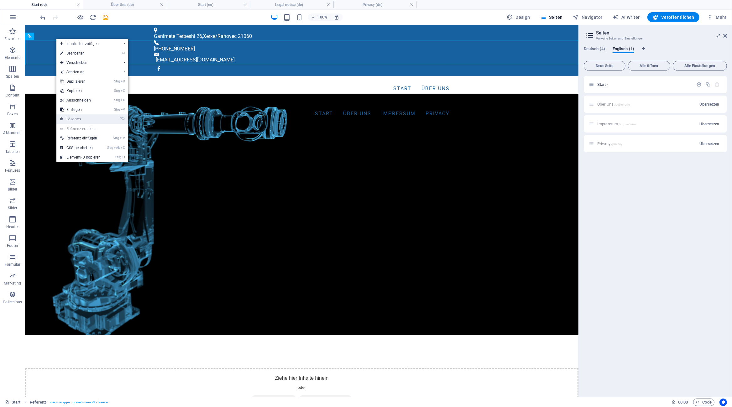
click at [93, 116] on link "⌦ Löschen" at bounding box center [80, 118] width 48 height 9
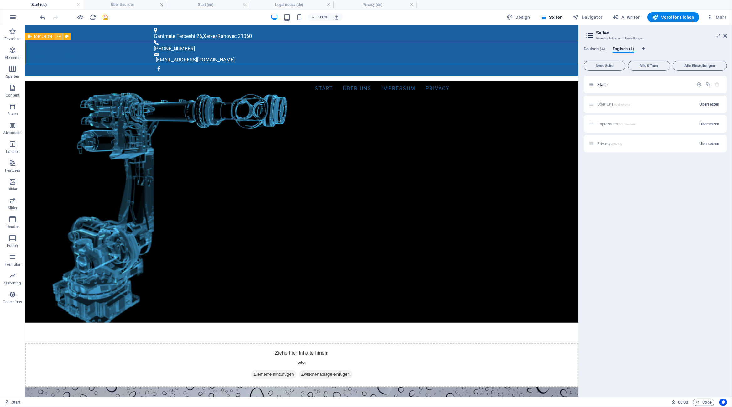
click at [60, 36] on icon at bounding box center [58, 36] width 3 height 7
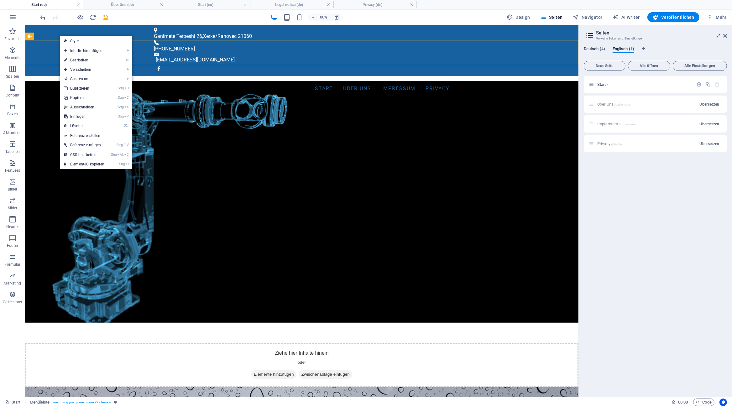
click at [592, 48] on span "Deutsch (4)" at bounding box center [594, 49] width 21 height 9
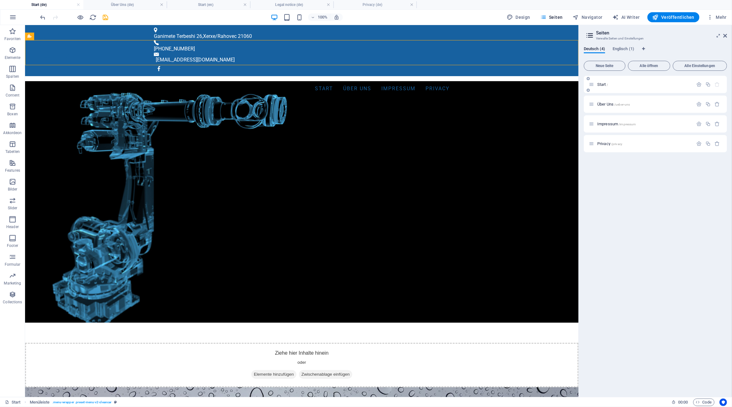
click at [602, 84] on span "Start /" at bounding box center [603, 84] width 11 height 5
click at [624, 47] on span "Englisch (1)" at bounding box center [624, 49] width 22 height 9
click at [602, 83] on span "Start /" at bounding box center [603, 84] width 11 height 5
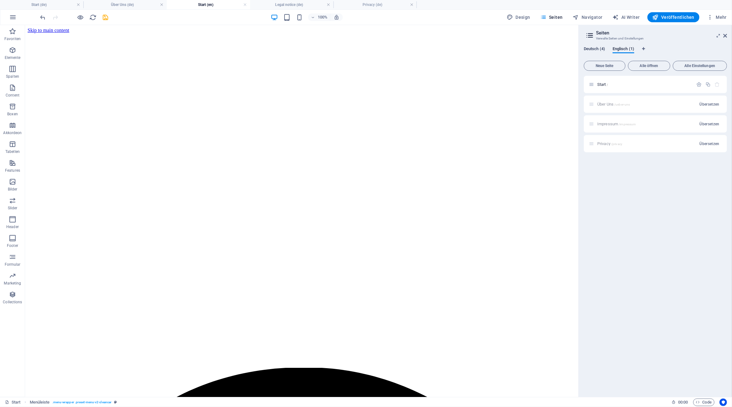
click at [595, 48] on span "Deutsch (4)" at bounding box center [594, 49] width 21 height 9
click at [601, 85] on span "Start /" at bounding box center [603, 84] width 11 height 5
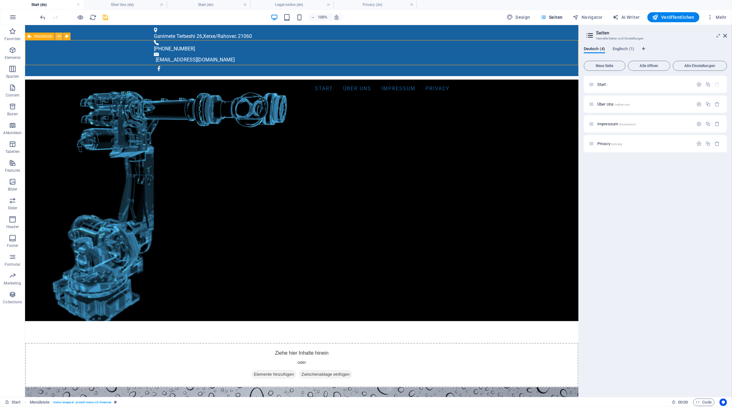
click at [58, 38] on icon at bounding box center [58, 36] width 3 height 7
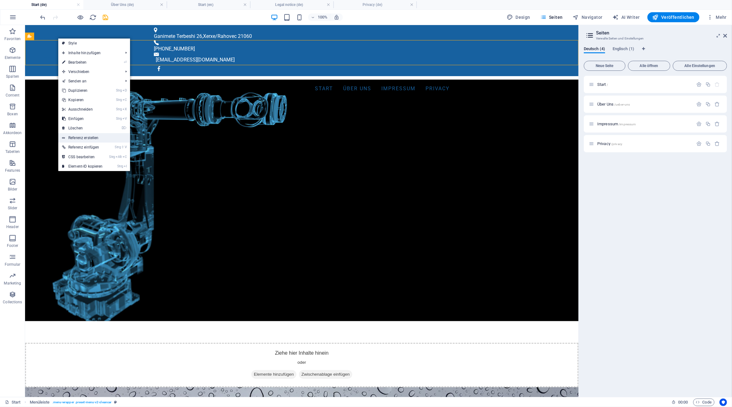
click at [95, 139] on link "Referenz erstellen" at bounding box center [94, 137] width 72 height 9
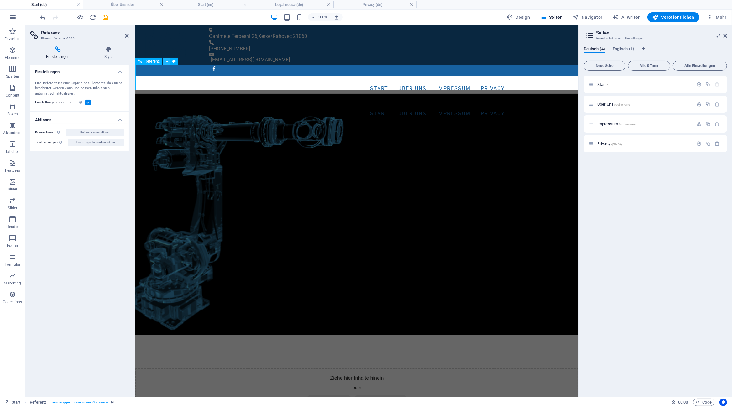
click at [166, 63] on icon at bounding box center [166, 61] width 3 height 7
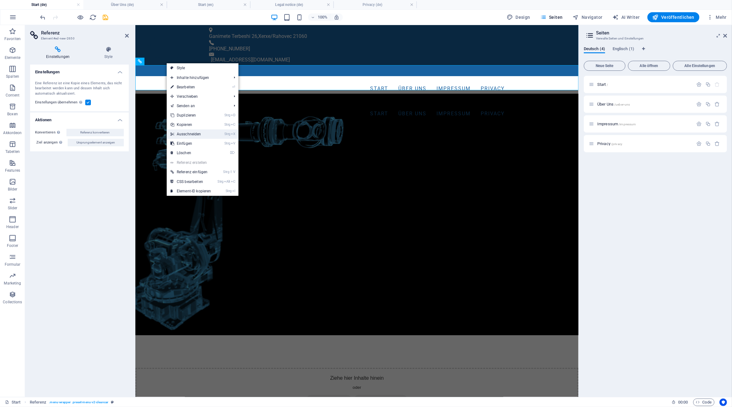
click at [206, 132] on link "Strg X Ausschneiden" at bounding box center [191, 134] width 48 height 9
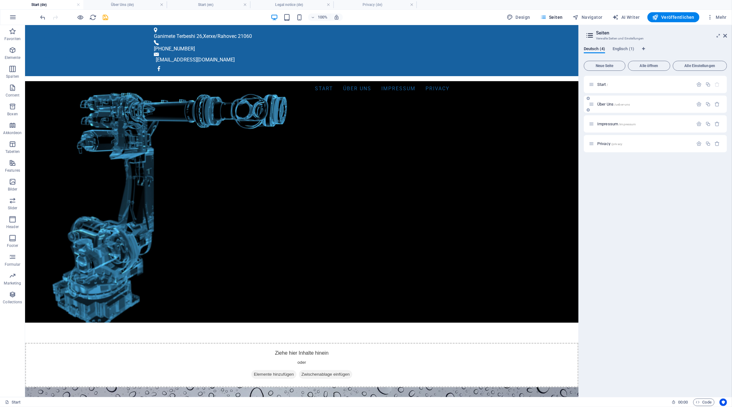
click at [605, 107] on div "Über Uns /ueber-uns" at bounding box center [641, 104] width 104 height 7
click at [602, 105] on span "Über Uns /ueber-uns" at bounding box center [614, 104] width 33 height 5
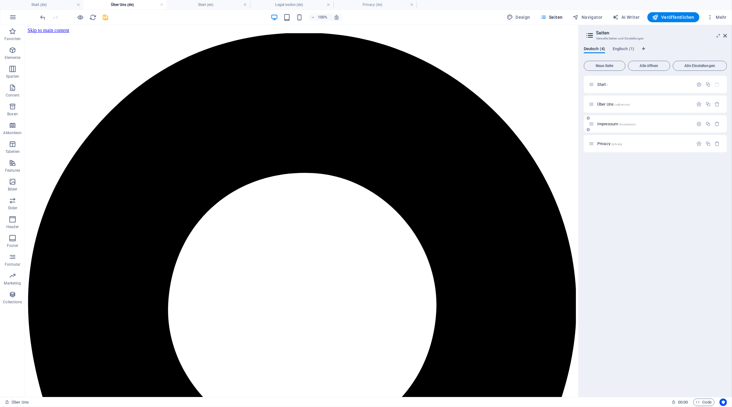
click at [608, 122] on span "Impressum /impressum" at bounding box center [617, 124] width 39 height 5
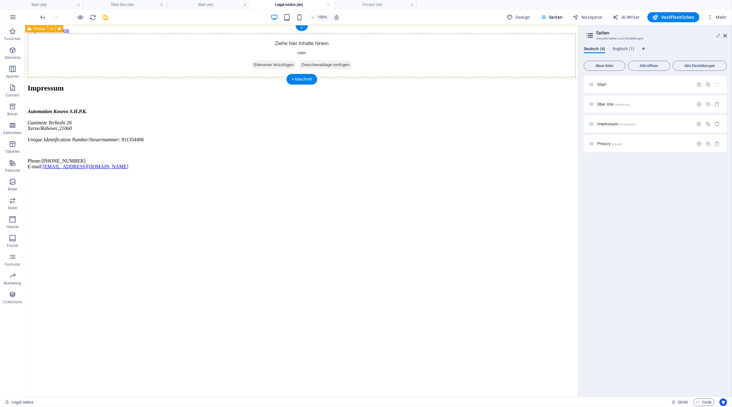
click at [139, 60] on div "Ziehe hier Inhalte hinein oder Elemente hinzufügen Zwischenablage einfügen" at bounding box center [301, 55] width 549 height 45
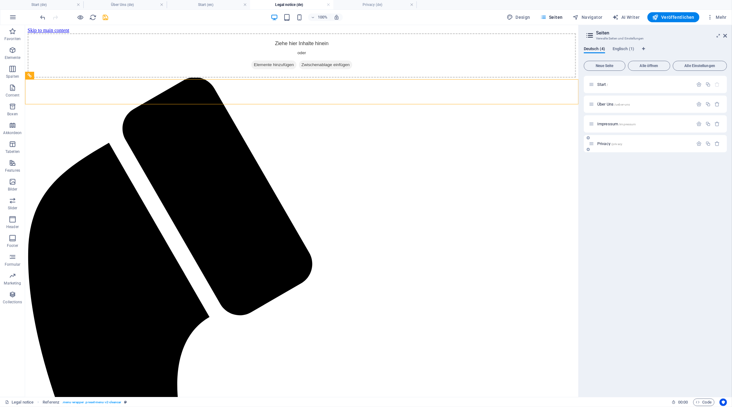
click at [608, 142] on span "Privacy /privacy" at bounding box center [610, 143] width 25 height 5
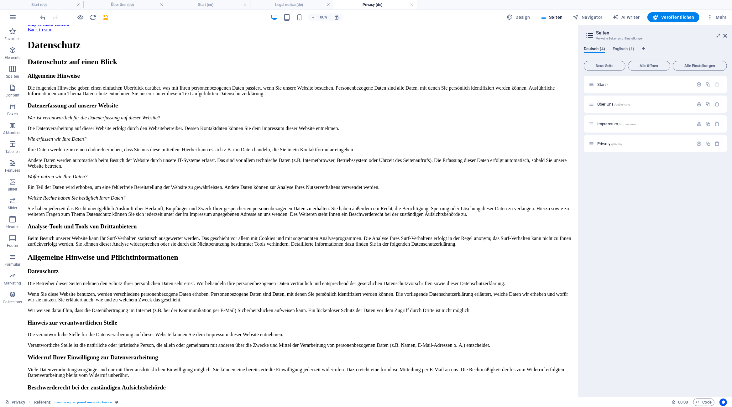
scroll to position [0, 0]
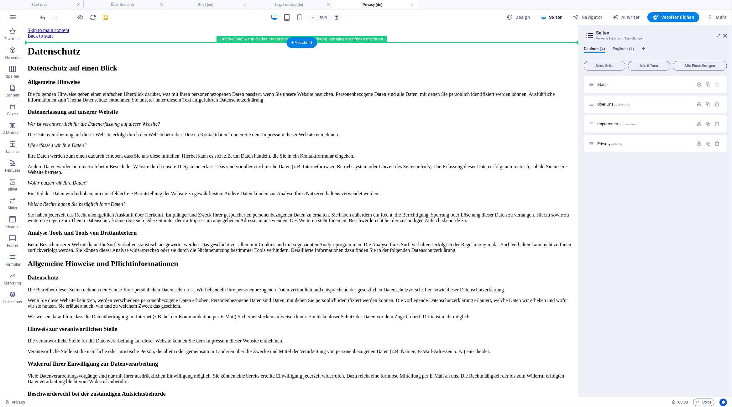
drag, startPoint x: 124, startPoint y: 389, endPoint x: 102, endPoint y: 47, distance: 342.5
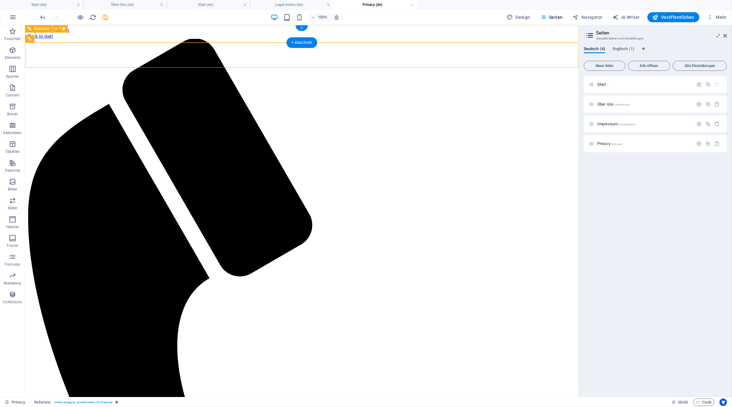
click at [180, 33] on div "Back to start" at bounding box center [301, 36] width 549 height 6
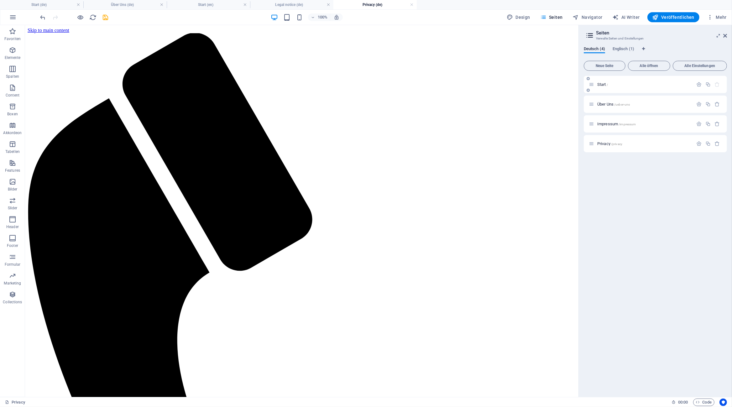
click at [605, 85] on span "Start /" at bounding box center [603, 84] width 11 height 5
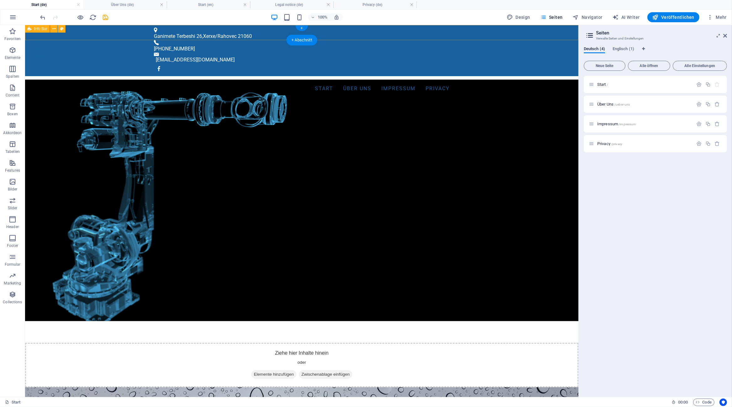
click at [506, 31] on div "Ganimete Terbeshi 26 , Xerxe/Rahovec 21060 +383 49 550 308 info@automation-koso…" at bounding box center [302, 50] width 554 height 51
click at [53, 30] on icon at bounding box center [53, 29] width 3 height 7
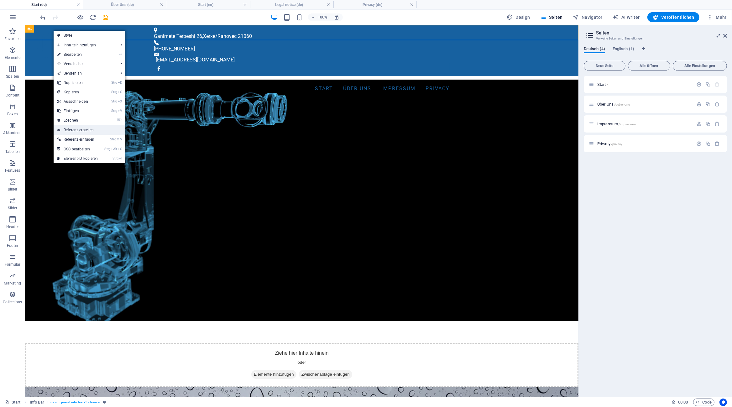
click at [93, 132] on link "Referenz erstellen" at bounding box center [90, 129] width 72 height 9
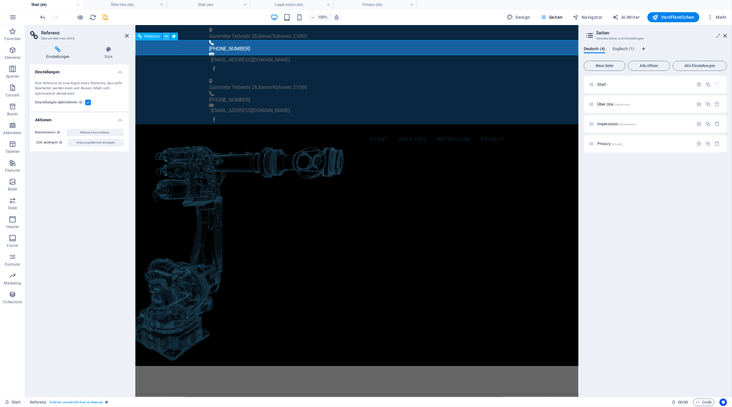
click at [166, 36] on icon at bounding box center [166, 36] width 3 height 7
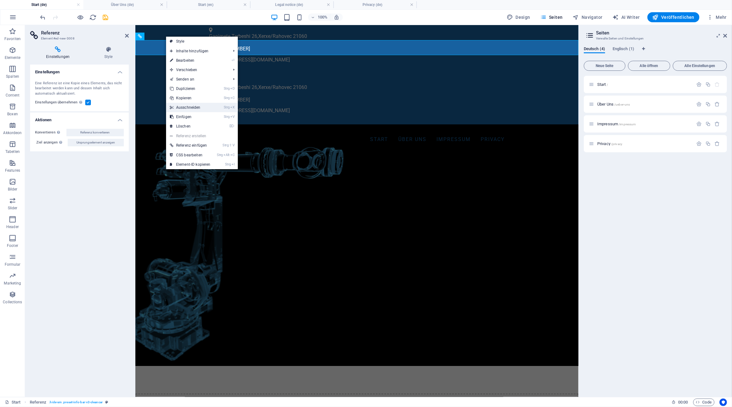
click at [201, 108] on link "Strg X Ausschneiden" at bounding box center [190, 107] width 48 height 9
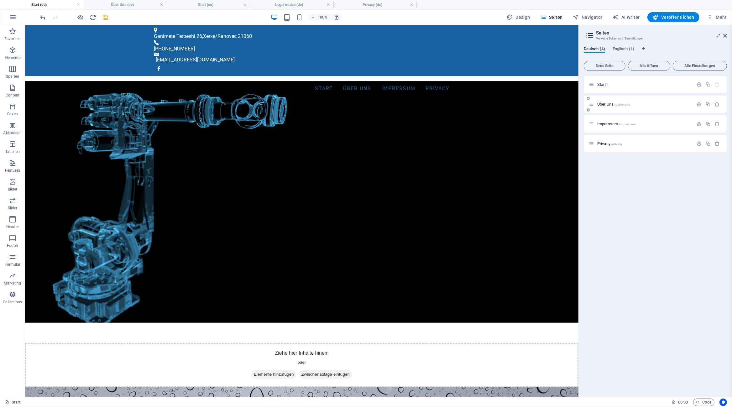
click at [605, 104] on span "Über Uns /ueber-uns" at bounding box center [614, 104] width 33 height 5
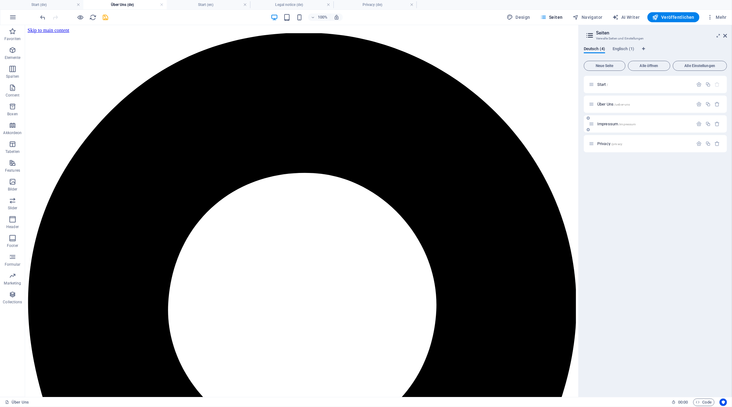
click at [612, 125] on span "Impressum /impressum" at bounding box center [617, 124] width 39 height 5
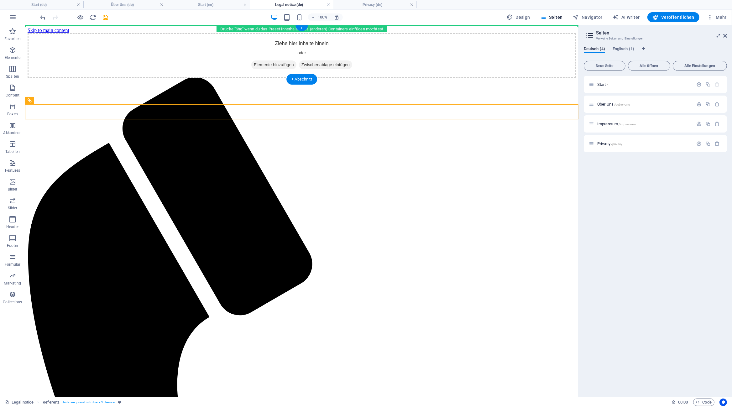
drag, startPoint x: 105, startPoint y: 113, endPoint x: 108, endPoint y: 33, distance: 80.0
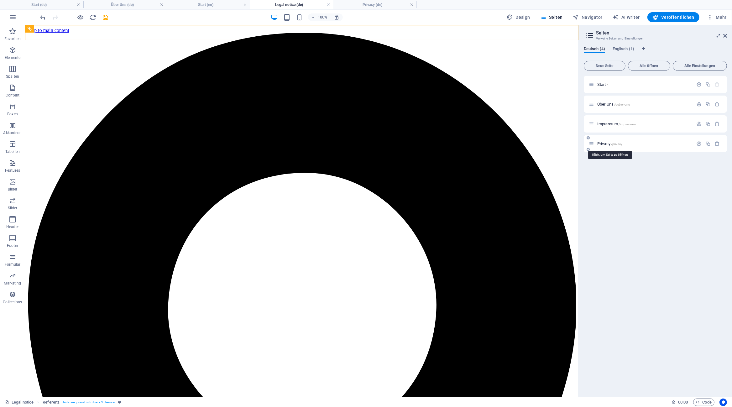
click at [607, 144] on span "Privacy /privacy" at bounding box center [610, 143] width 25 height 5
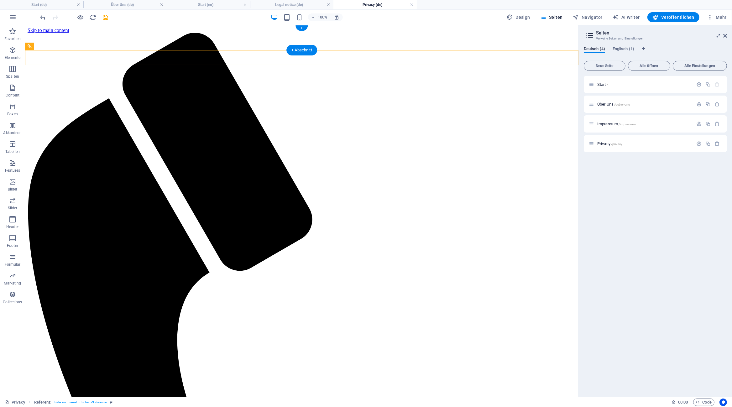
drag, startPoint x: 91, startPoint y: 55, endPoint x: 100, endPoint y: 25, distance: 31.2
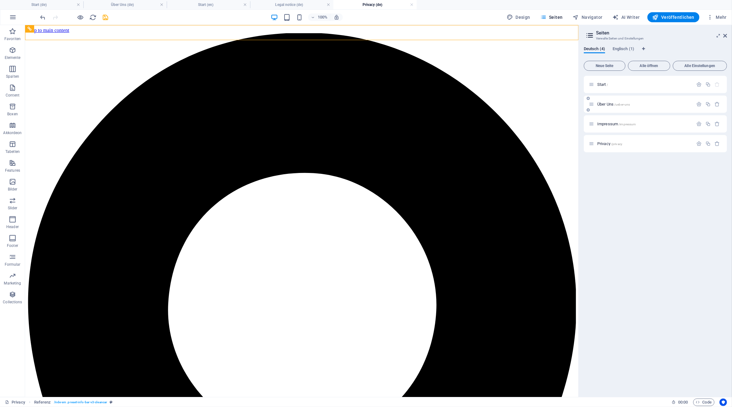
click at [607, 106] on span "Über Uns /ueber-uns" at bounding box center [614, 104] width 33 height 5
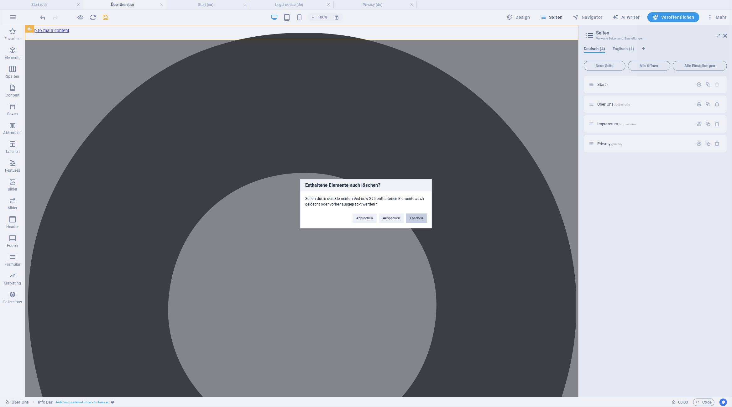
click at [414, 216] on button "Löschen" at bounding box center [416, 218] width 21 height 9
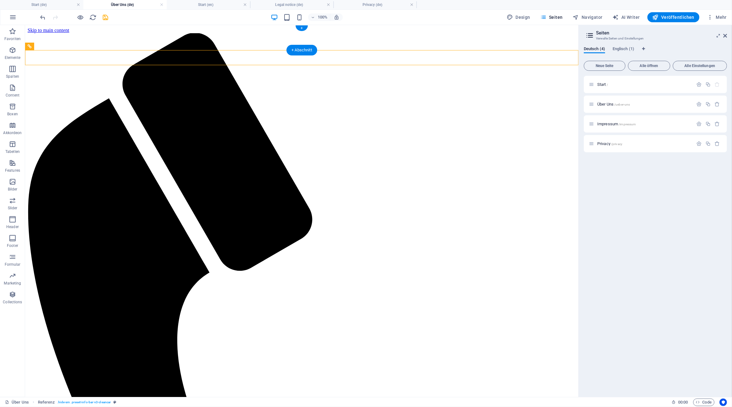
drag, startPoint x: 128, startPoint y: 57, endPoint x: 135, endPoint y: 30, distance: 28.5
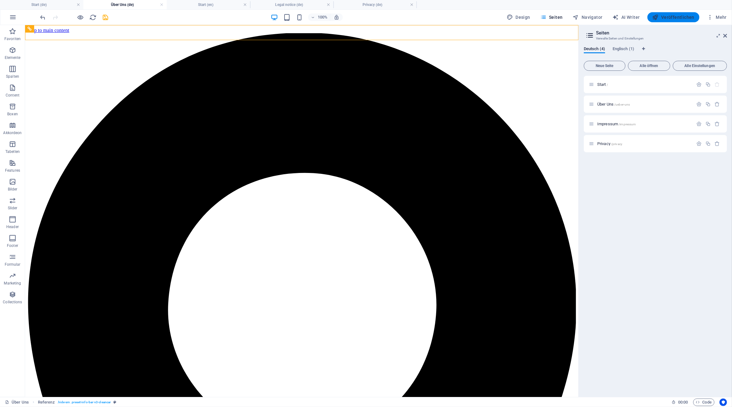
click at [674, 18] on span "Veröffentlichen" at bounding box center [674, 17] width 42 height 6
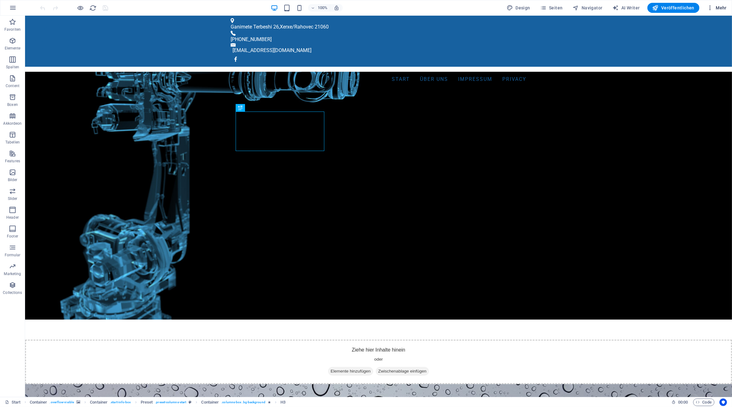
click at [717, 7] on span "Mehr" at bounding box center [717, 8] width 20 height 6
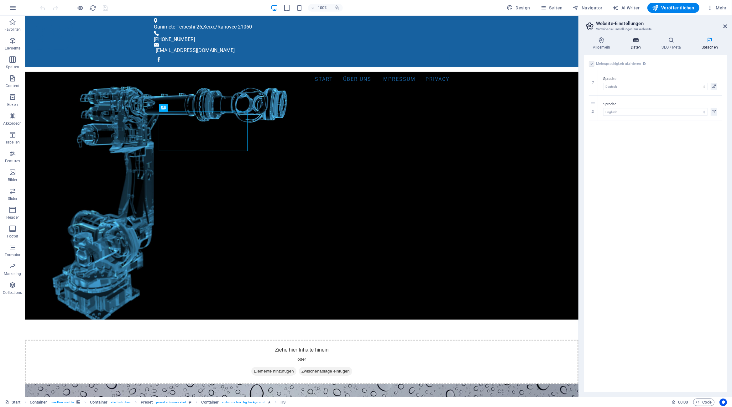
click at [636, 46] on h4 "Daten" at bounding box center [637, 43] width 31 height 13
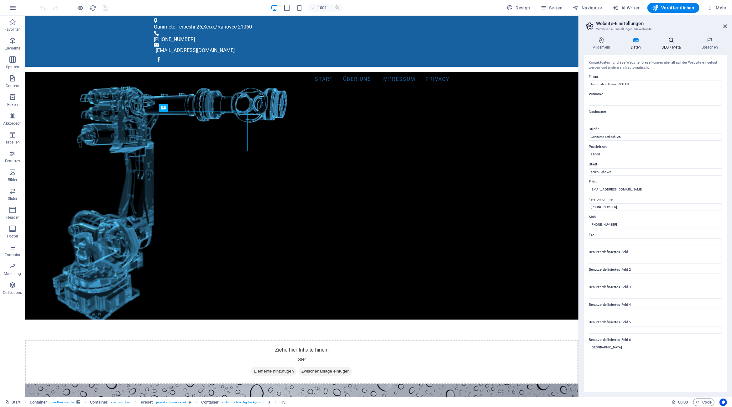
click at [666, 44] on h4 "SEO / Meta" at bounding box center [673, 43] width 40 height 13
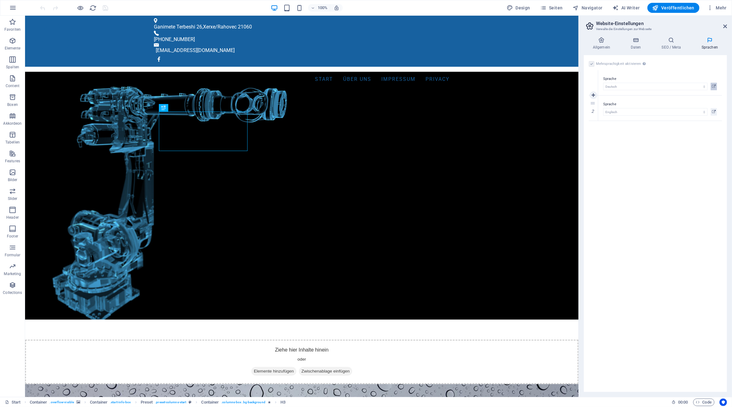
click at [715, 84] on icon at bounding box center [714, 87] width 4 height 8
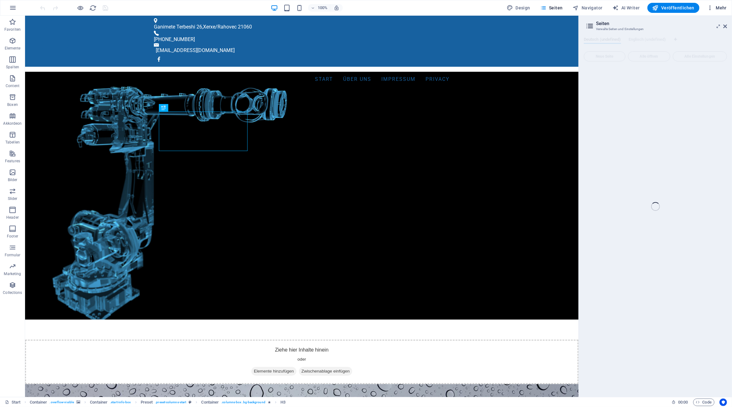
click at [717, 7] on span "Mehr" at bounding box center [717, 8] width 20 height 6
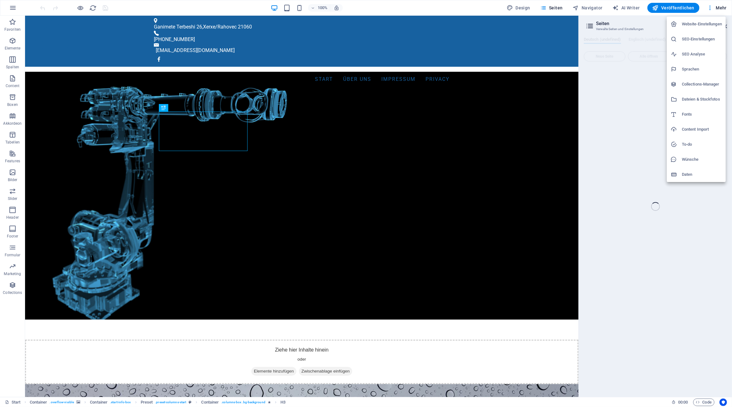
click at [690, 51] on h6 "SEO Analyse" at bounding box center [702, 54] width 40 height 8
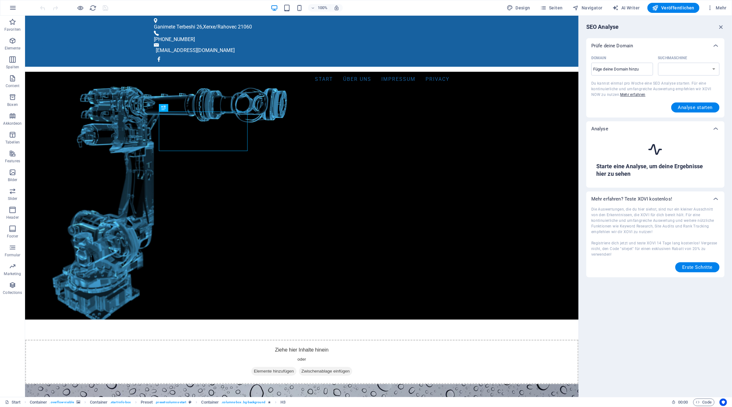
select select "google.com"
click at [648, 70] on input "Domain ​" at bounding box center [623, 69] width 62 height 10
click at [616, 70] on input "automationßkosovo.online" at bounding box center [623, 69] width 62 height 10
type input "[DOMAIN_NAME][GEOGRAPHIC_DATA]"
click at [689, 108] on span "Analyse starten" at bounding box center [696, 107] width 34 height 5
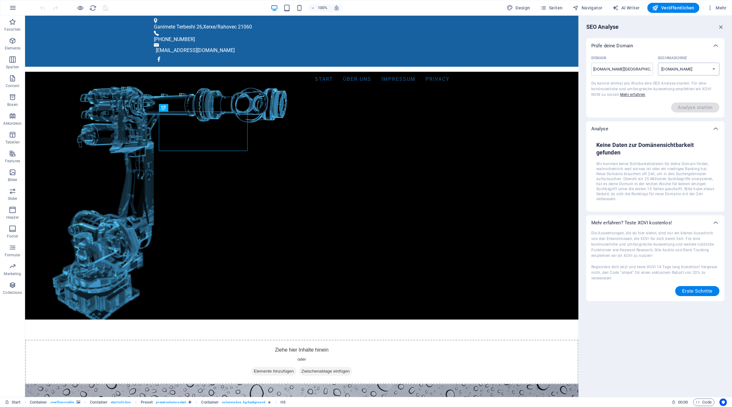
click at [658, 63] on select "google.de google.at google.es google.co.uk google.fr google.it google.ch google…" at bounding box center [689, 69] width 62 height 13
click at [713, 68] on select "google.de google.at google.es google.co.uk google.fr google.it google.ch google…" at bounding box center [689, 69] width 62 height 13
click at [721, 28] on icon "button" at bounding box center [721, 27] width 7 height 7
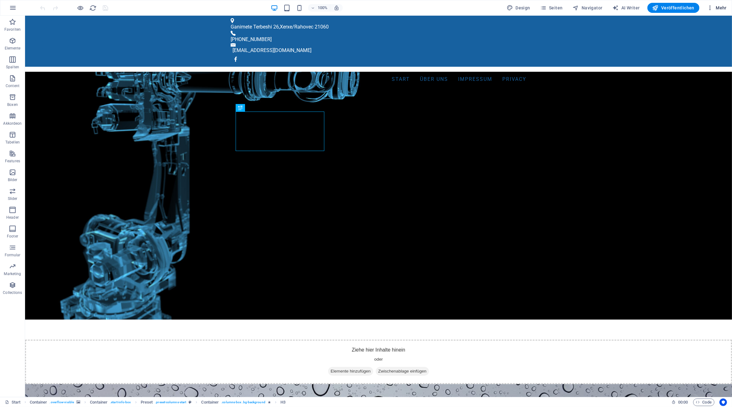
click at [726, 6] on span "Mehr" at bounding box center [717, 8] width 20 height 6
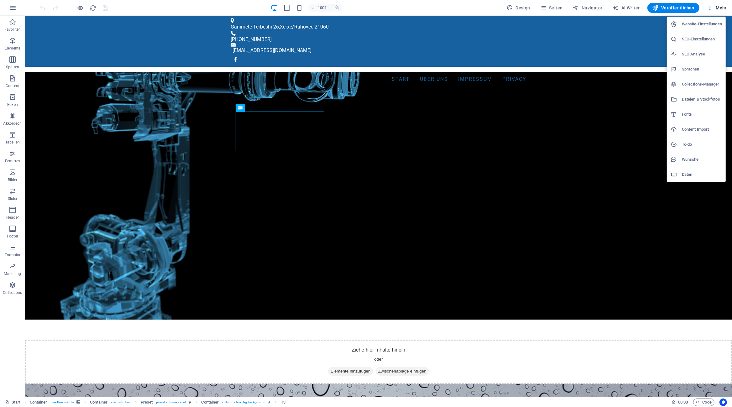
click at [691, 68] on h6 "Sprachen" at bounding box center [702, 70] width 40 height 8
select select "31"
select select "33"
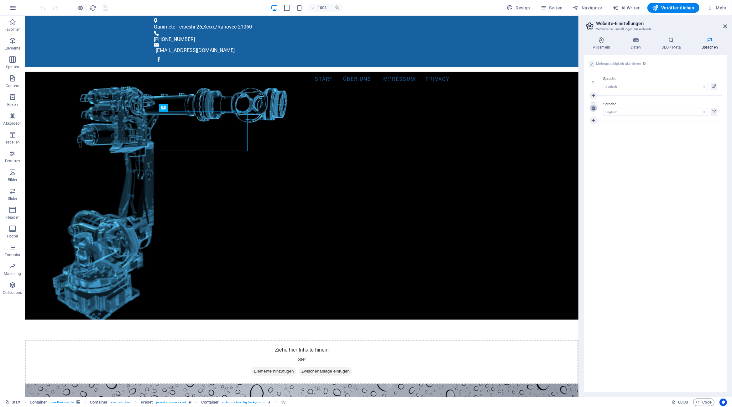
click at [593, 108] on icon at bounding box center [593, 108] width 3 height 4
click at [590, 62] on label at bounding box center [592, 64] width 6 height 6
click at [0, 0] on input "Mehrsprachigkeit aktivieren Um die Mehrsprachigkeit zu deaktivieren, lösche Spr…" at bounding box center [0, 0] width 0 height 0
click at [673, 9] on span "Veröffentlichen" at bounding box center [674, 8] width 42 height 6
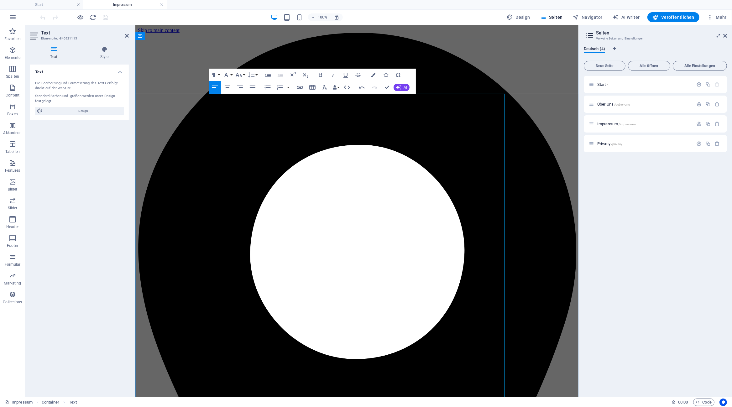
scroll to position [79, 0]
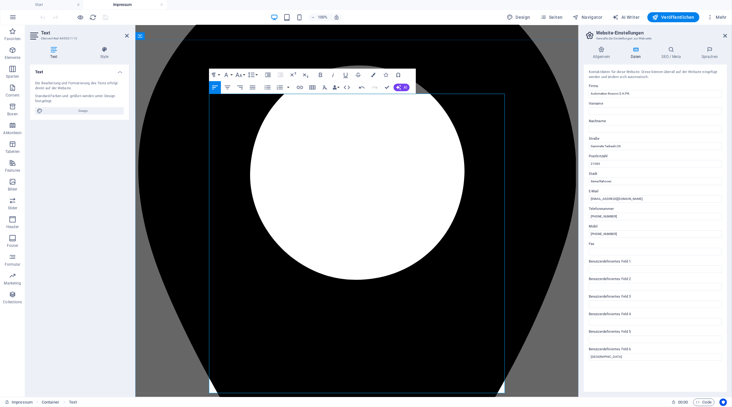
drag, startPoint x: 286, startPoint y: 197, endPoint x: 250, endPoint y: 189, distance: 36.8
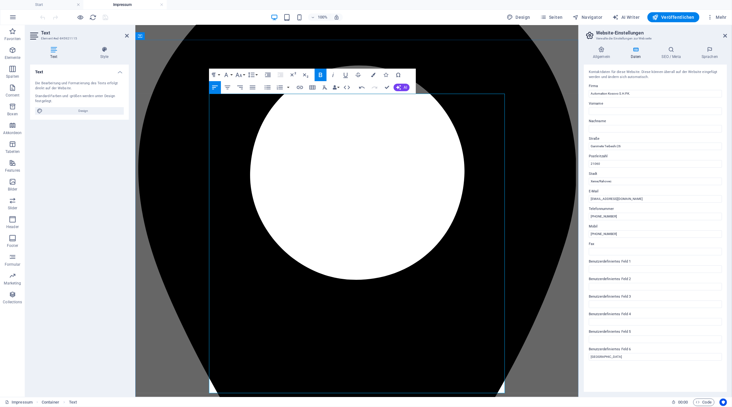
drag, startPoint x: 225, startPoint y: 195, endPoint x: 212, endPoint y: 99, distance: 96.5
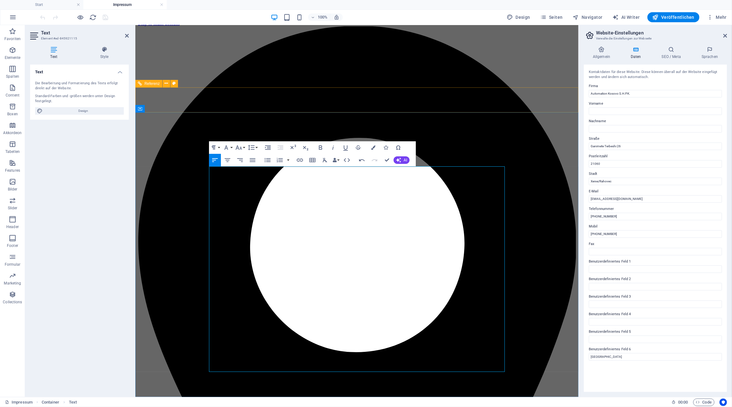
scroll to position [0, 0]
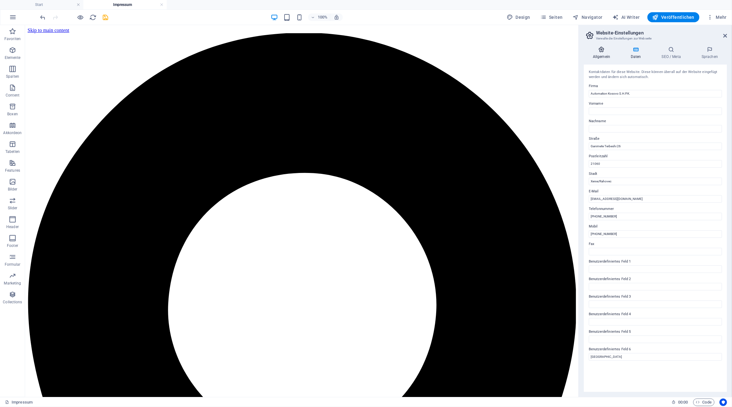
click at [603, 54] on h4 "Allgemein" at bounding box center [603, 52] width 38 height 13
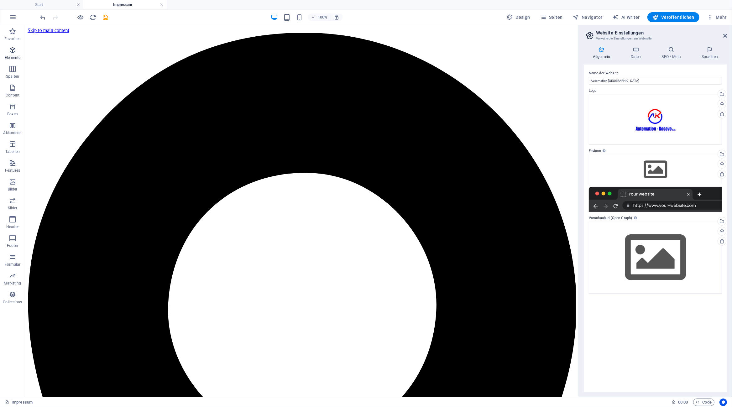
click at [0, 0] on icon "button" at bounding box center [0, 0] width 0 height 0
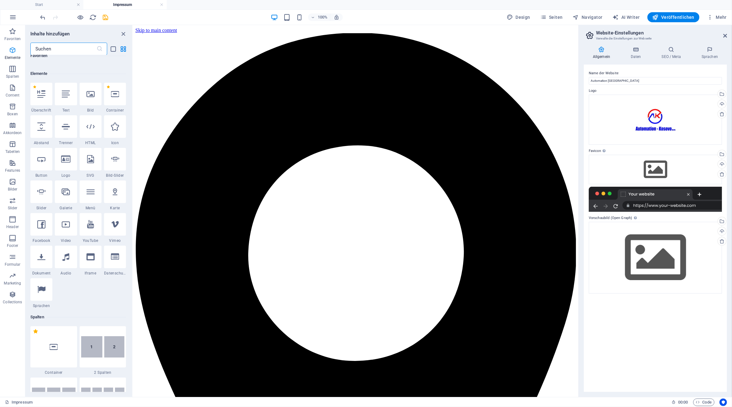
scroll to position [67, 0]
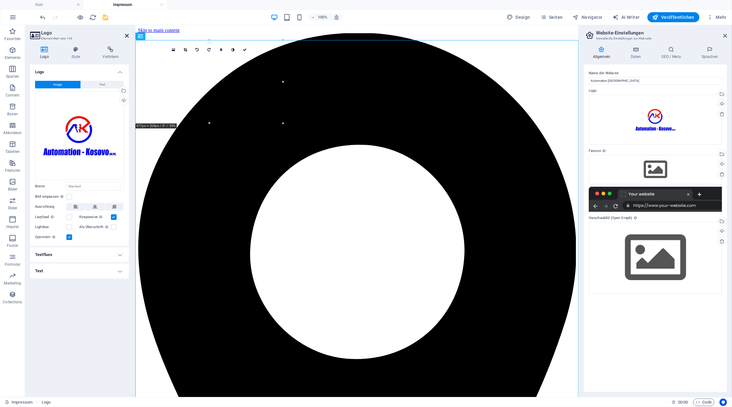
click at [125, 36] on icon at bounding box center [127, 35] width 4 height 5
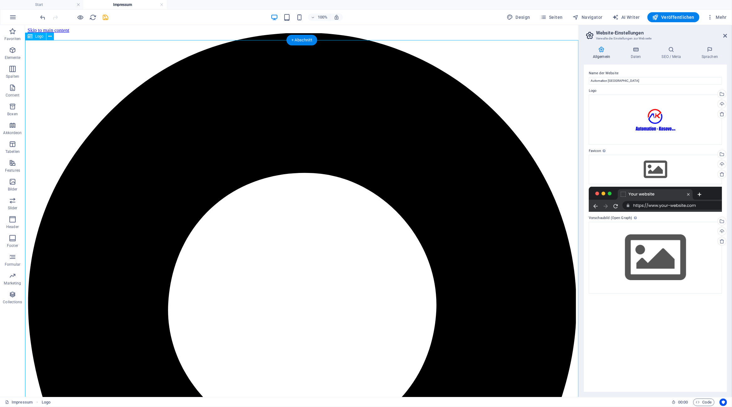
click at [0, 0] on span "Seiten" at bounding box center [0, 0] width 0 height 0
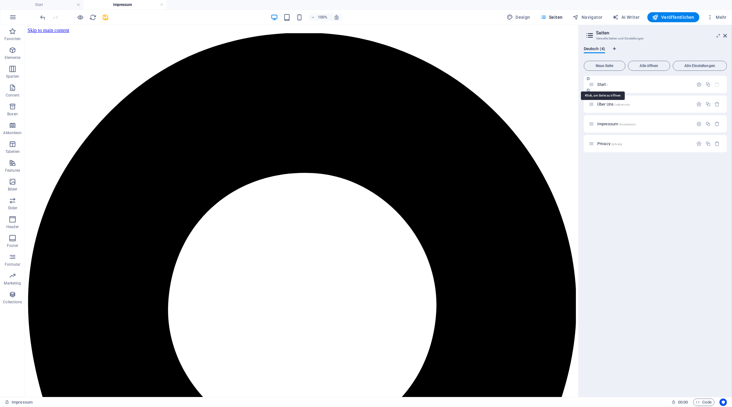
click at [602, 85] on span "Start /" at bounding box center [603, 84] width 11 height 5
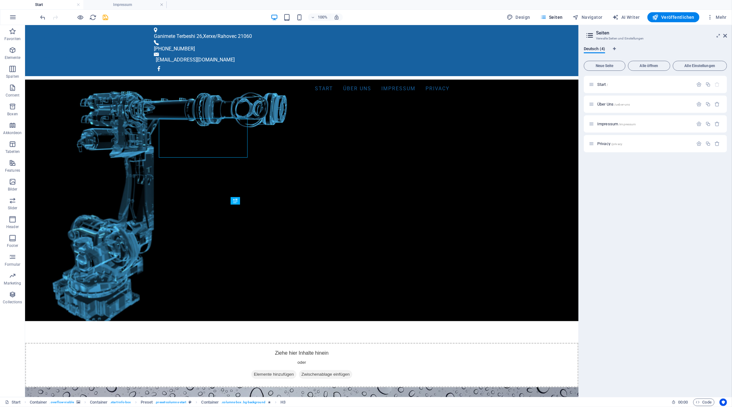
drag, startPoint x: 574, startPoint y: 132, endPoint x: 581, endPoint y: 206, distance: 74.7
click at [674, 17] on span "Veröffentlichen" at bounding box center [674, 17] width 42 height 6
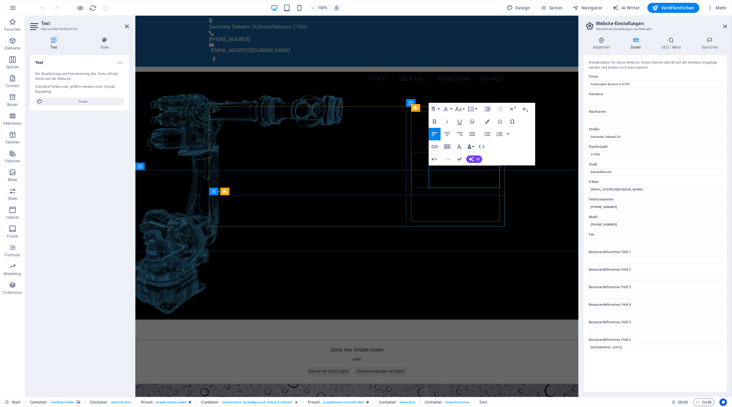
click at [456, 79] on figure at bounding box center [356, 196] width 443 height 248
